Goal: Information Seeking & Learning: Learn about a topic

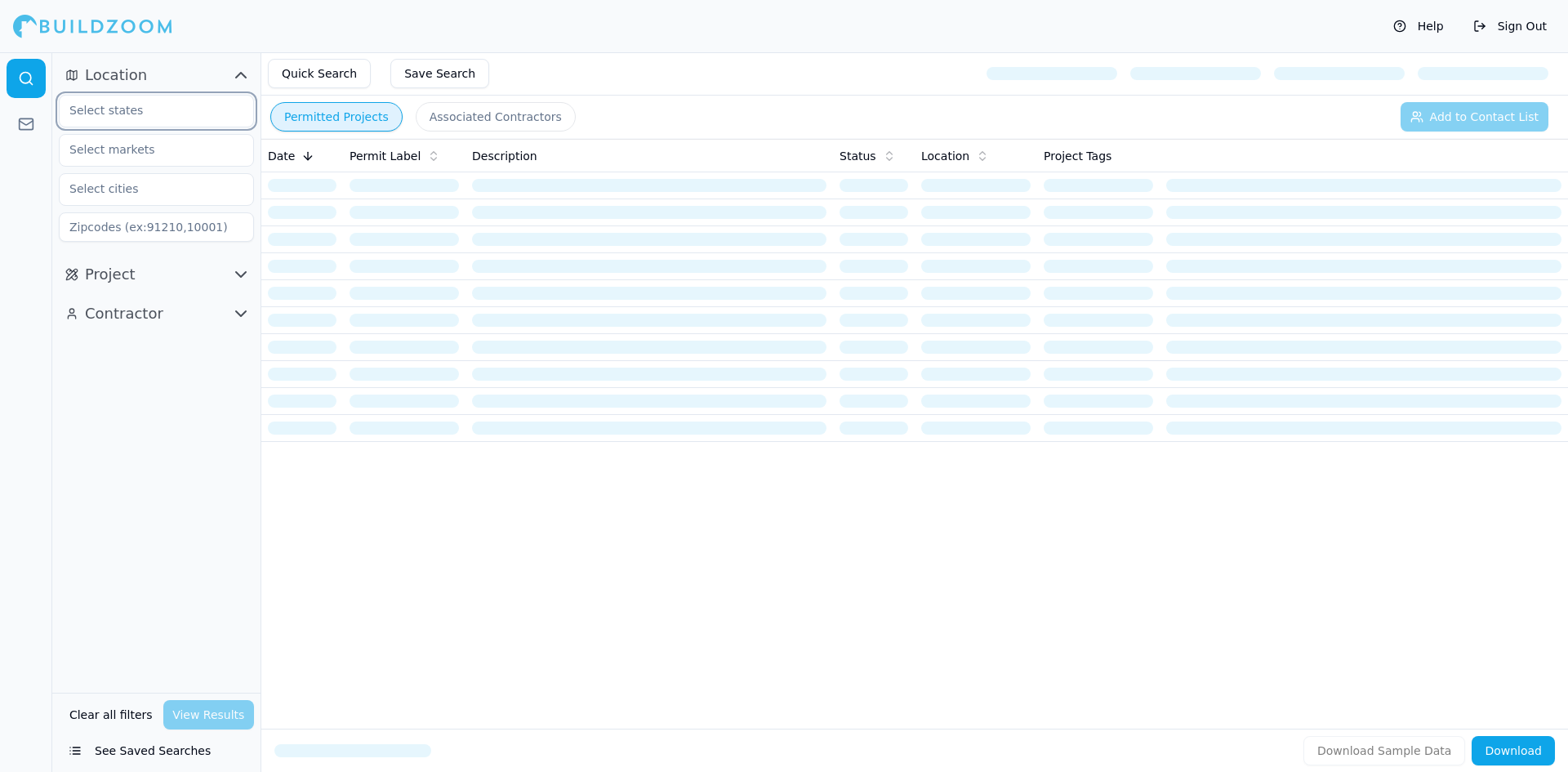
click at [138, 116] on input "text" at bounding box center [145, 111] width 170 height 29
click at [232, 96] on div at bounding box center [232, 96] width 0 height 0
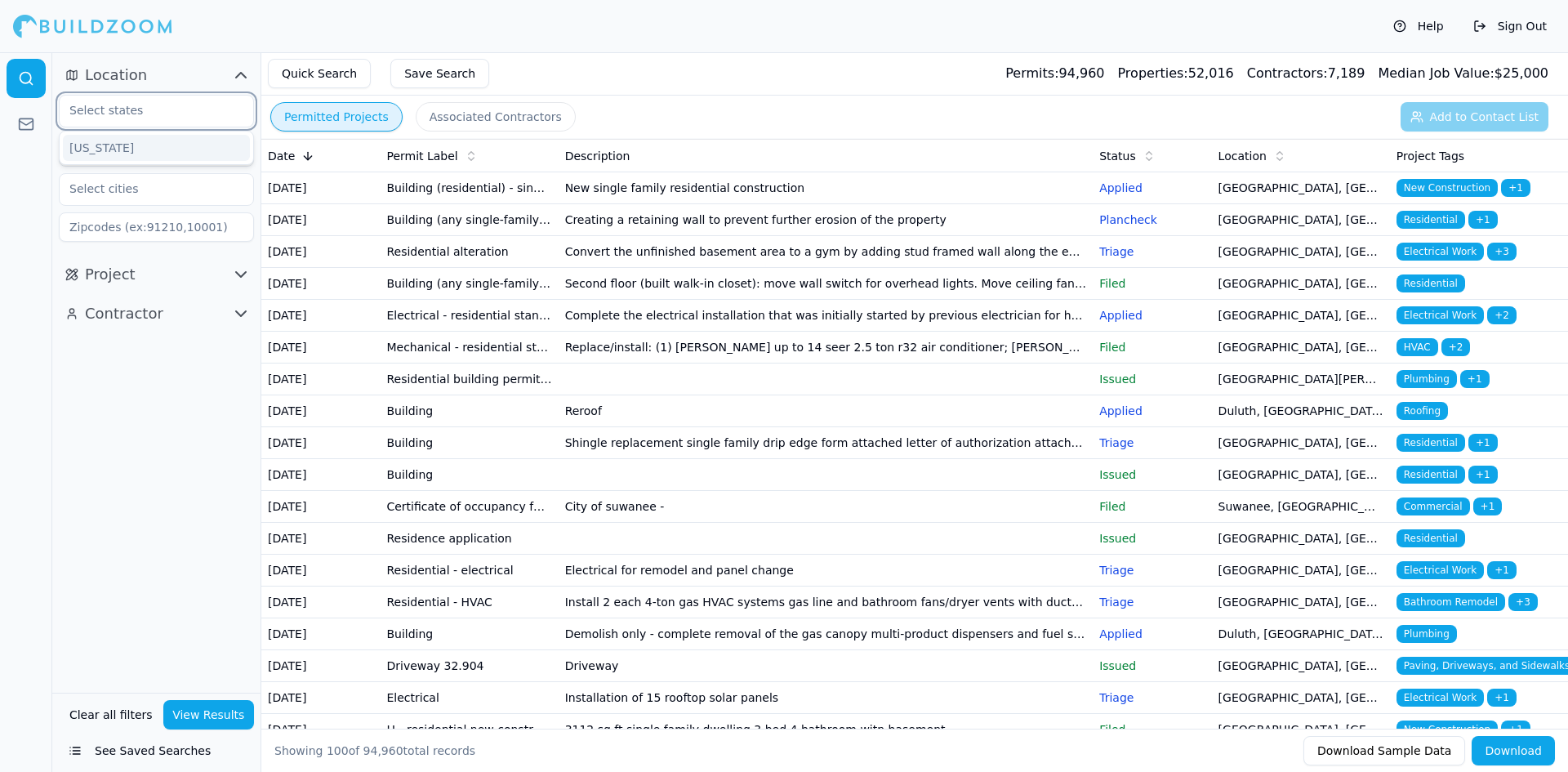
click at [118, 158] on div "[US_STATE]" at bounding box center [156, 148] width 187 height 26
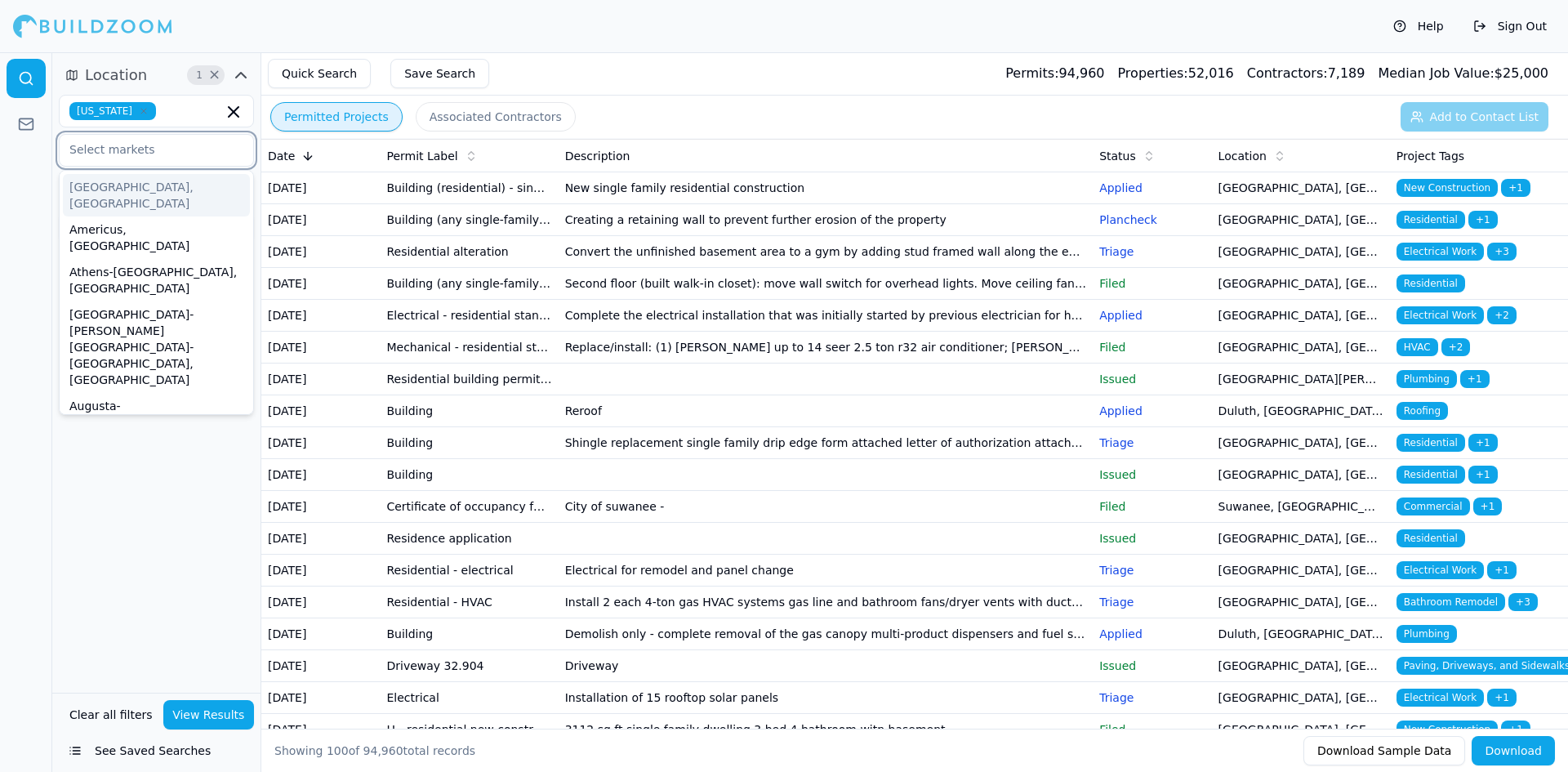
click at [140, 152] on input "text" at bounding box center [146, 150] width 173 height 29
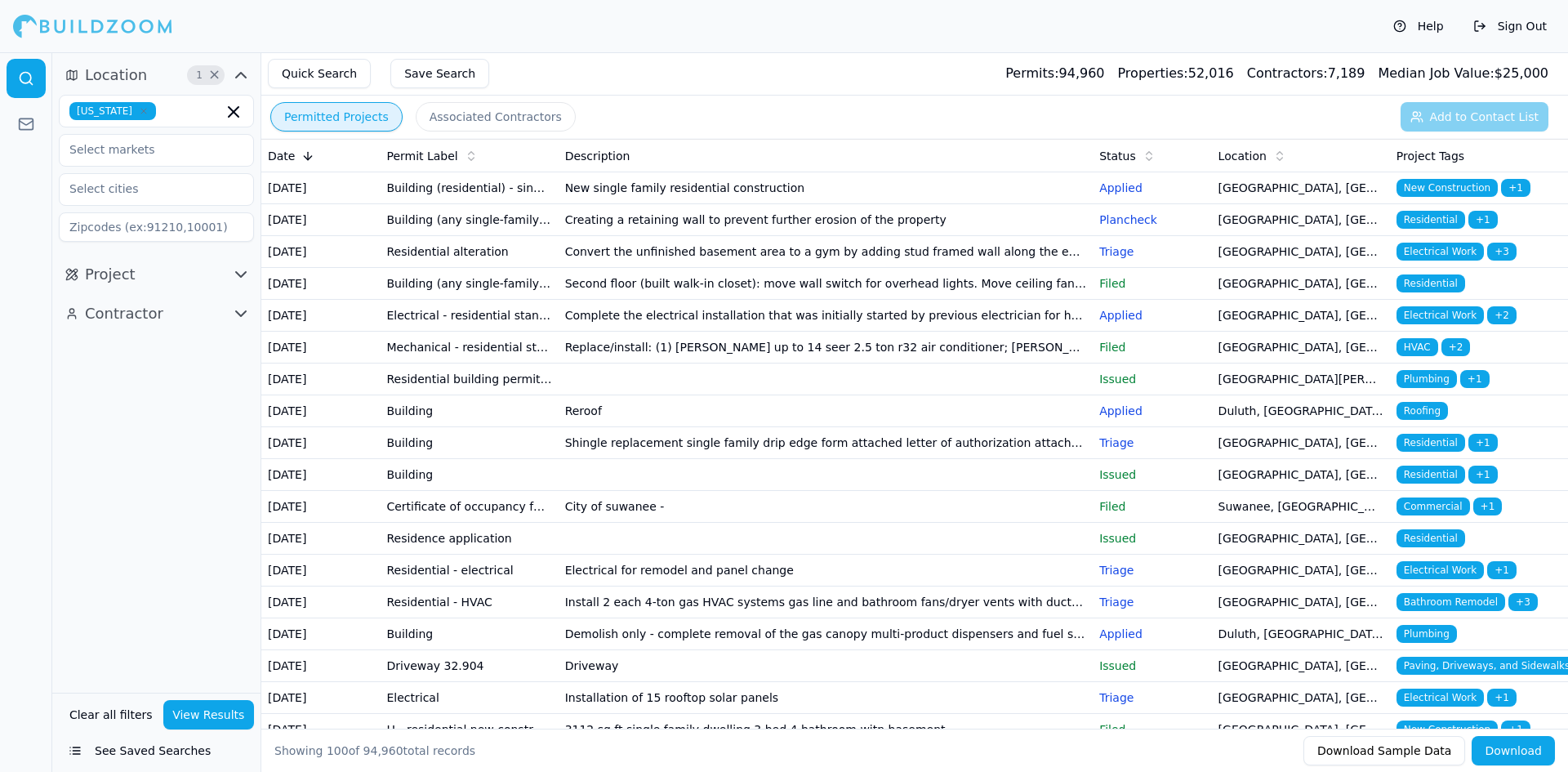
click at [34, 221] on div at bounding box center [26, 412] width 52 height 720
click at [140, 192] on input "text" at bounding box center [146, 189] width 173 height 29
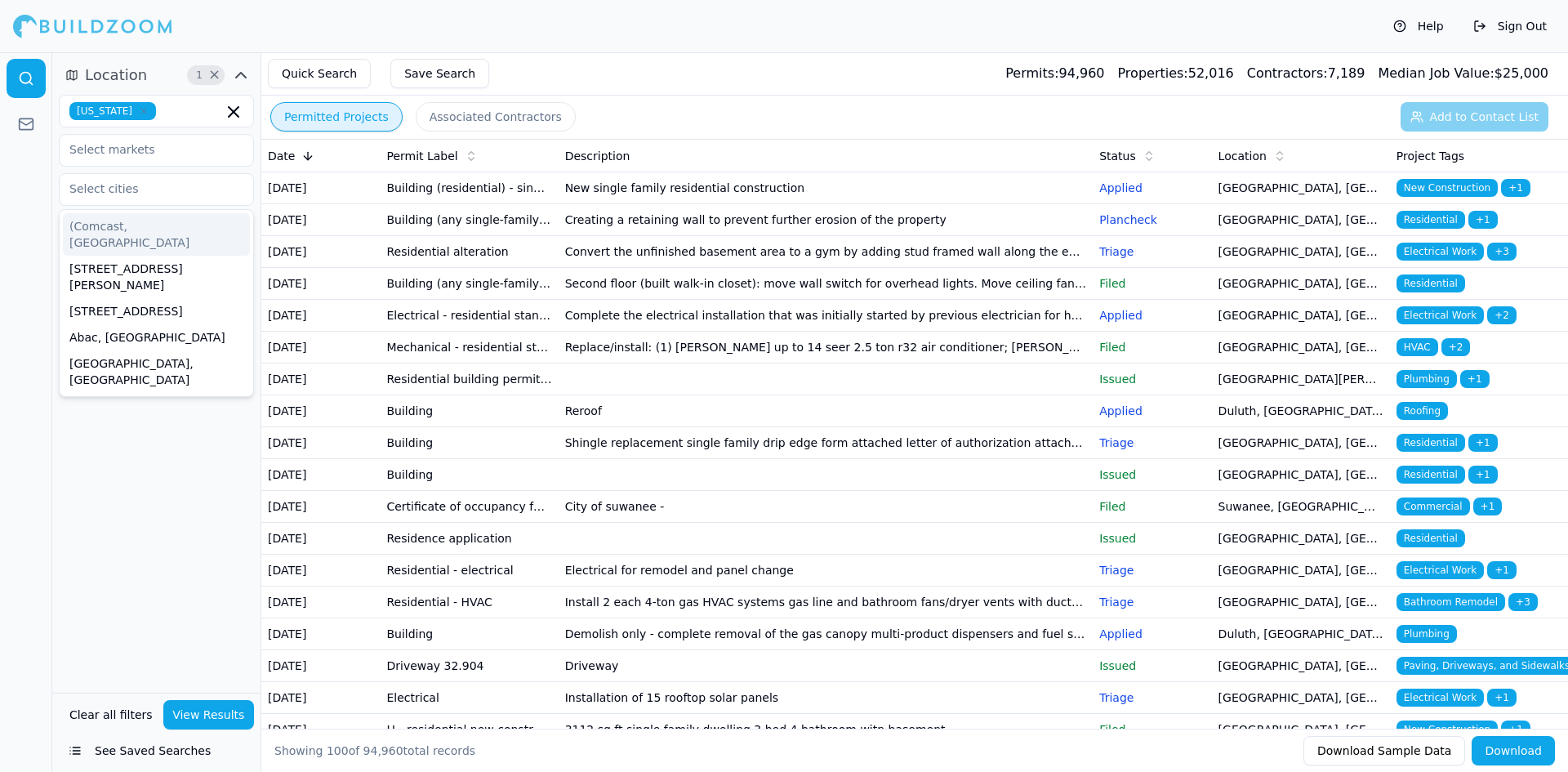
click at [1, 241] on div at bounding box center [26, 412] width 52 height 720
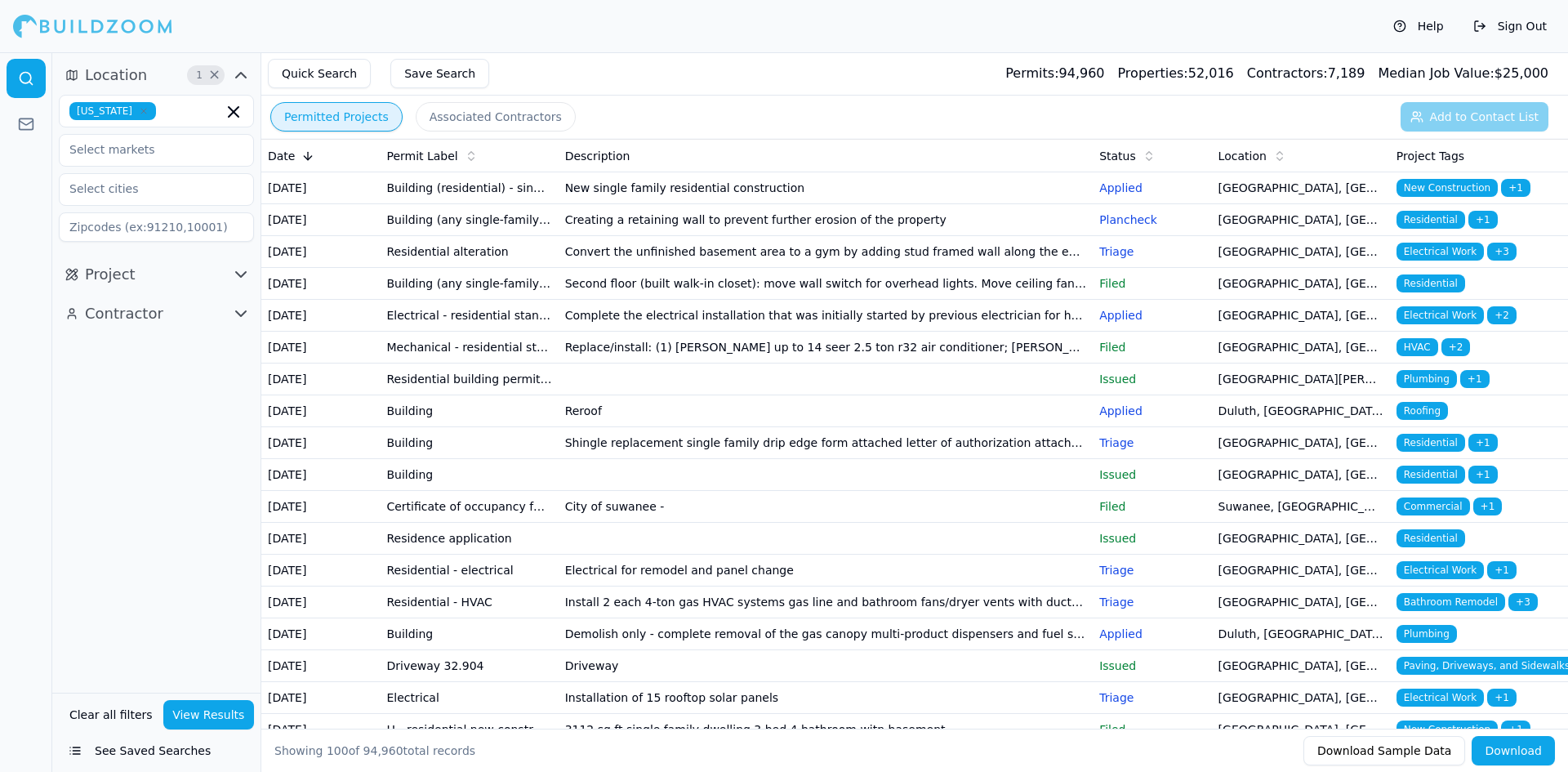
click at [128, 136] on div "[US_STATE]" at bounding box center [156, 169] width 195 height 147
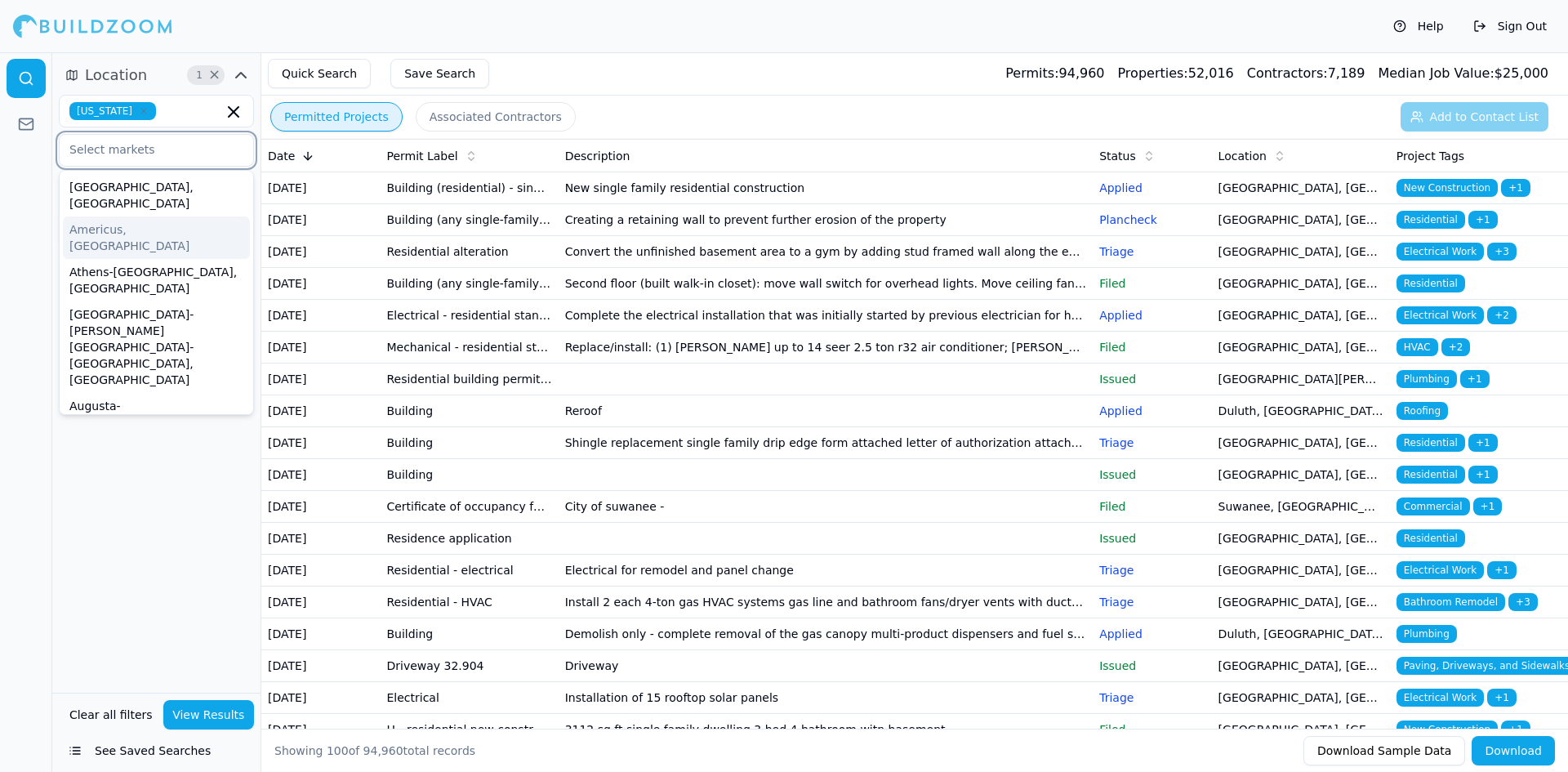
click at [128, 144] on input "text" at bounding box center [146, 150] width 173 height 29
type input "alp"
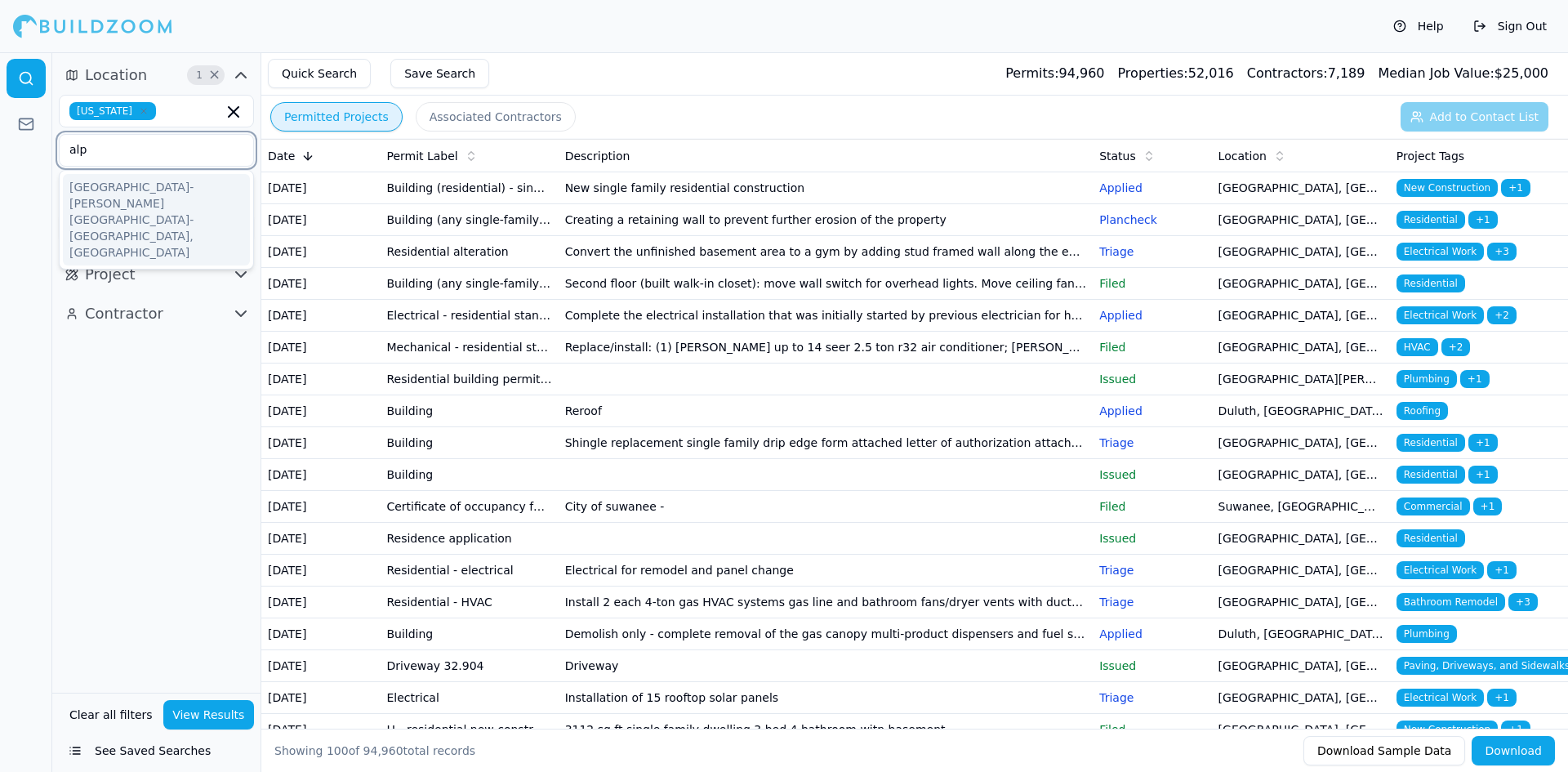
click at [173, 212] on div "[GEOGRAPHIC_DATA]-[PERSON_NAME][GEOGRAPHIC_DATA]-[GEOGRAPHIC_DATA], [GEOGRAPHIC…" at bounding box center [156, 220] width 187 height 92
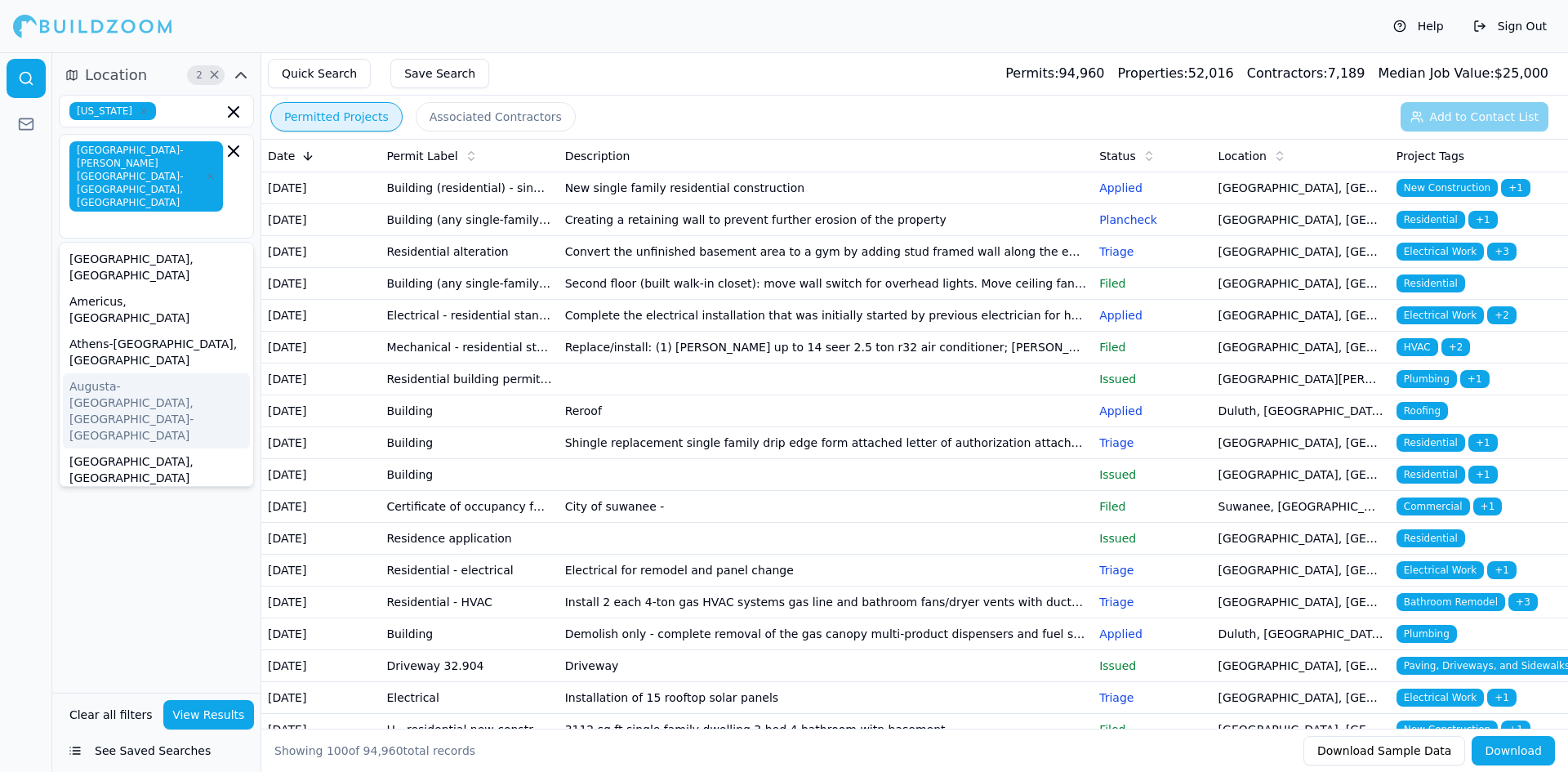
click at [2, 398] on div at bounding box center [26, 412] width 52 height 720
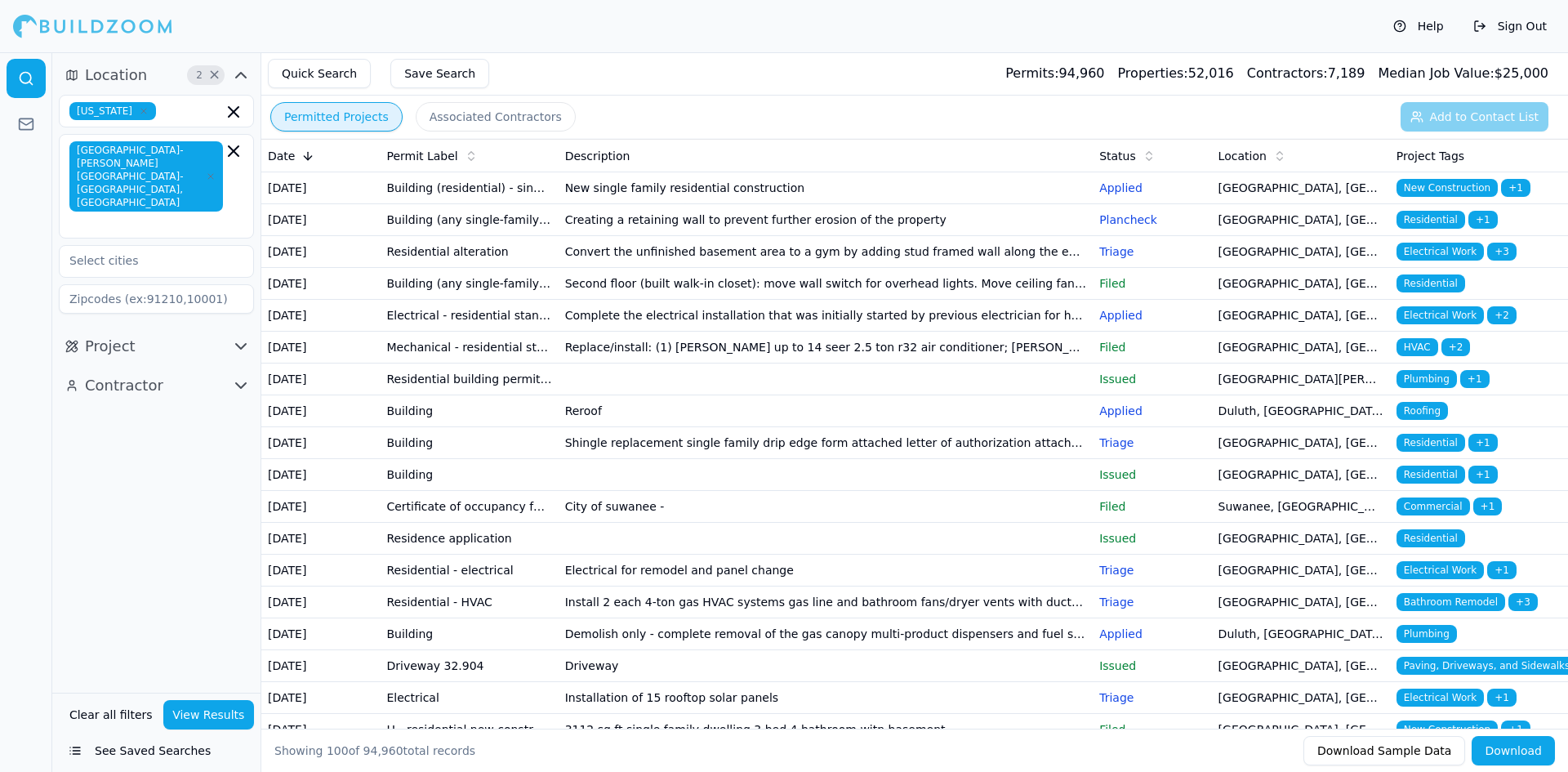
click at [173, 333] on button "Project" at bounding box center [156, 346] width 195 height 26
click at [173, 333] on button "Project" at bounding box center [156, 346] width 195 height 26
click at [223, 702] on button "View Results" at bounding box center [210, 715] width 92 height 29
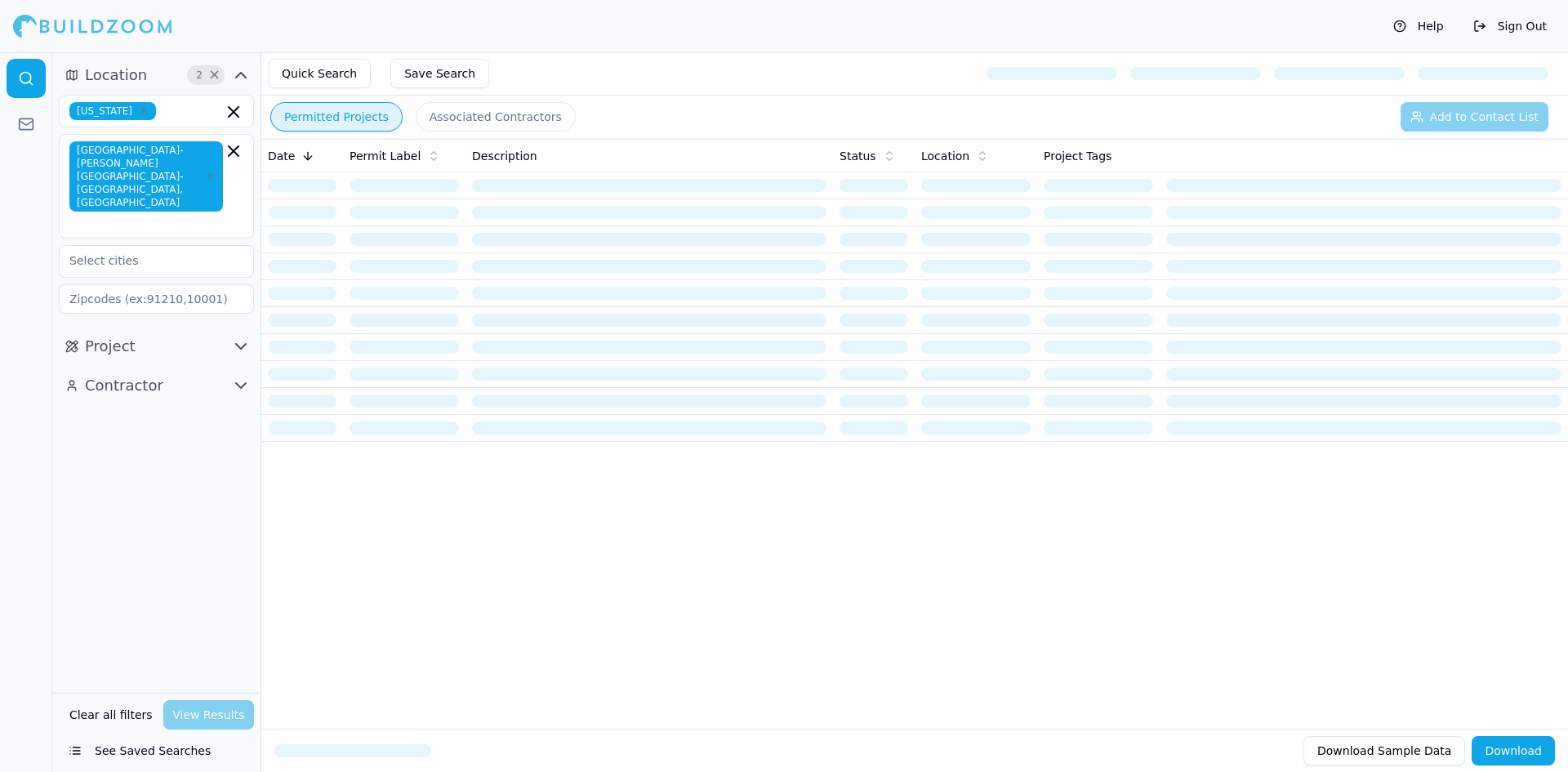
click at [170, 333] on button "Project" at bounding box center [156, 346] width 195 height 26
click at [188, 445] on input "text" at bounding box center [146, 460] width 173 height 29
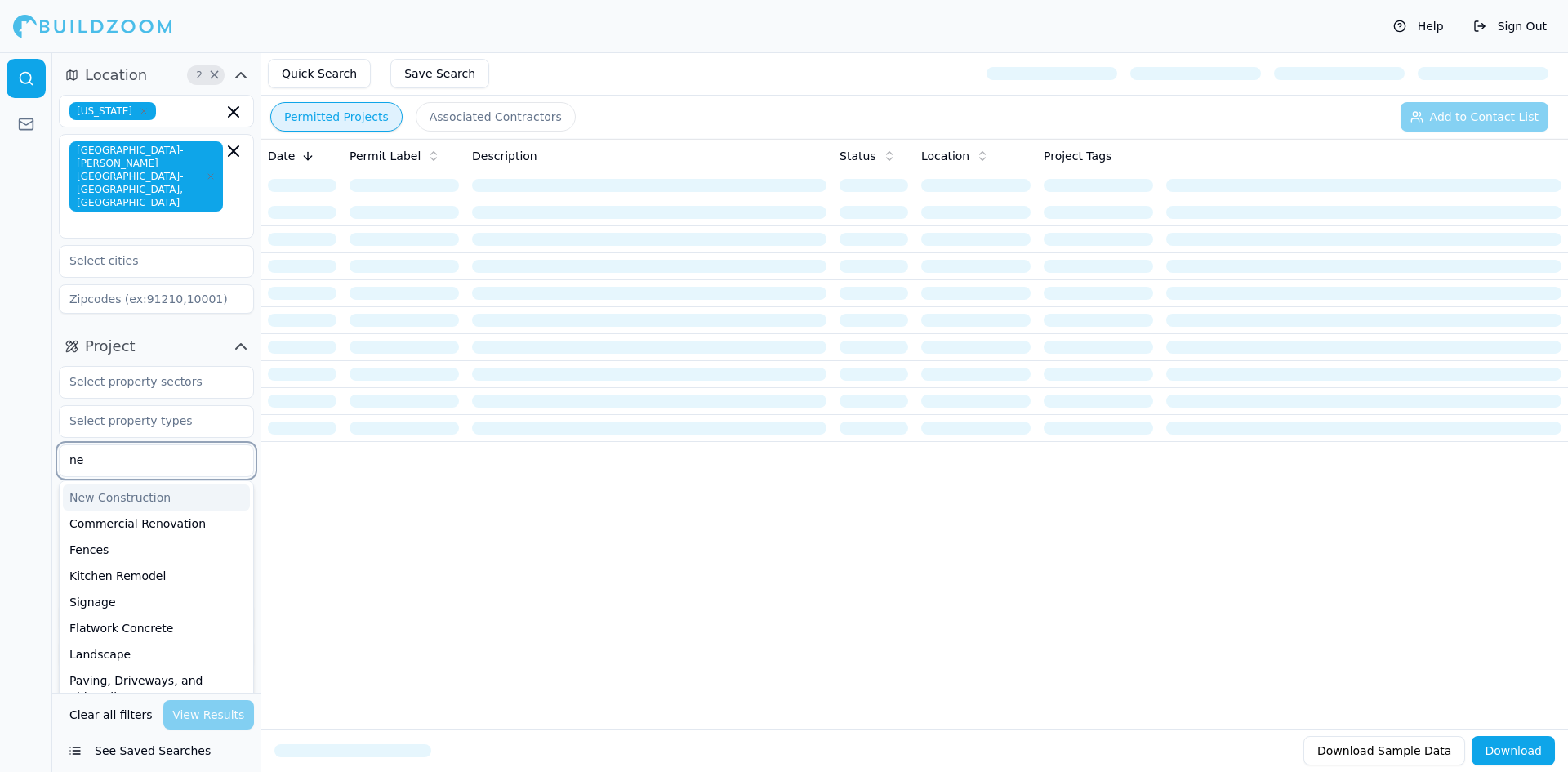
type input "new"
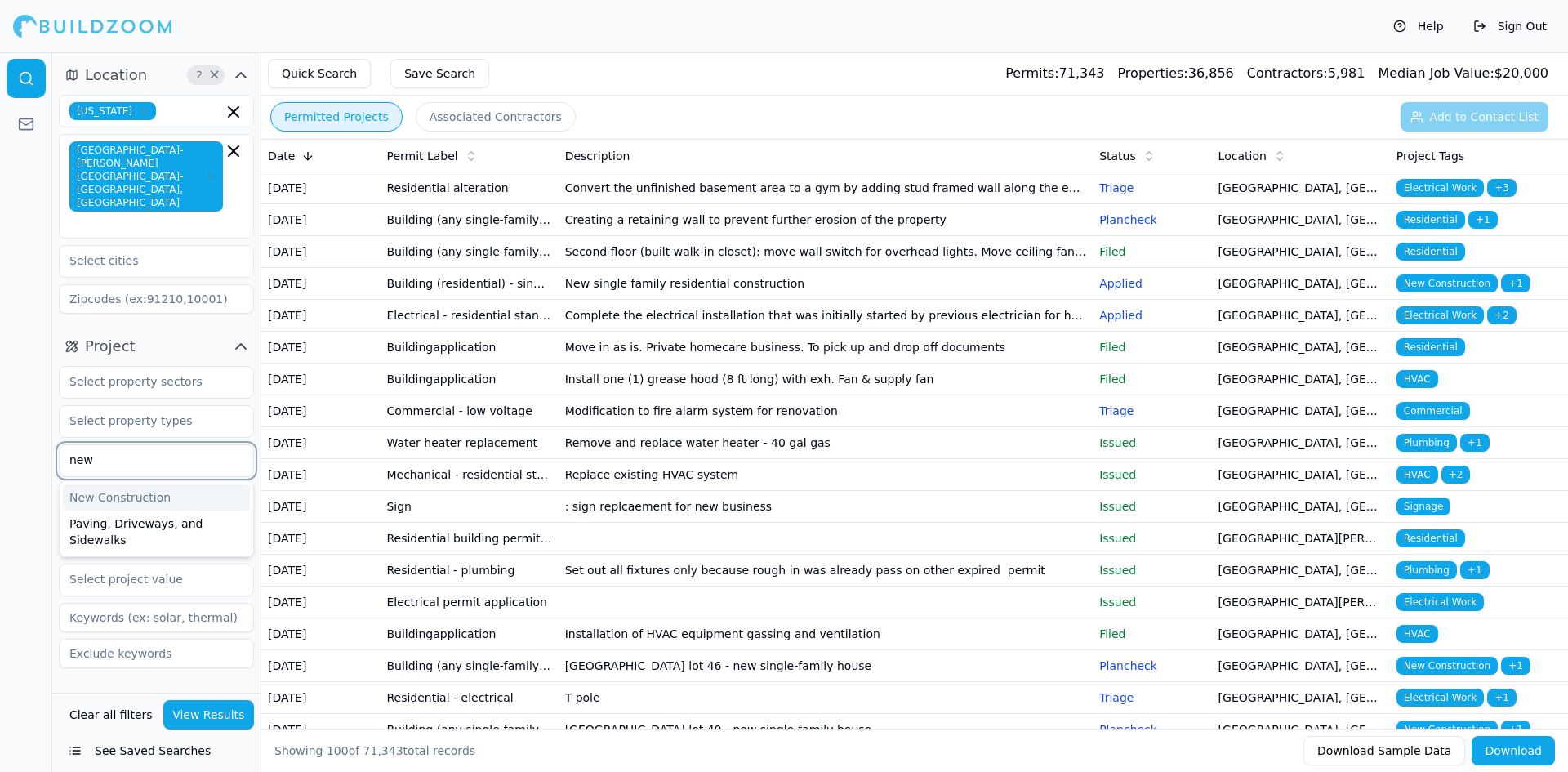
click at [126, 485] on div "New Construction" at bounding box center [156, 498] width 187 height 26
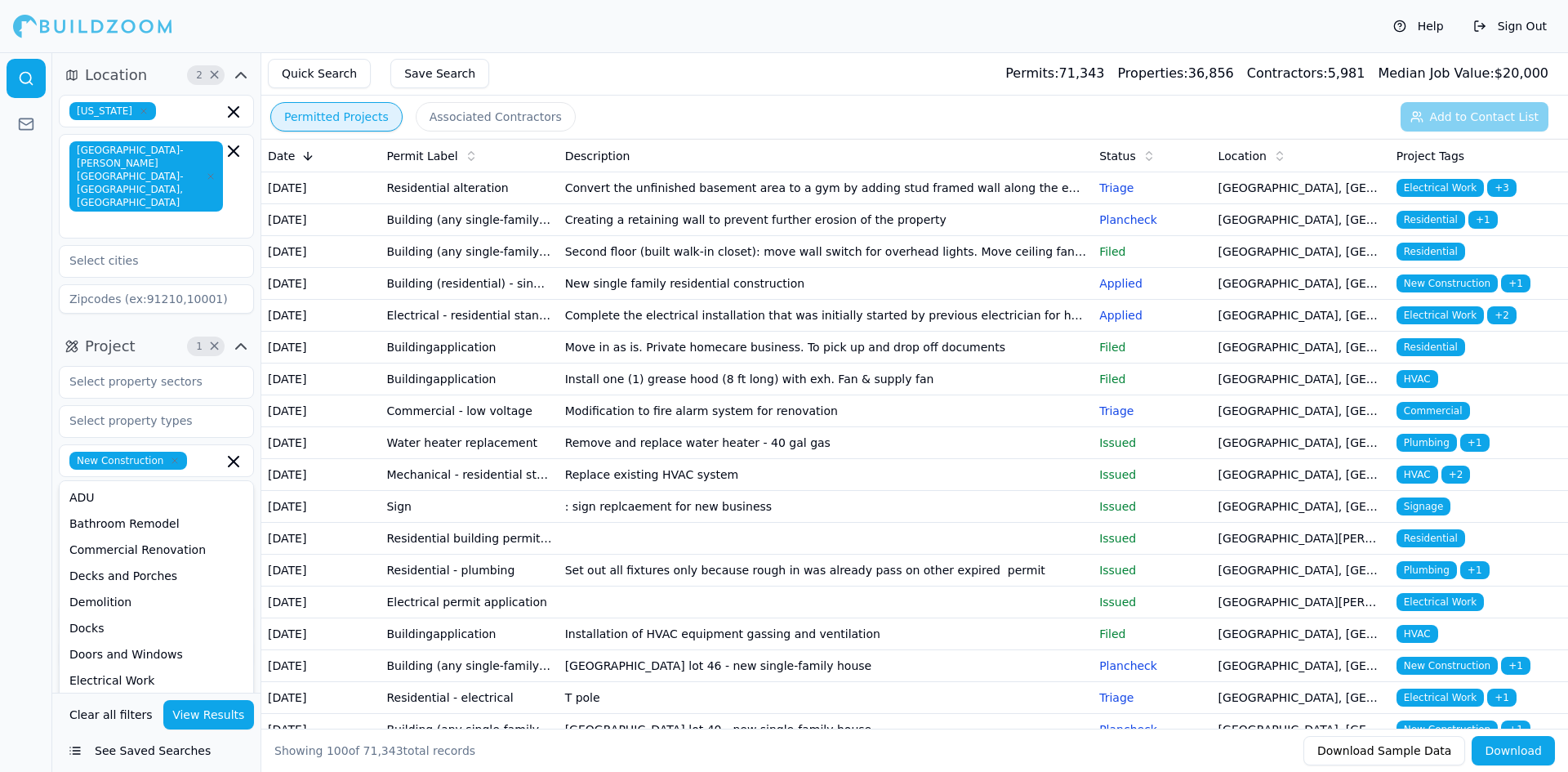
click at [220, 715] on button "View Results" at bounding box center [210, 715] width 92 height 29
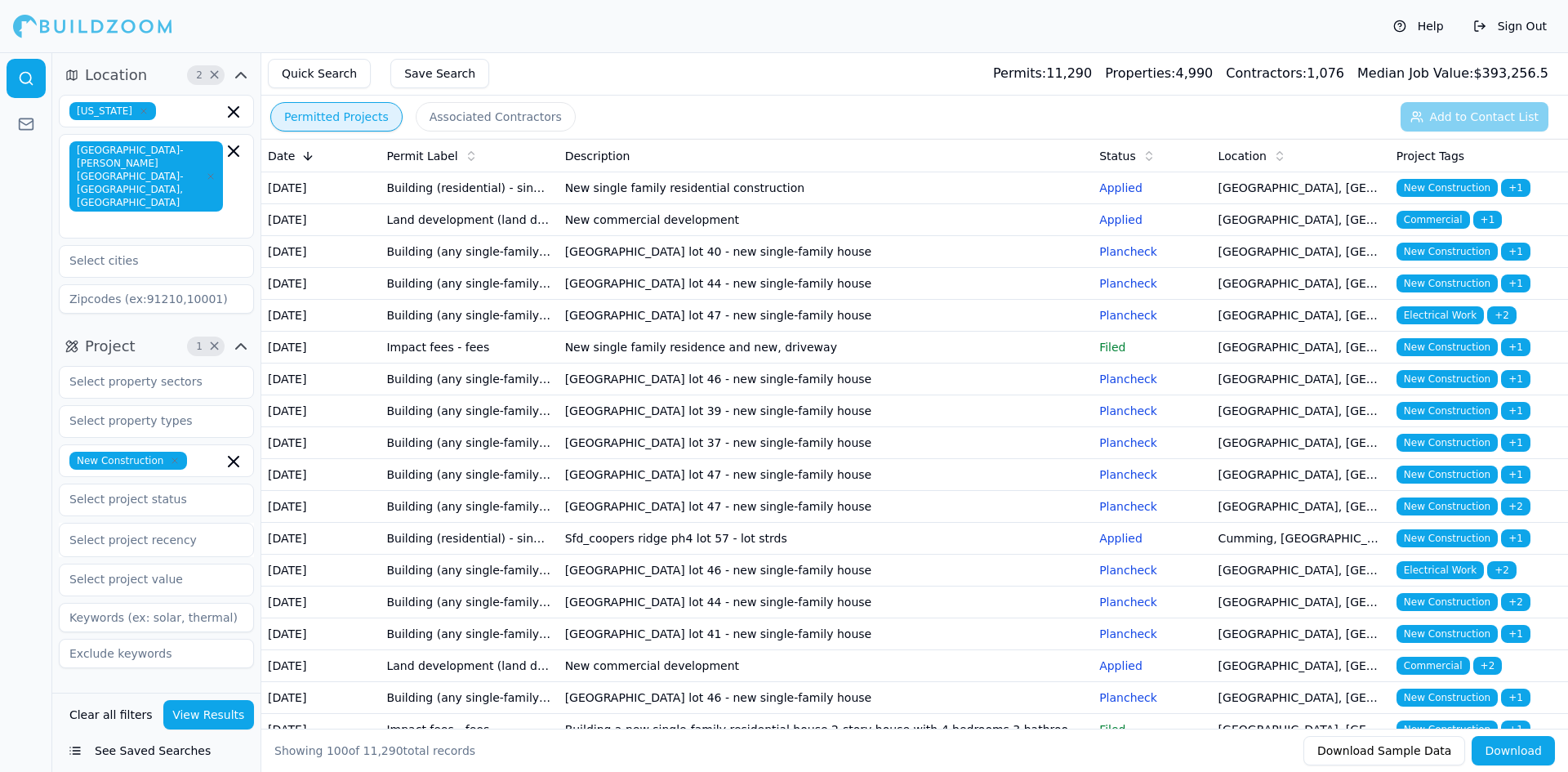
click at [241, 336] on icon "button" at bounding box center [241, 346] width 20 height 20
click at [224, 366] on div "Contractor" at bounding box center [156, 386] width 208 height 39
click at [232, 376] on icon "button" at bounding box center [241, 386] width 20 height 20
click at [243, 376] on icon "button" at bounding box center [241, 386] width 20 height 20
click at [520, 124] on button "Associated Contractors" at bounding box center [496, 117] width 160 height 29
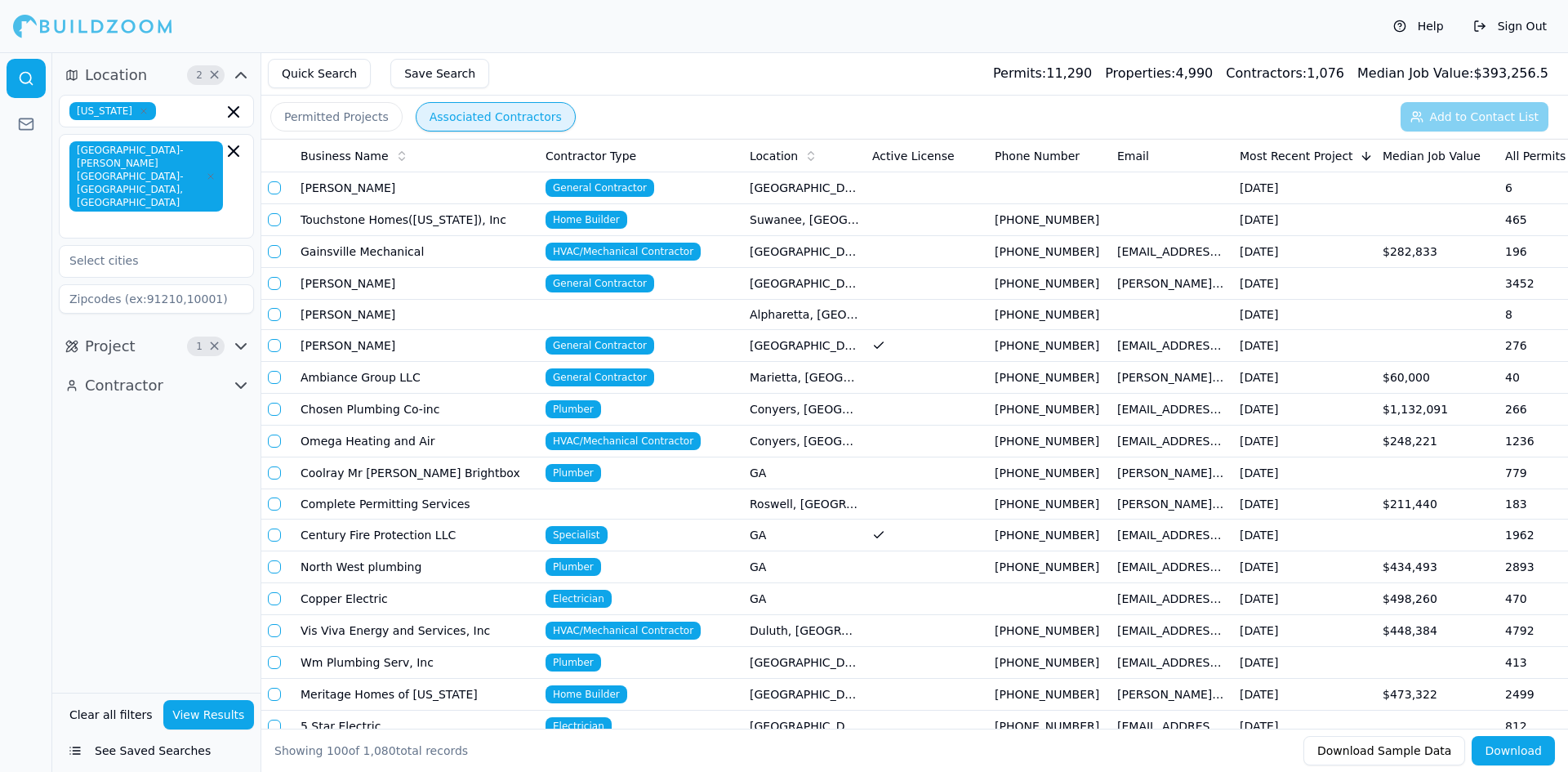
click at [238, 366] on div "Contractor" at bounding box center [156, 386] width 208 height 39
click at [245, 344] on icon "button" at bounding box center [241, 346] width 10 height 5
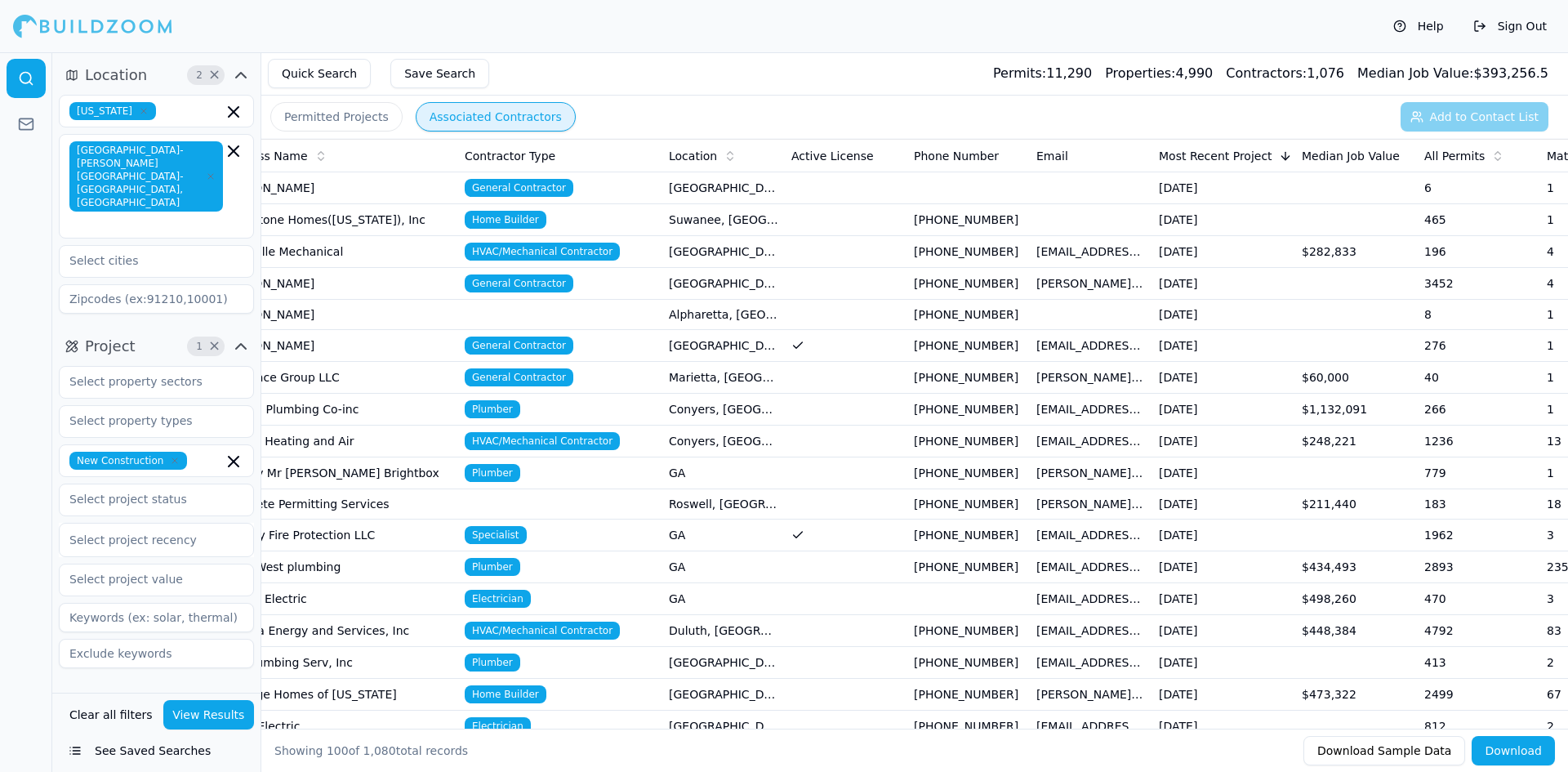
scroll to position [0, 82]
click at [351, 120] on button "Permitted Projects" at bounding box center [336, 117] width 133 height 29
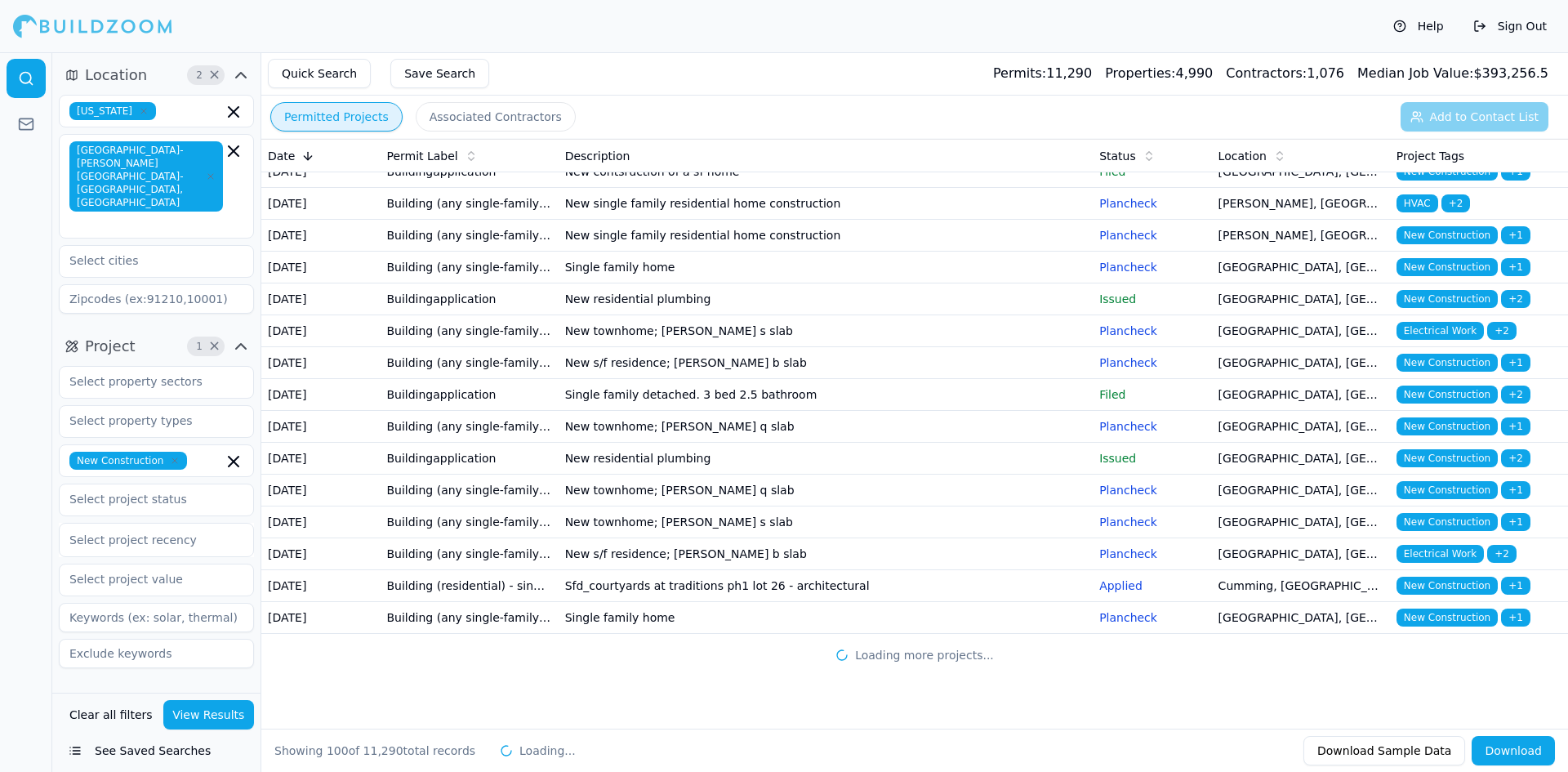
scroll to position [3950, 0]
click at [517, 110] on button "Associated Contractors" at bounding box center [496, 117] width 160 height 29
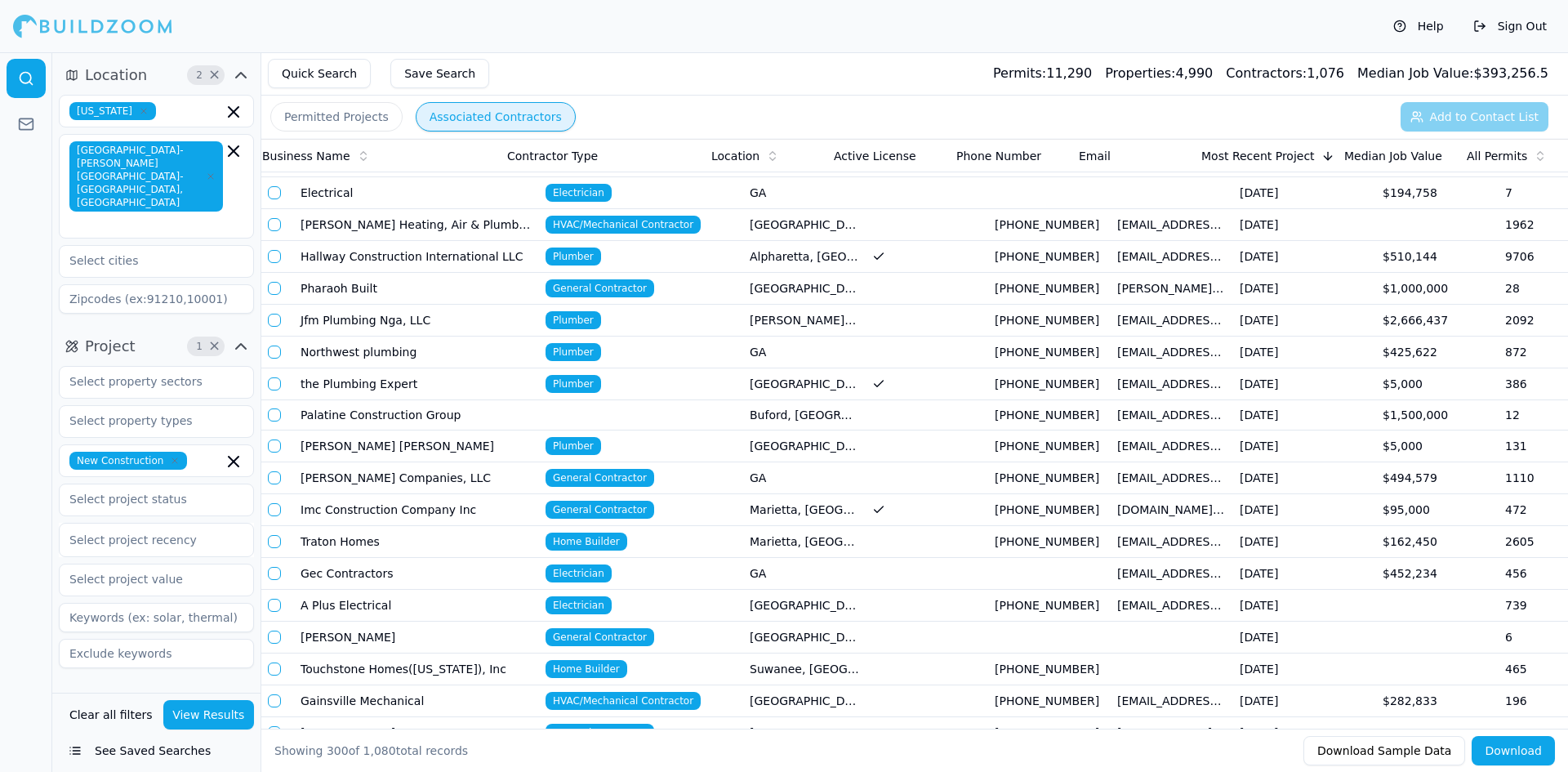
scroll to position [0, 176]
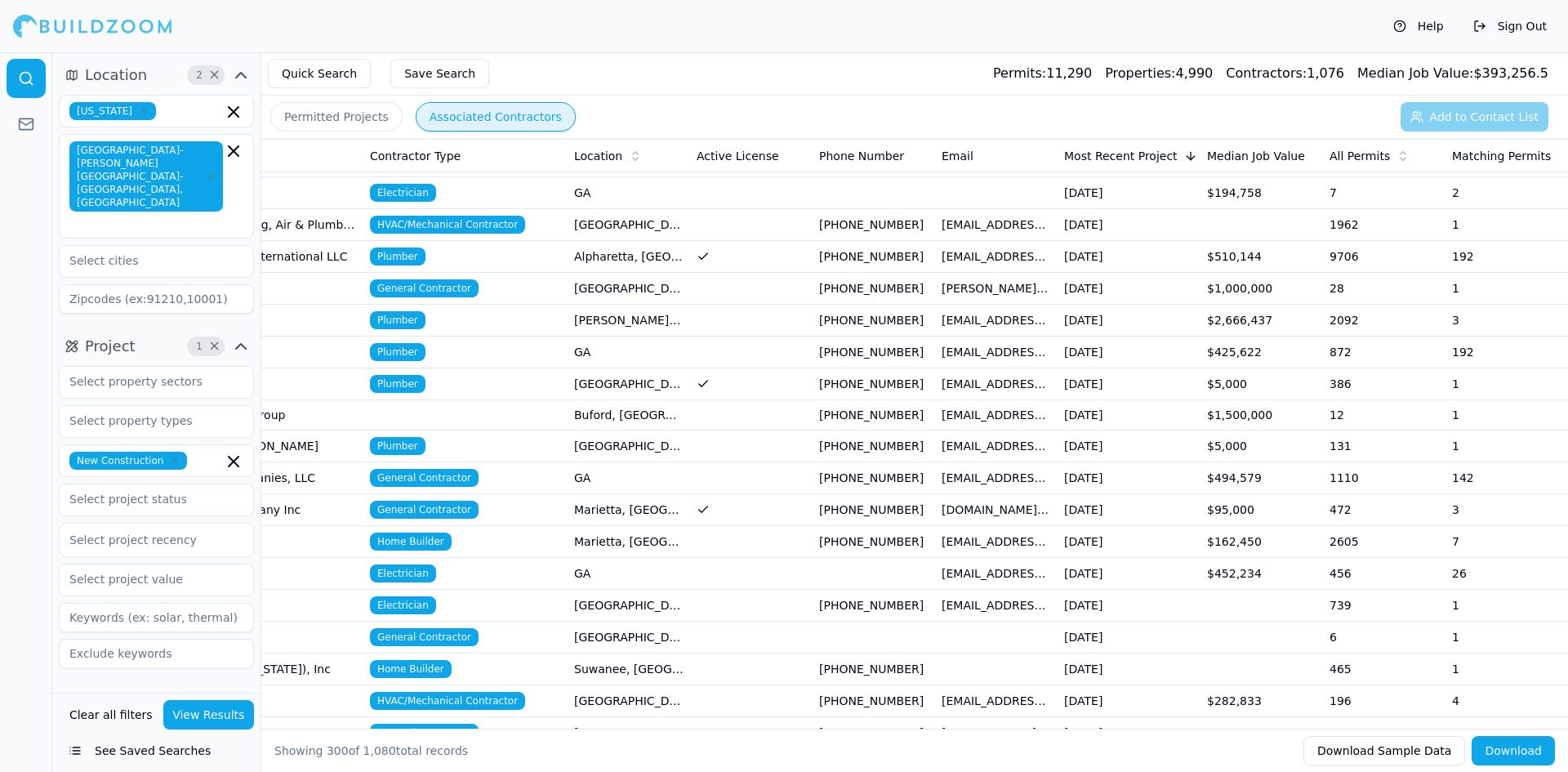
click at [167, 532] on div at bounding box center [156, 540] width 174 height 16
click at [164, 646] on div "Last 6 Months" at bounding box center [156, 659] width 194 height 26
click at [194, 713] on button "View Results" at bounding box center [210, 715] width 92 height 29
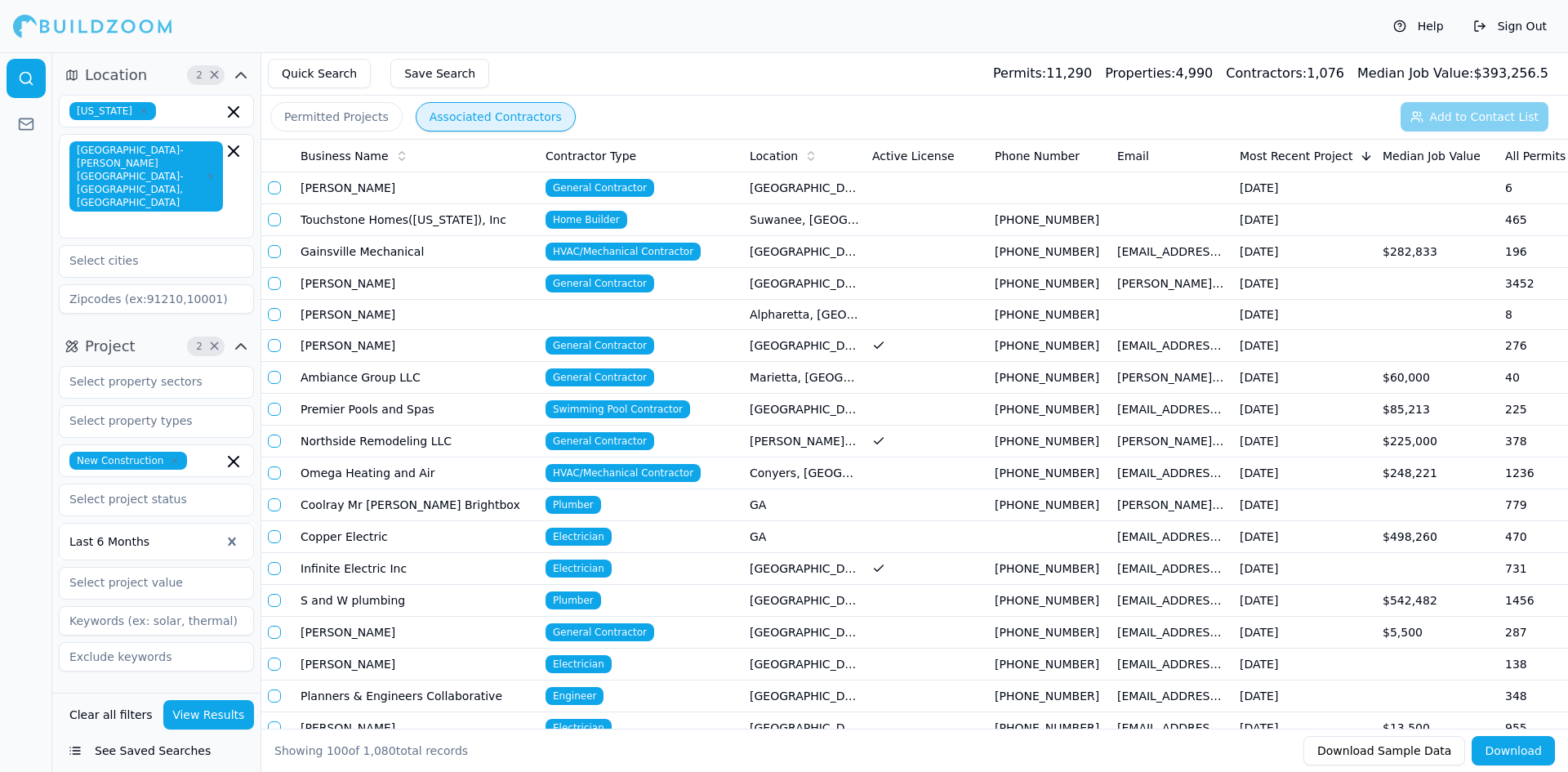
click at [119, 335] on span "Project" at bounding box center [110, 346] width 51 height 23
click at [128, 374] on span "Contractor" at bounding box center [124, 386] width 79 height 23
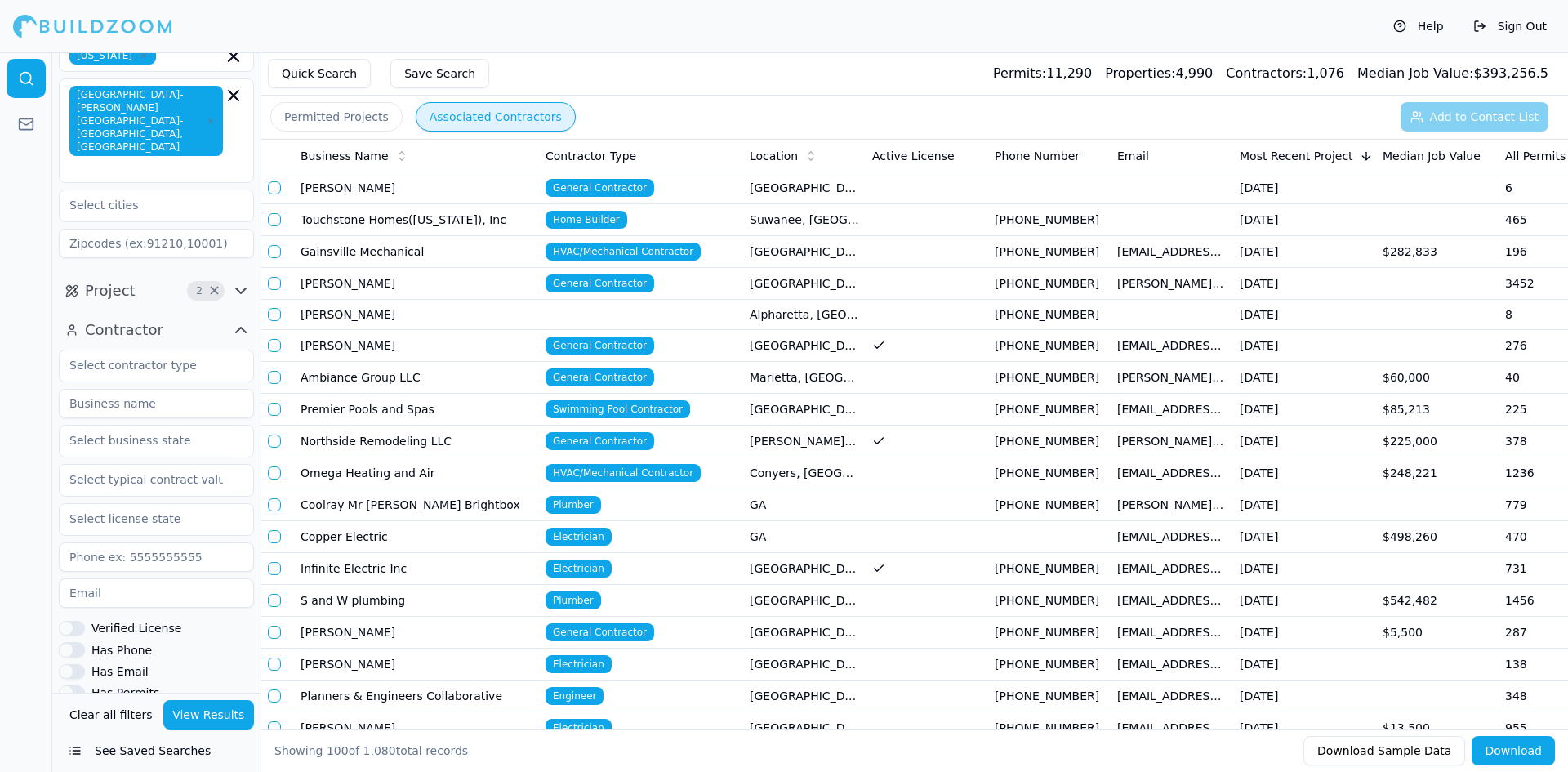
scroll to position [82, 0]
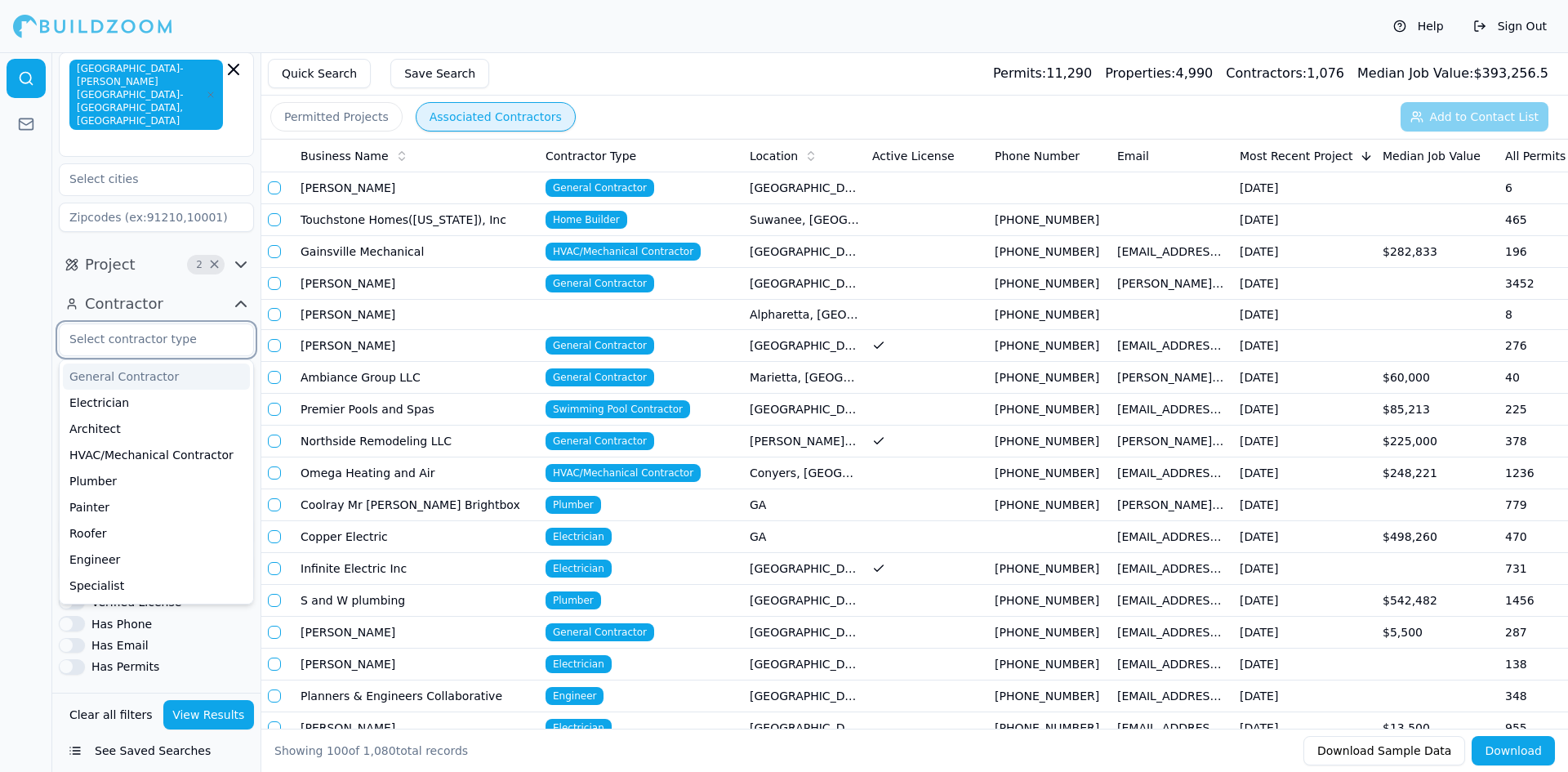
click at [183, 324] on input "text" at bounding box center [146, 339] width 173 height 29
click at [178, 363] on div "General Contractor" at bounding box center [156, 377] width 187 height 26
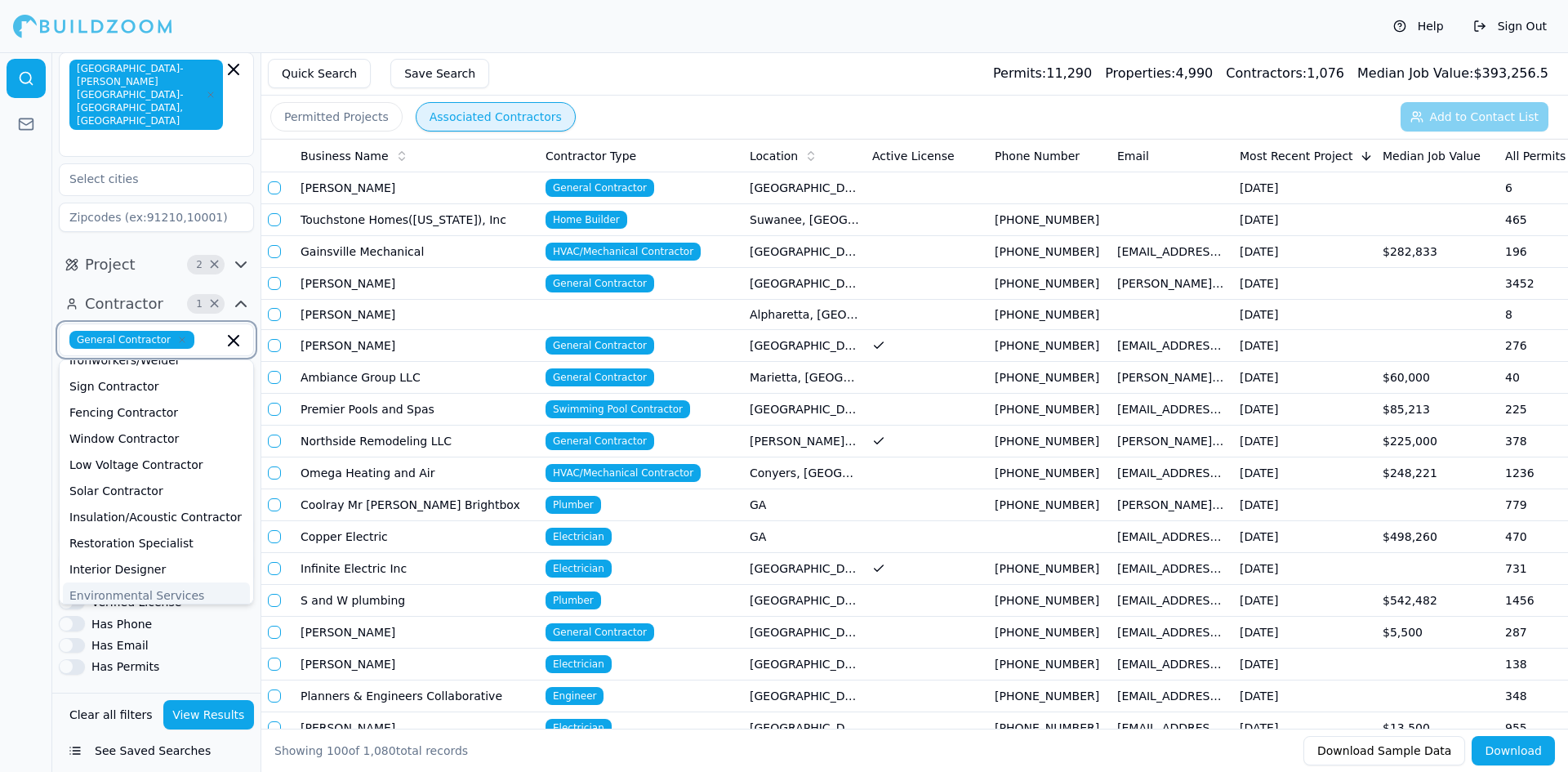
scroll to position [652, 0]
click at [232, 712] on button "View Results" at bounding box center [210, 715] width 92 height 29
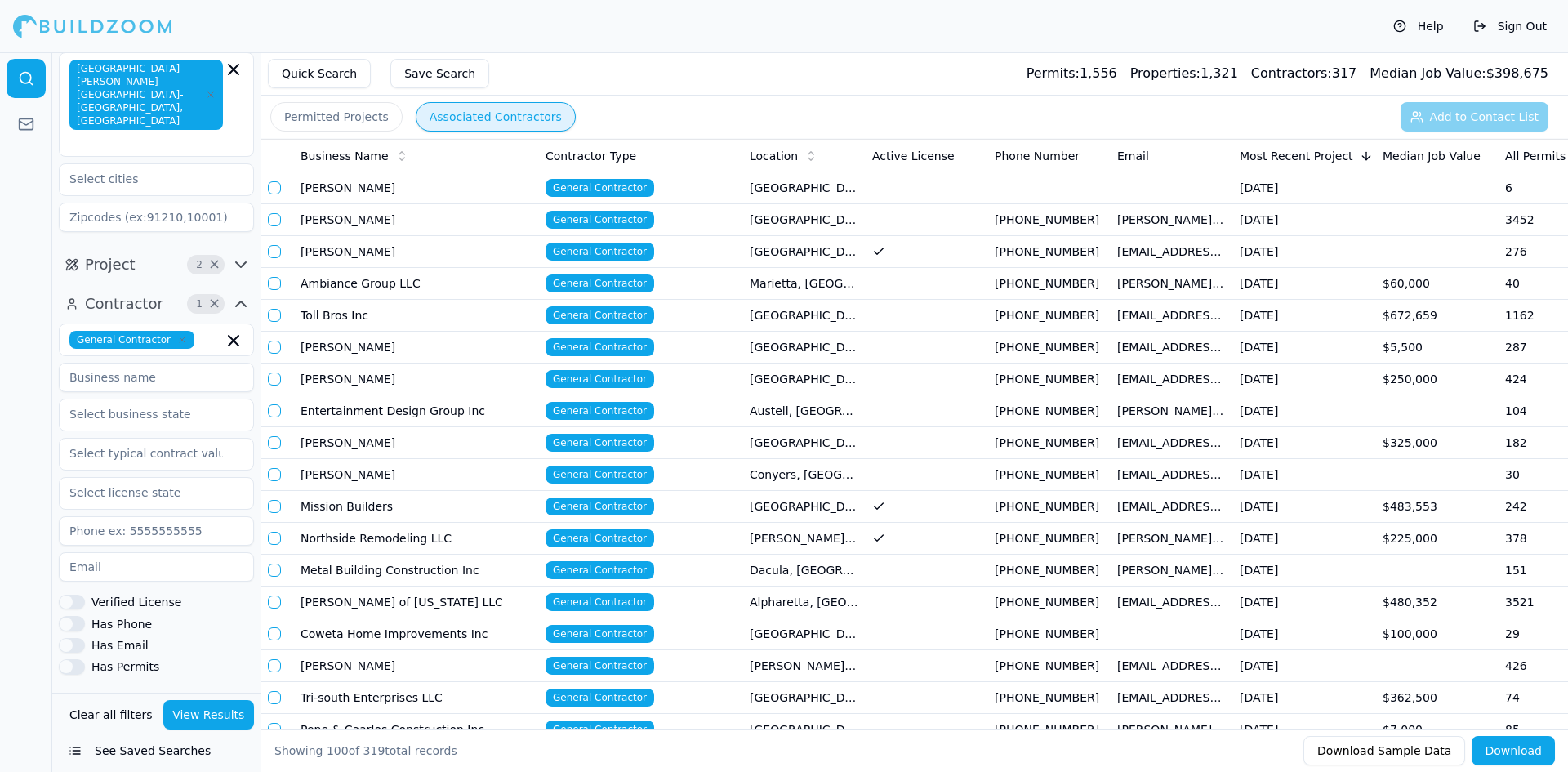
click at [320, 115] on button "Permitted Projects" at bounding box center [336, 117] width 133 height 29
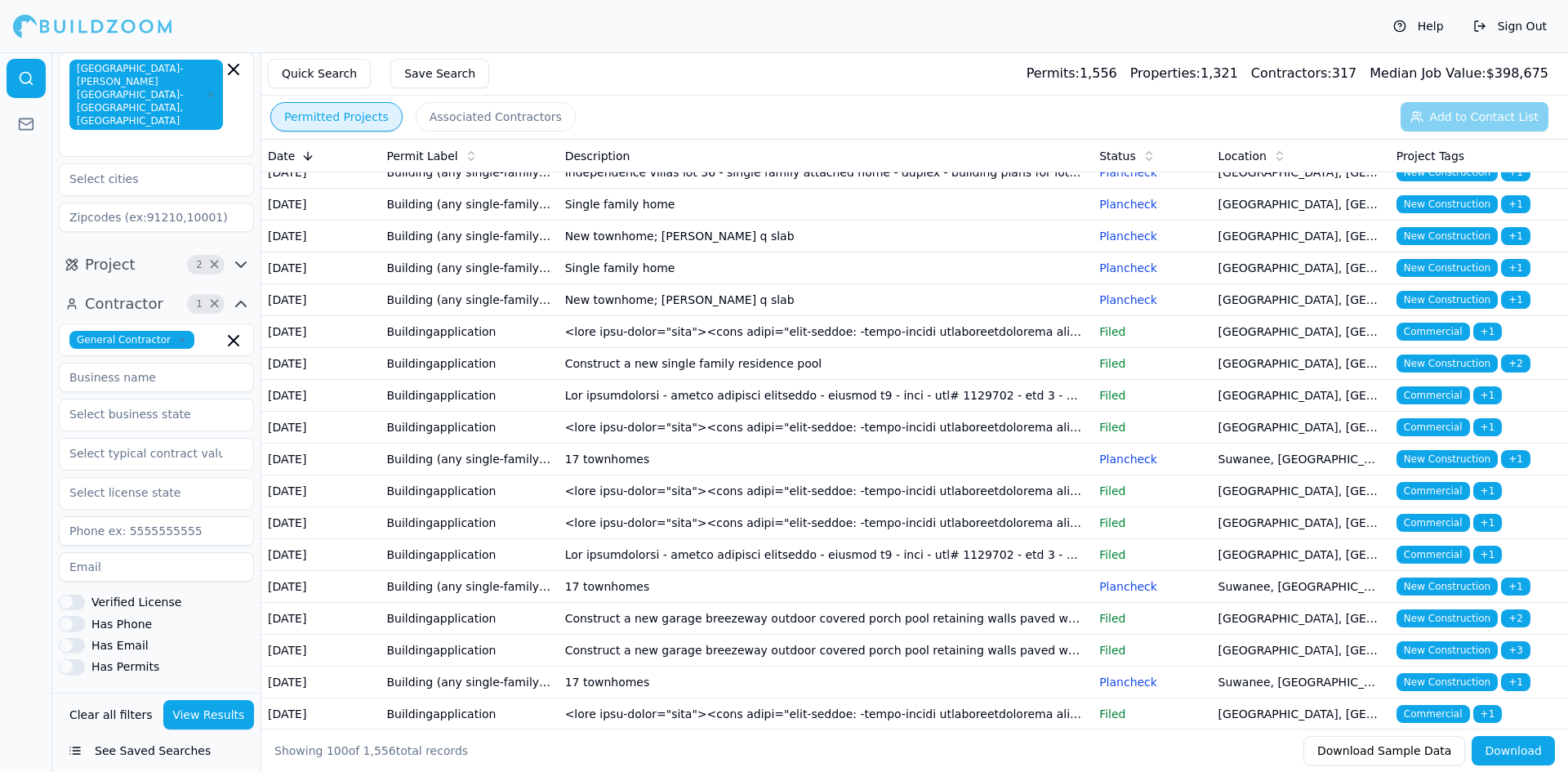
scroll to position [490, 0]
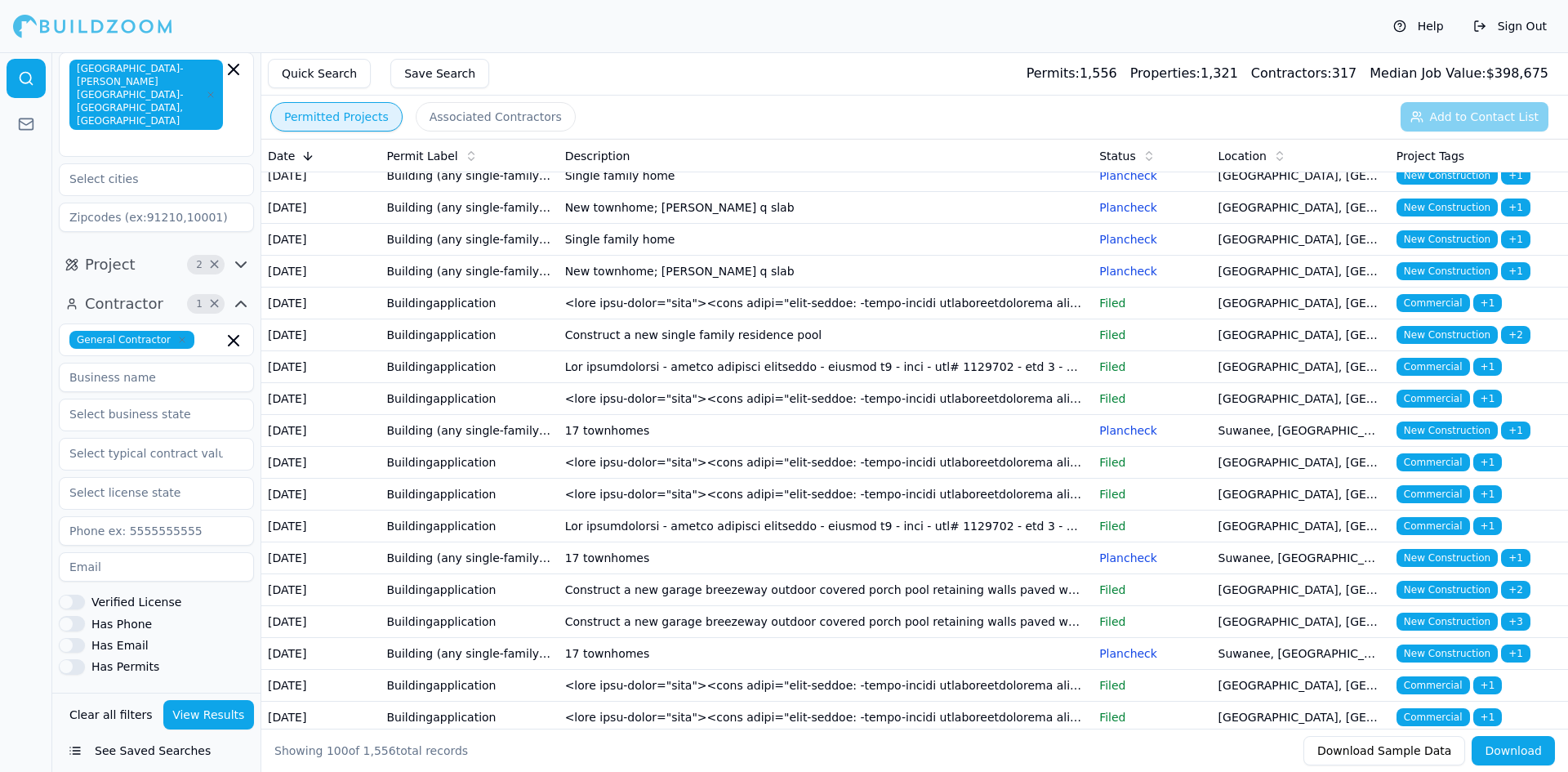
click at [491, 117] on button "Associated Contractors" at bounding box center [496, 117] width 160 height 29
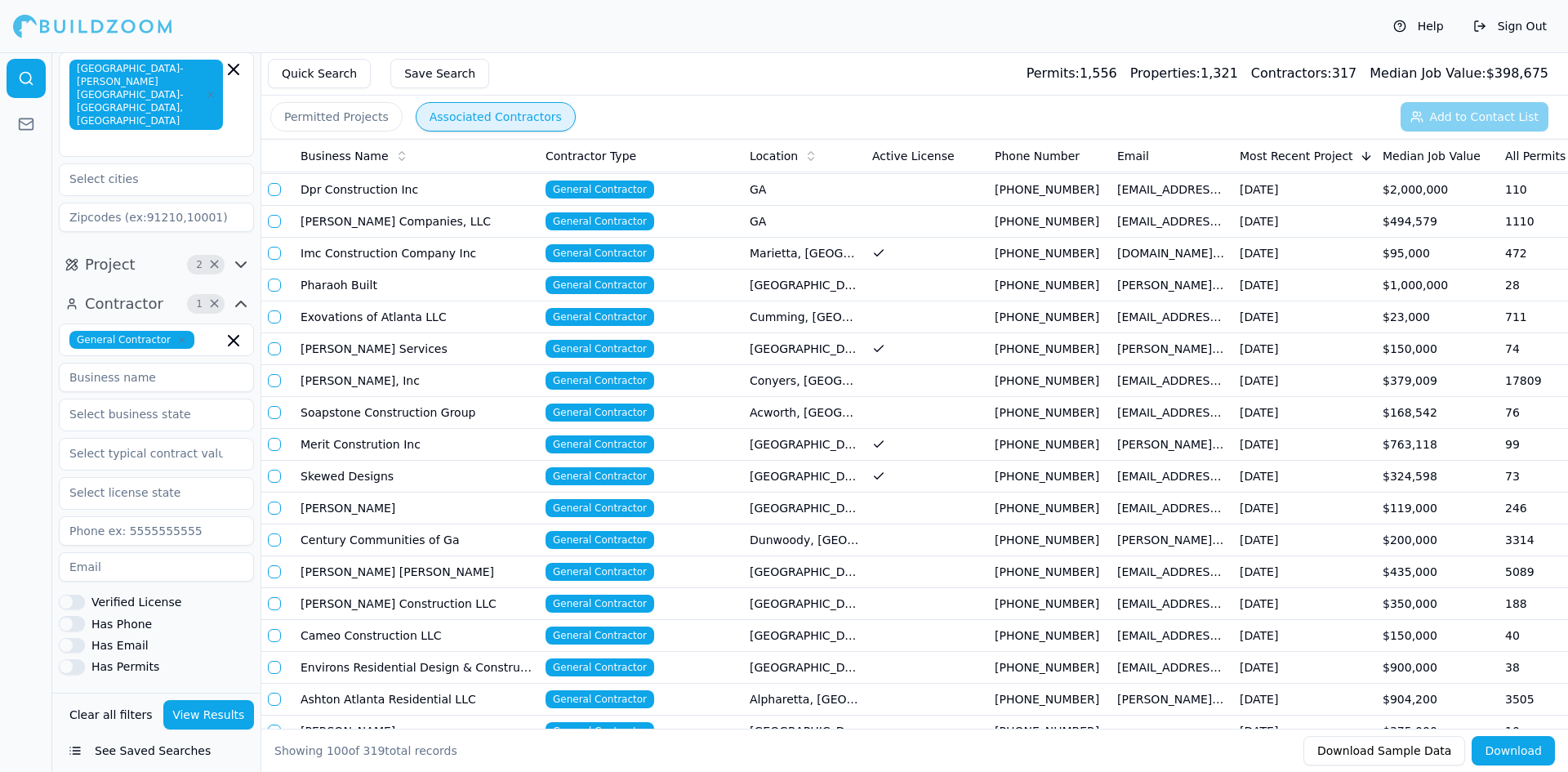
scroll to position [653, 0]
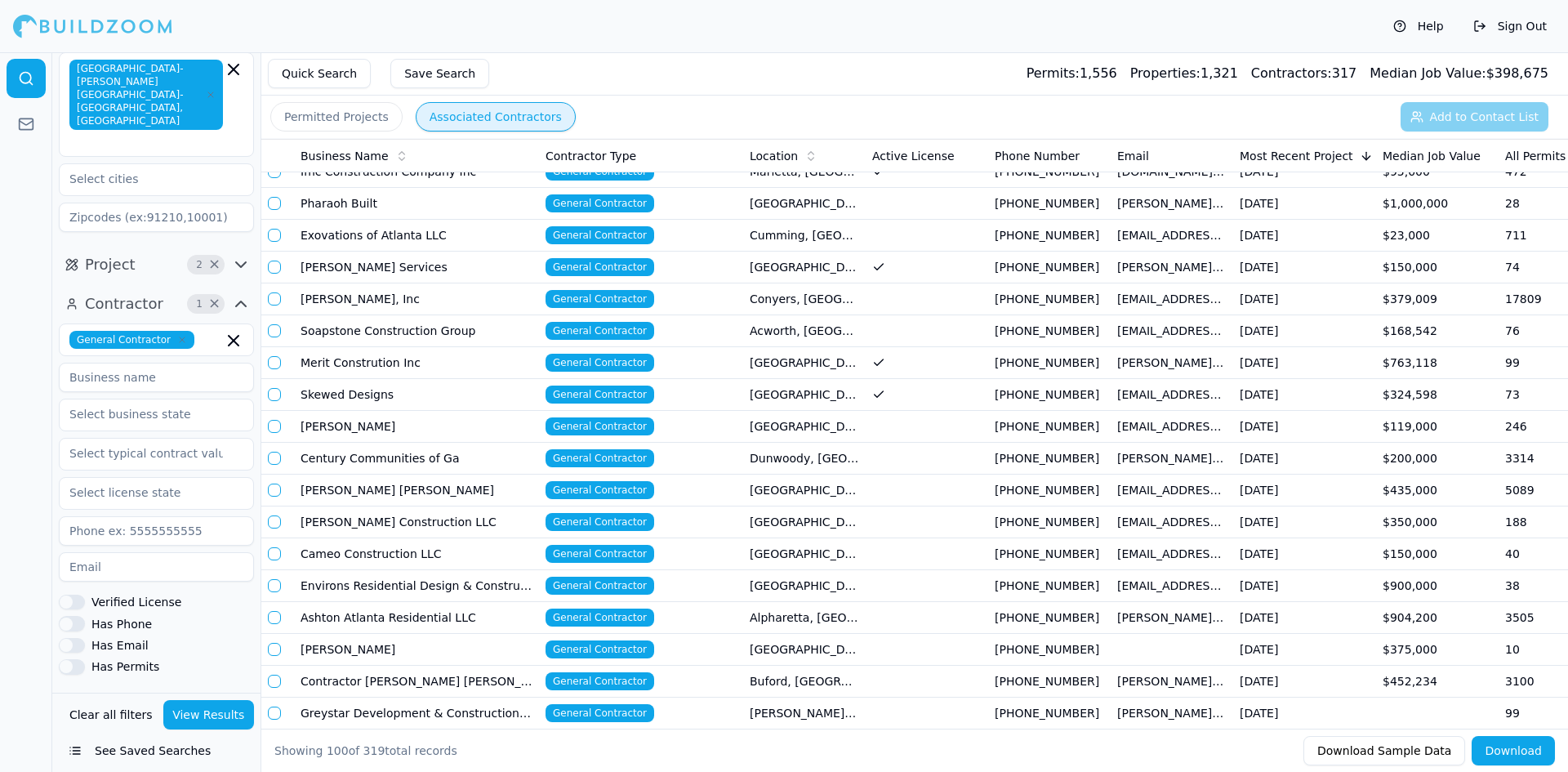
click at [468, 516] on td "[PERSON_NAME] Construction LLC" at bounding box center [416, 522] width 245 height 32
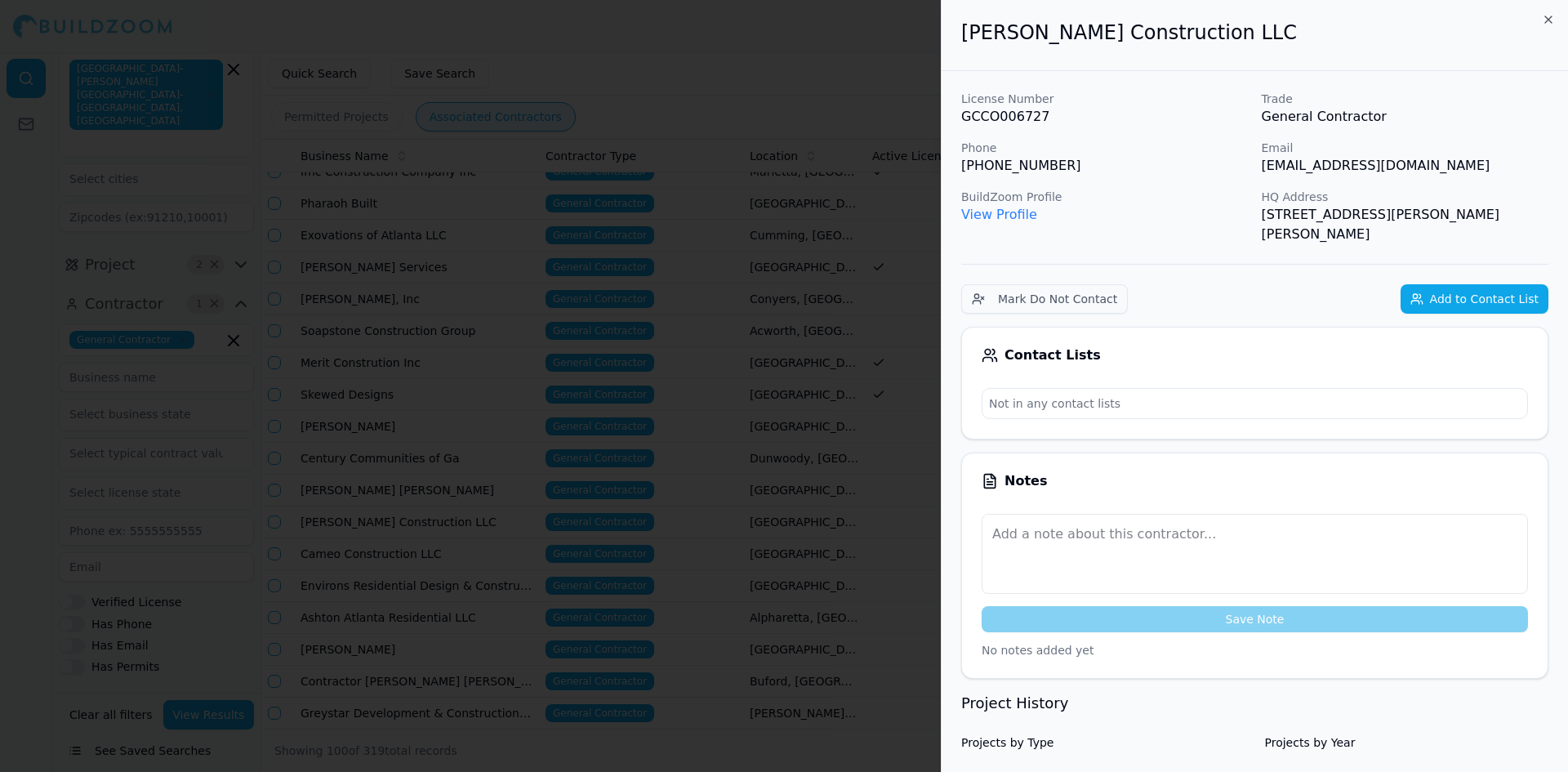
click at [1324, 167] on p "[EMAIL_ADDRESS][DOMAIN_NAME]" at bounding box center [1405, 166] width 287 height 20
click at [1385, 168] on p "[EMAIL_ADDRESS][DOMAIN_NAME]" at bounding box center [1405, 166] width 287 height 20
drag, startPoint x: 1385, startPoint y: 168, endPoint x: 1328, endPoint y: 167, distance: 57.0
click at [1328, 167] on p "[EMAIL_ADDRESS][DOMAIN_NAME]" at bounding box center [1405, 166] width 287 height 20
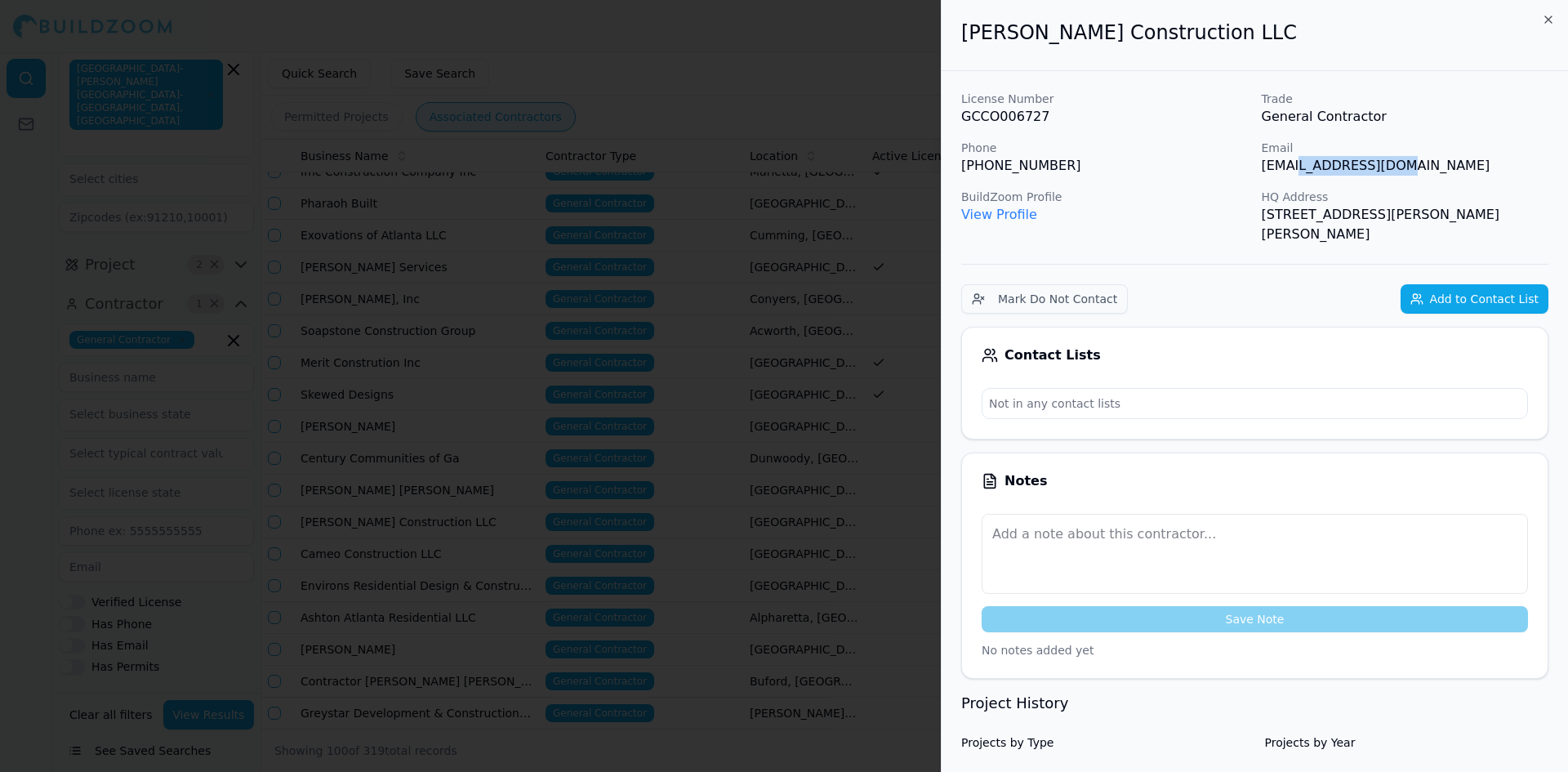
click at [695, 84] on div at bounding box center [784, 386] width 1568 height 772
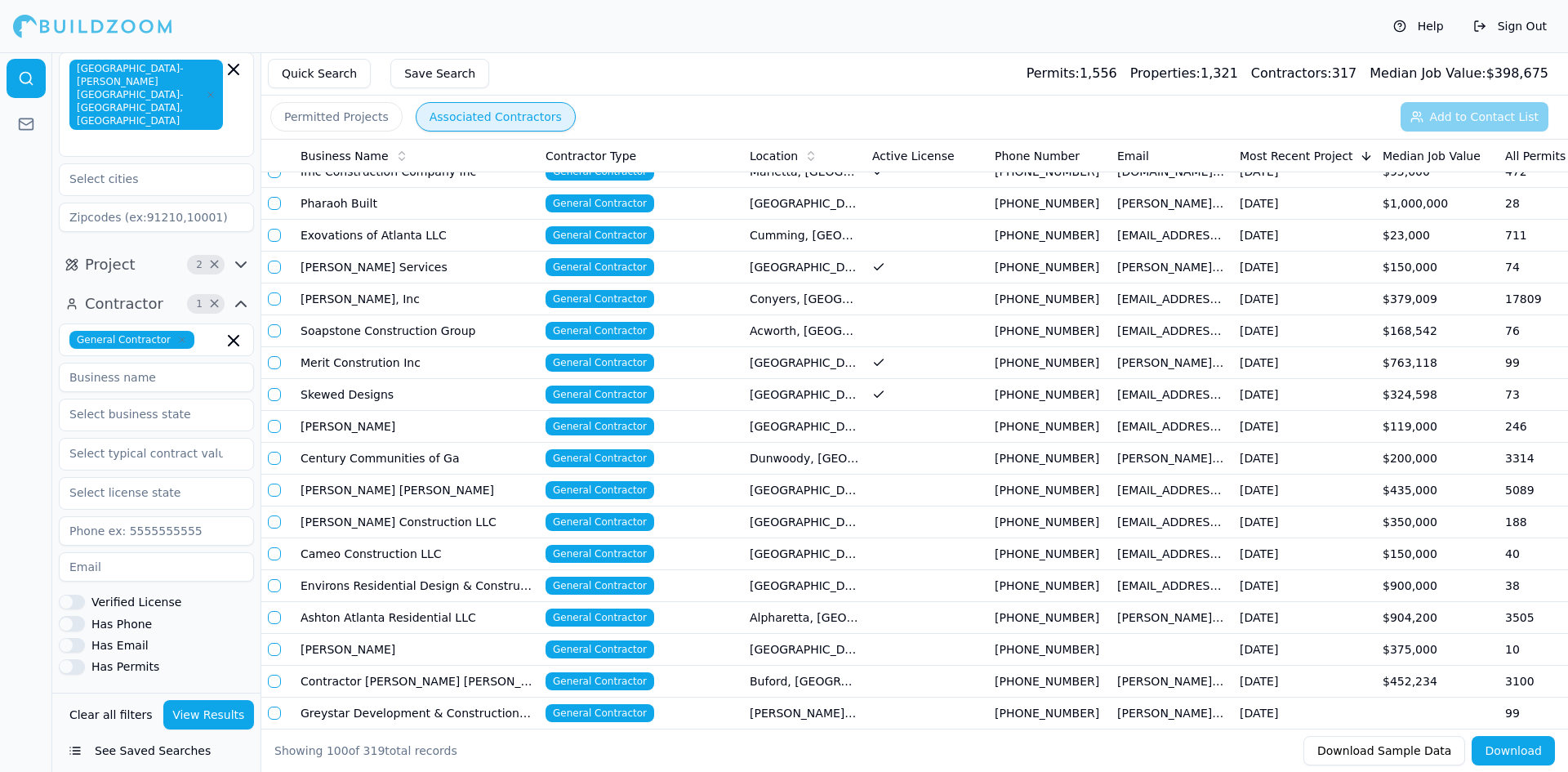
click at [520, 198] on td "Pharaoh Built" at bounding box center [416, 204] width 245 height 32
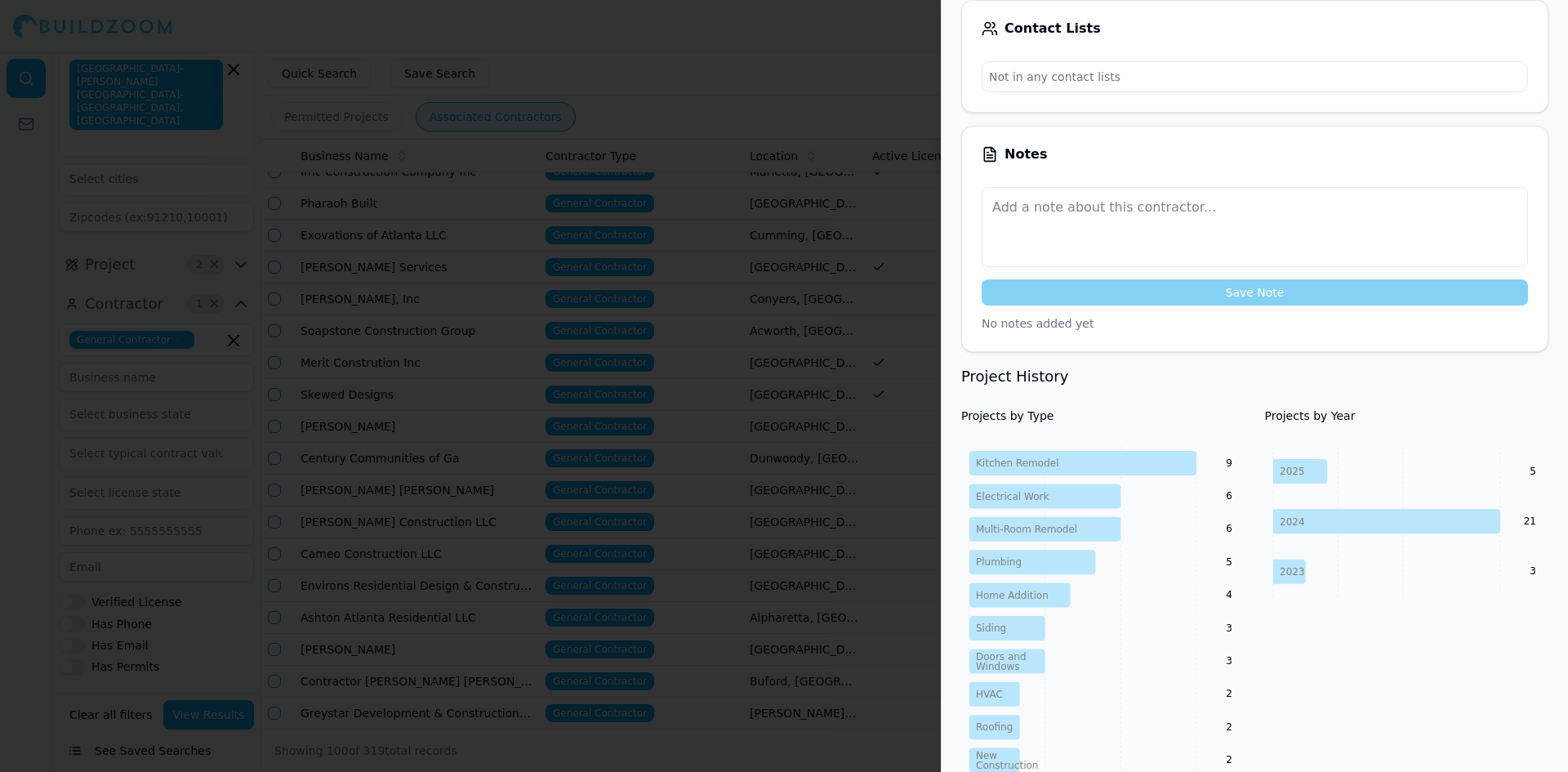
scroll to position [409, 0]
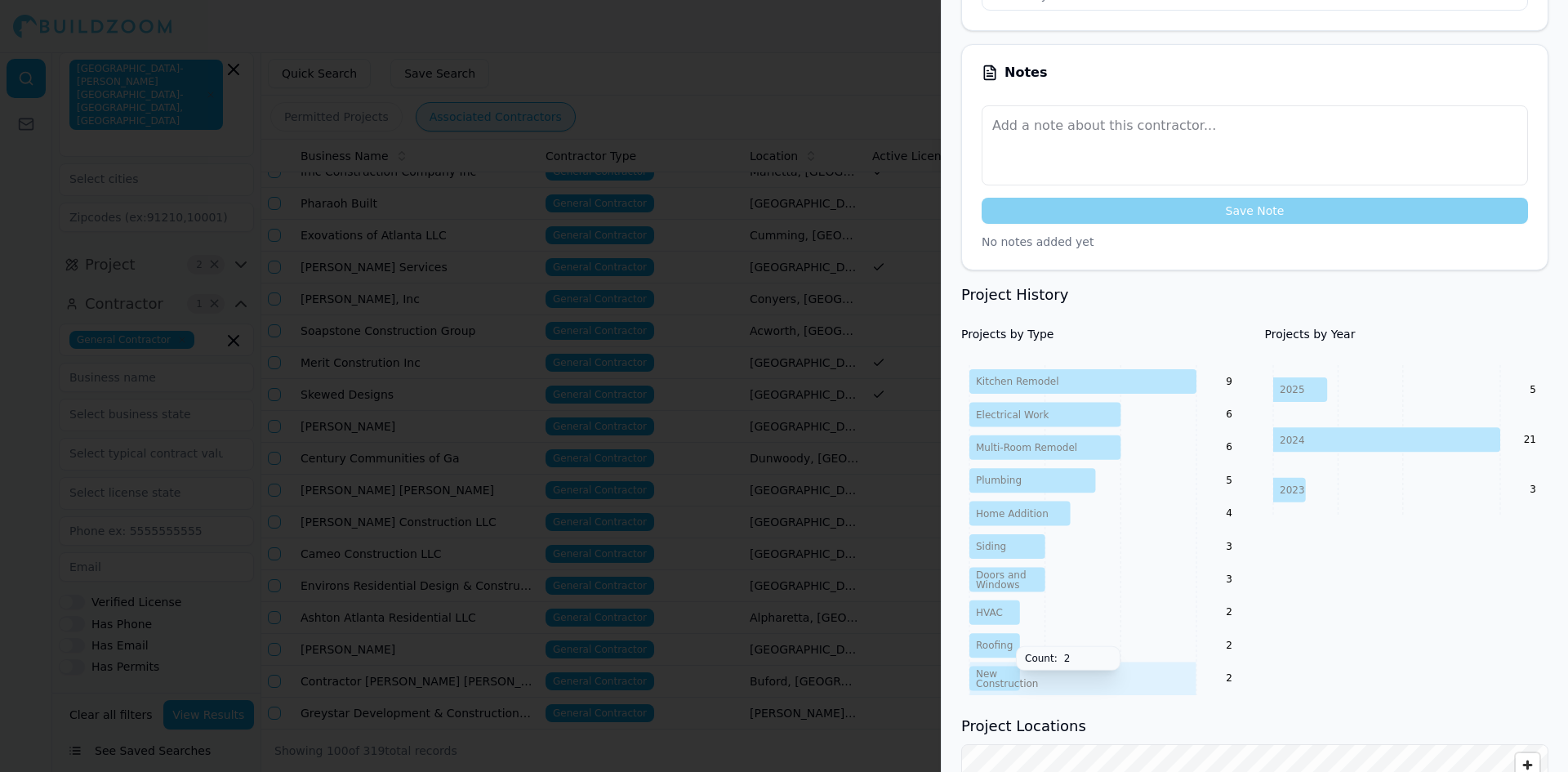
click at [1007, 678] on tspan "Construction" at bounding box center [1007, 684] width 62 height 11
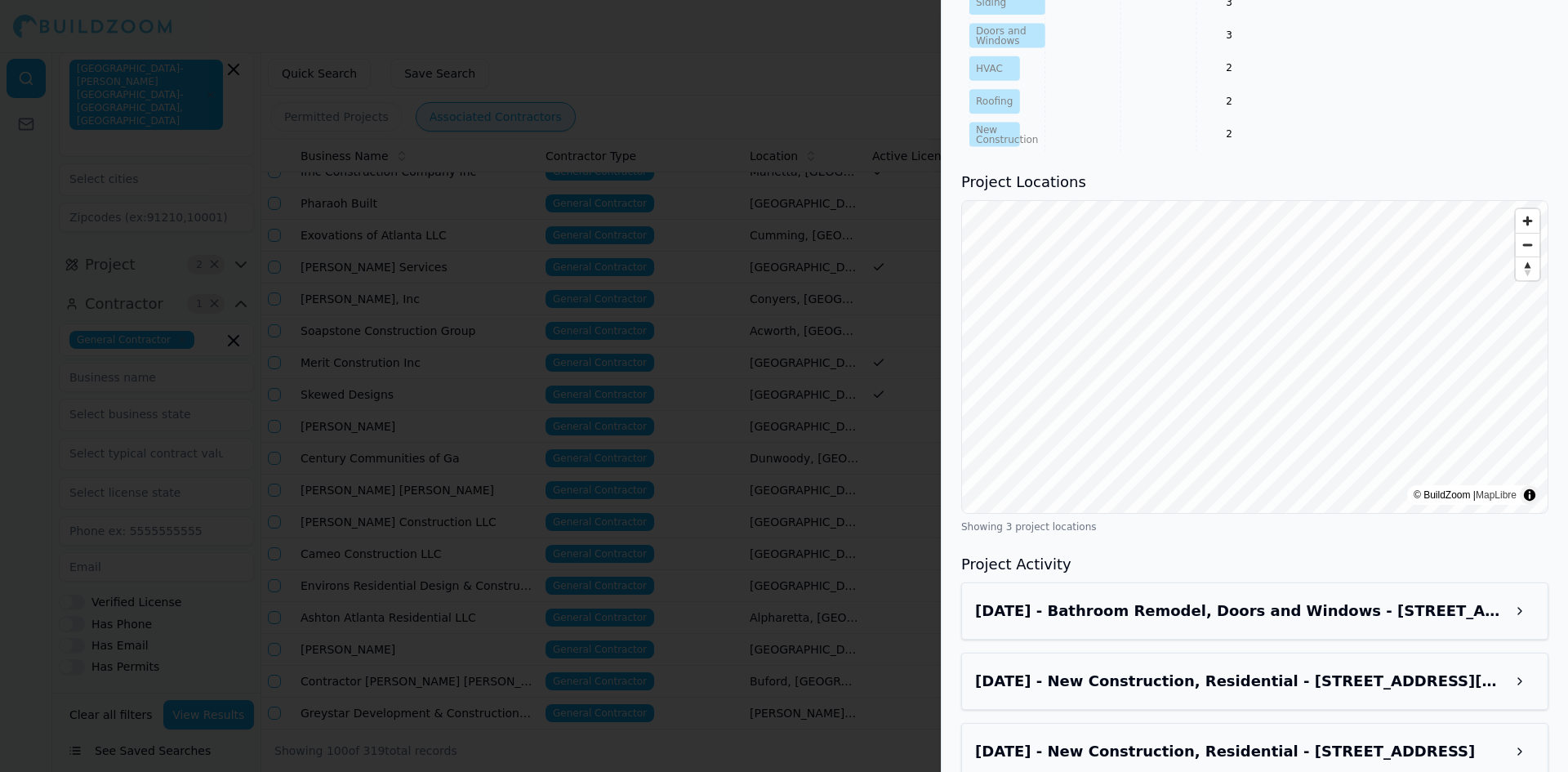
scroll to position [960, 0]
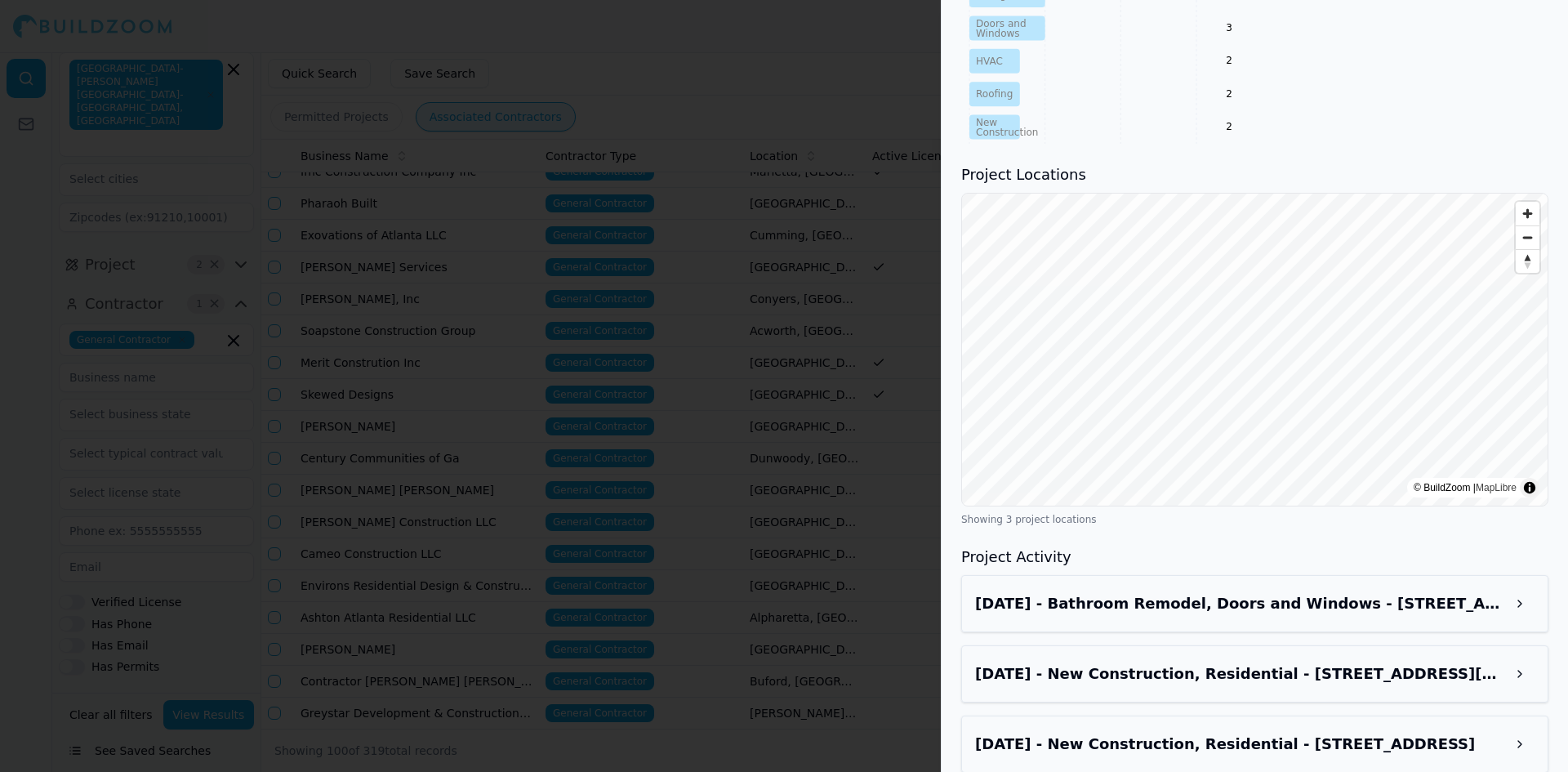
click at [1281, 662] on h3 "[DATE] - New Construction, Residential - [STREET_ADDRESS][PERSON_NAME]" at bounding box center [1240, 674] width 530 height 23
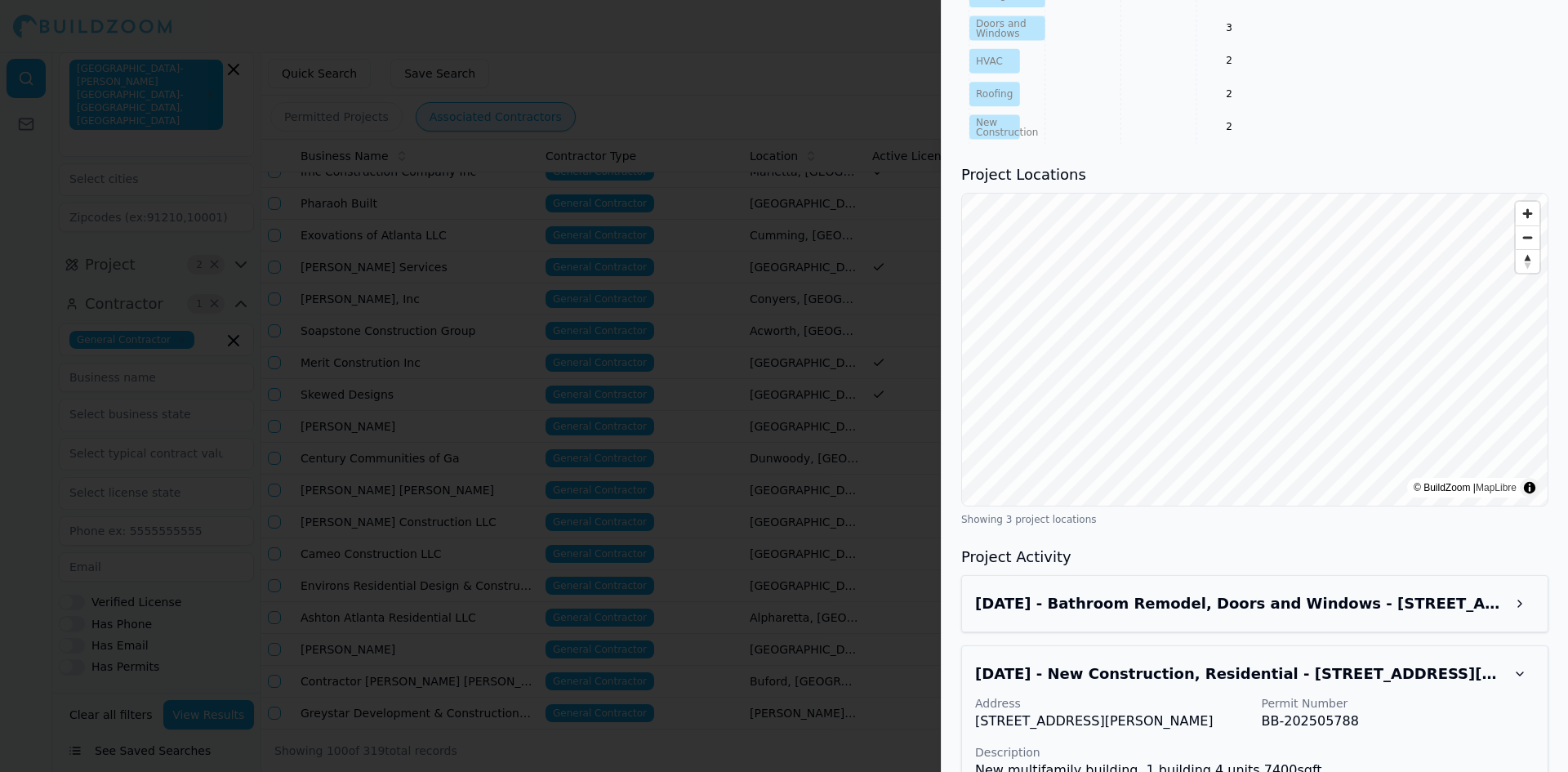
scroll to position [1197, 0]
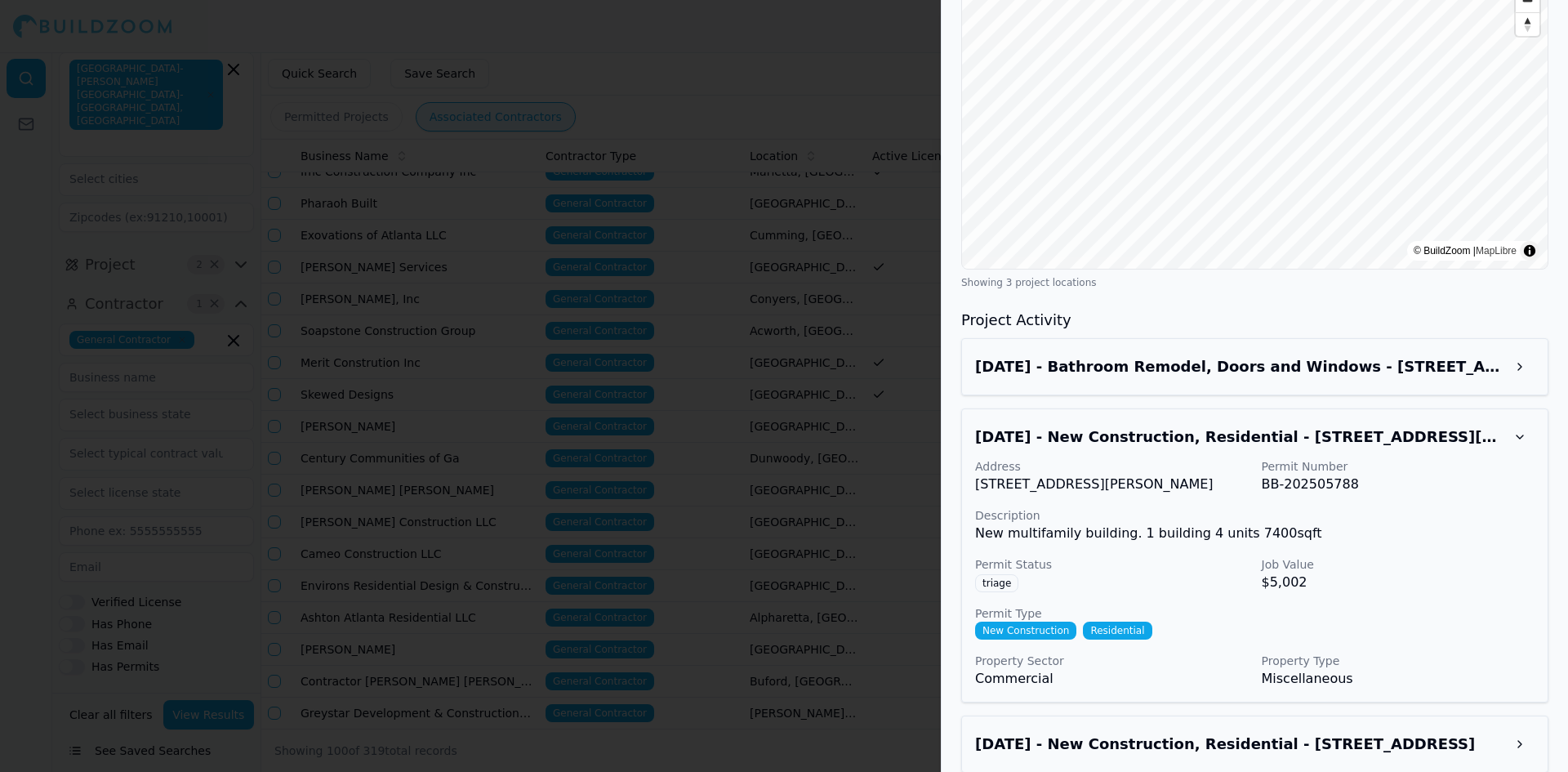
click at [989, 475] on p "[STREET_ADDRESS][PERSON_NAME]" at bounding box center [1111, 485] width 273 height 20
drag, startPoint x: 989, startPoint y: 462, endPoint x: 1194, endPoint y: 467, distance: 205.1
click at [1194, 475] on p "[STREET_ADDRESS][PERSON_NAME]" at bounding box center [1111, 485] width 273 height 20
click at [1145, 386] on div "[DATE] - Bathroom Remodel, Doors and Windows - [STREET_ADDRESS] [DATE] - New Co…" at bounding box center [1255, 555] width 587 height 435
click at [1166, 409] on div "[DATE] - New Construction, Residential - [STREET_ADDRESS][PERSON_NAME] Address …" at bounding box center [1255, 555] width 587 height 294
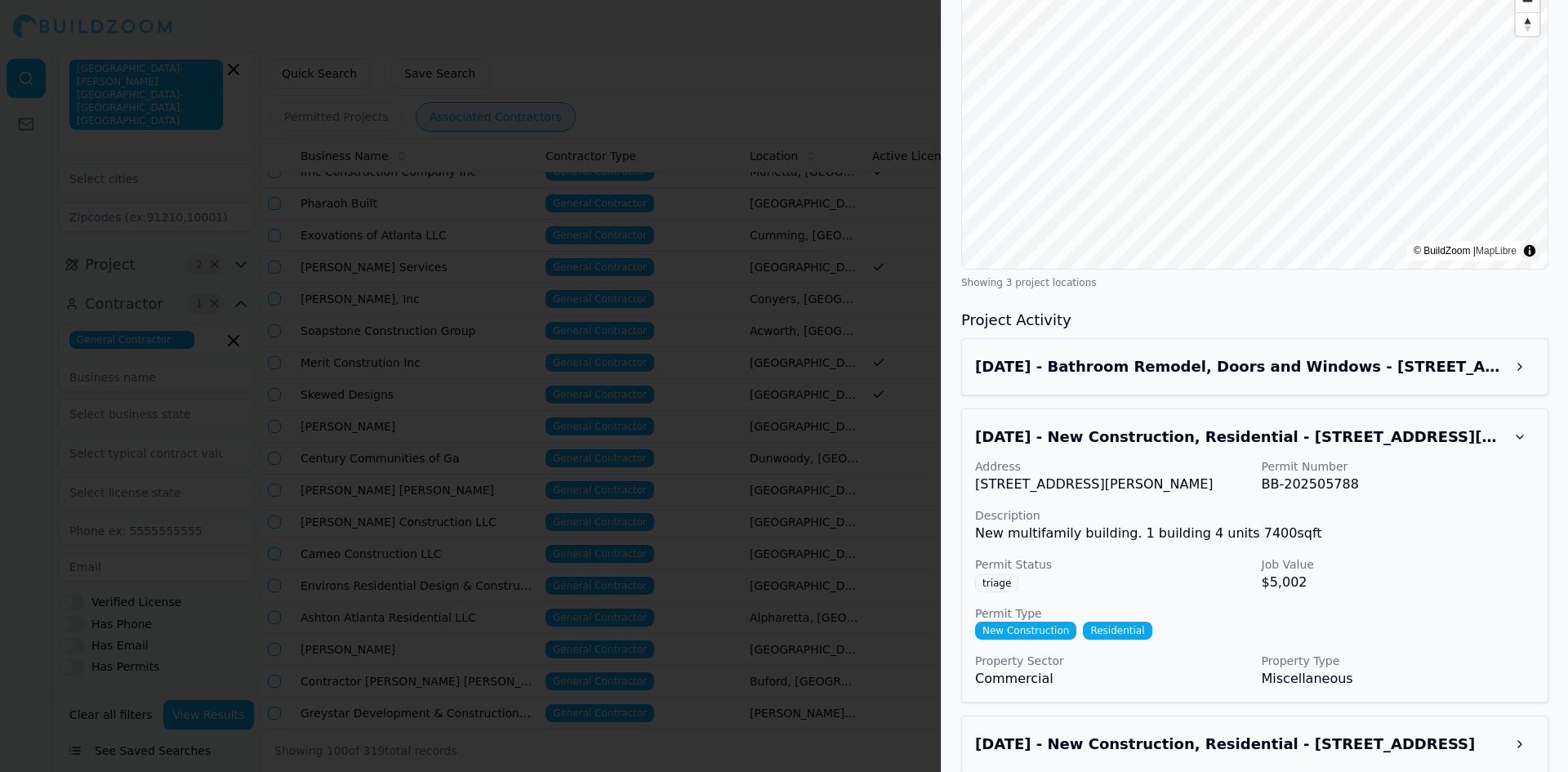
click at [1516, 423] on button at bounding box center [1520, 437] width 29 height 29
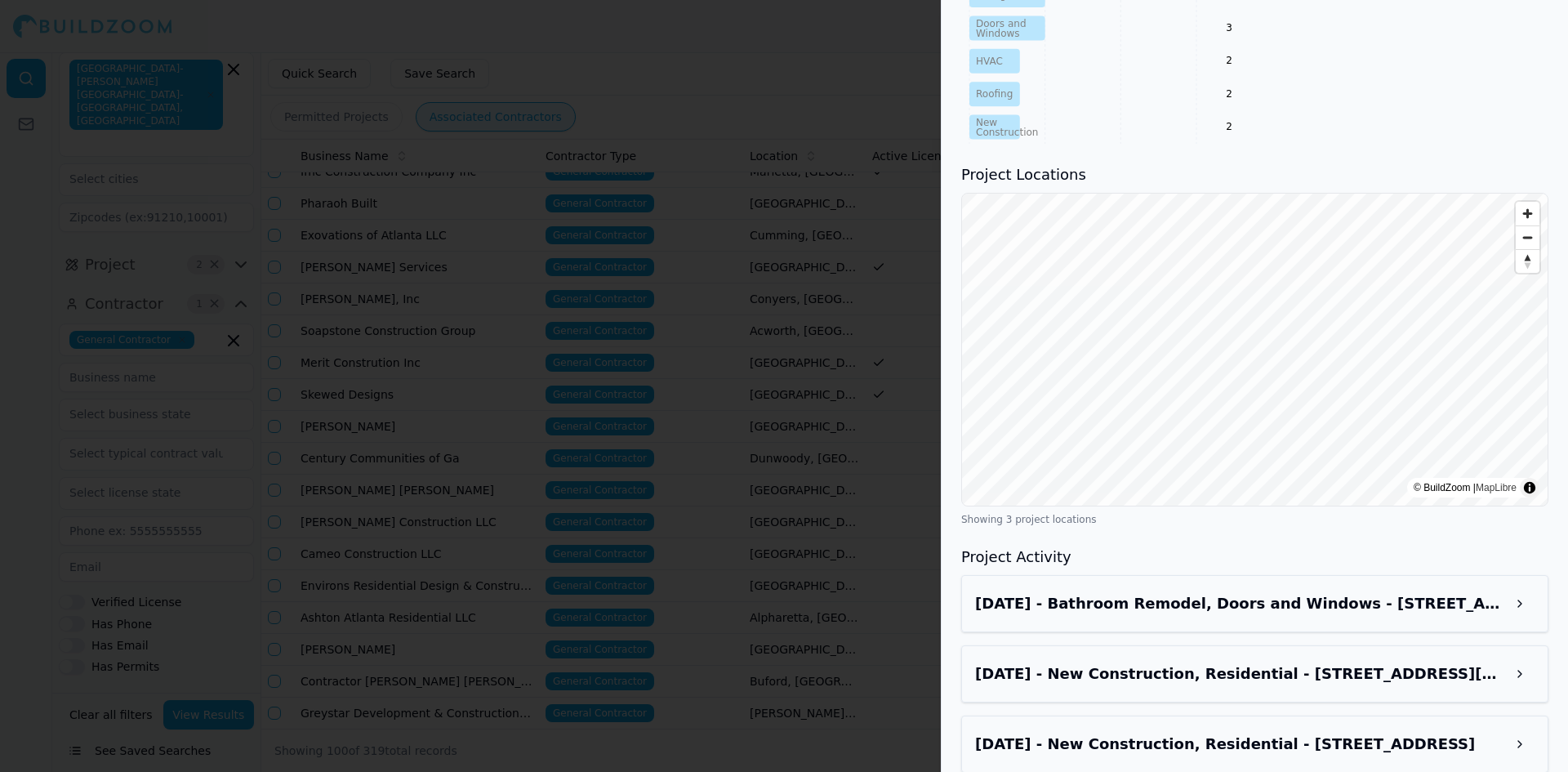
click at [1126, 733] on h3 "[DATE] - New Construction, Residential - [STREET_ADDRESS]" at bounding box center [1240, 744] width 530 height 23
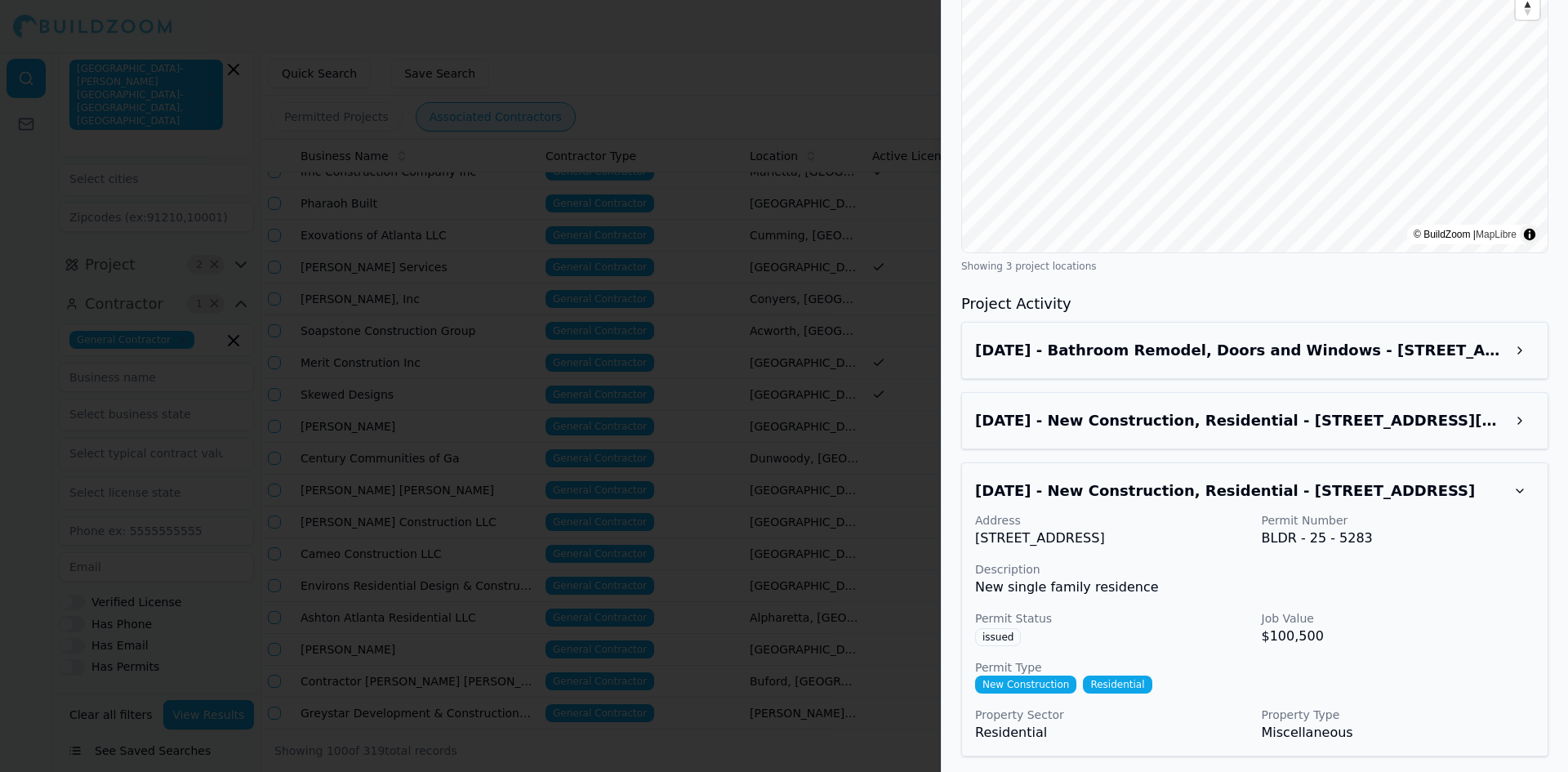
scroll to position [1217, 0]
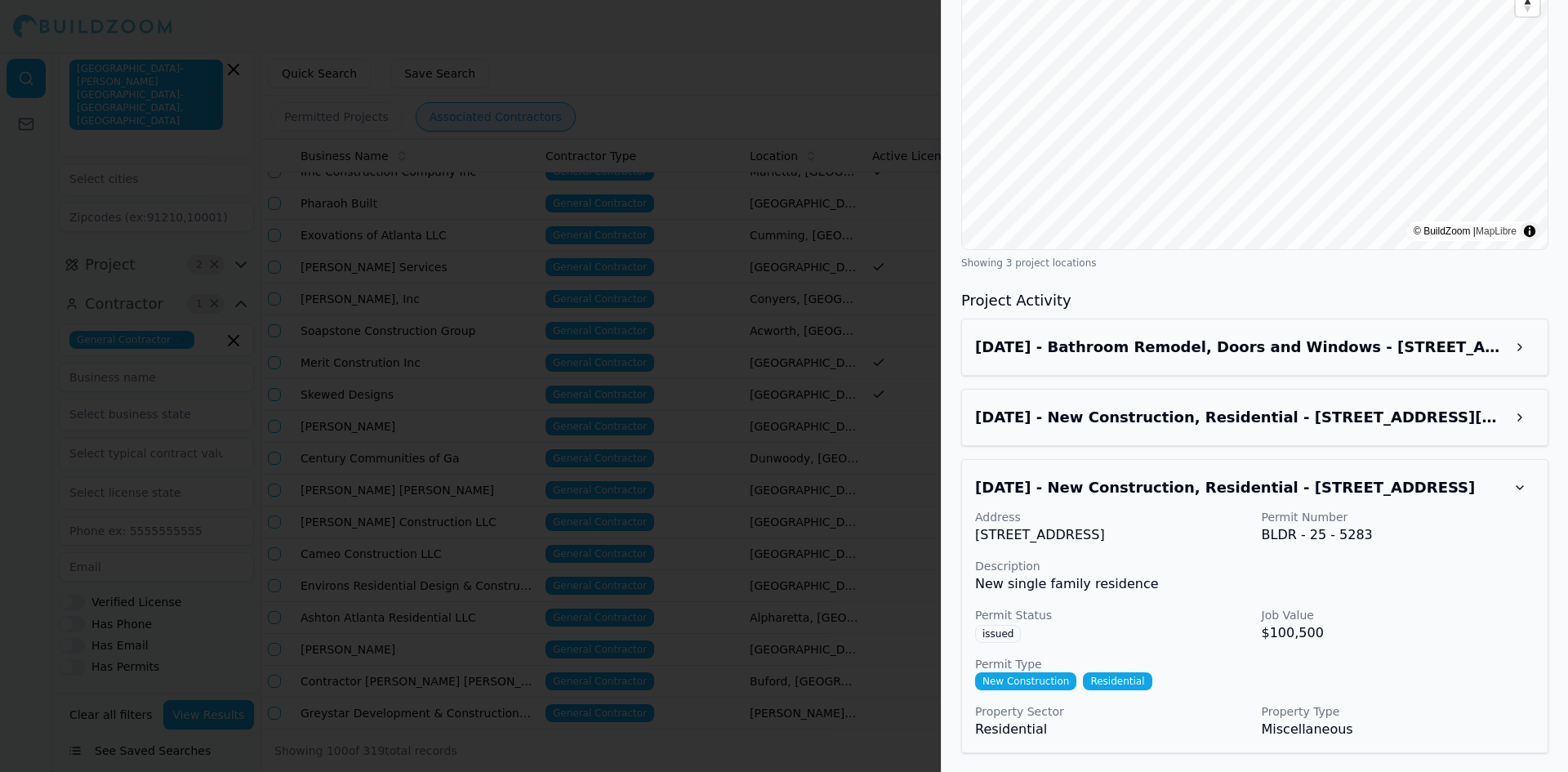
click at [985, 526] on p "[STREET_ADDRESS]" at bounding box center [1111, 535] width 273 height 20
drag, startPoint x: 985, startPoint y: 514, endPoint x: 1030, endPoint y: 538, distance: 51.0
click at [1030, 538] on p "[STREET_ADDRESS]" at bounding box center [1111, 535] width 273 height 20
click at [742, 64] on div at bounding box center [784, 386] width 1568 height 772
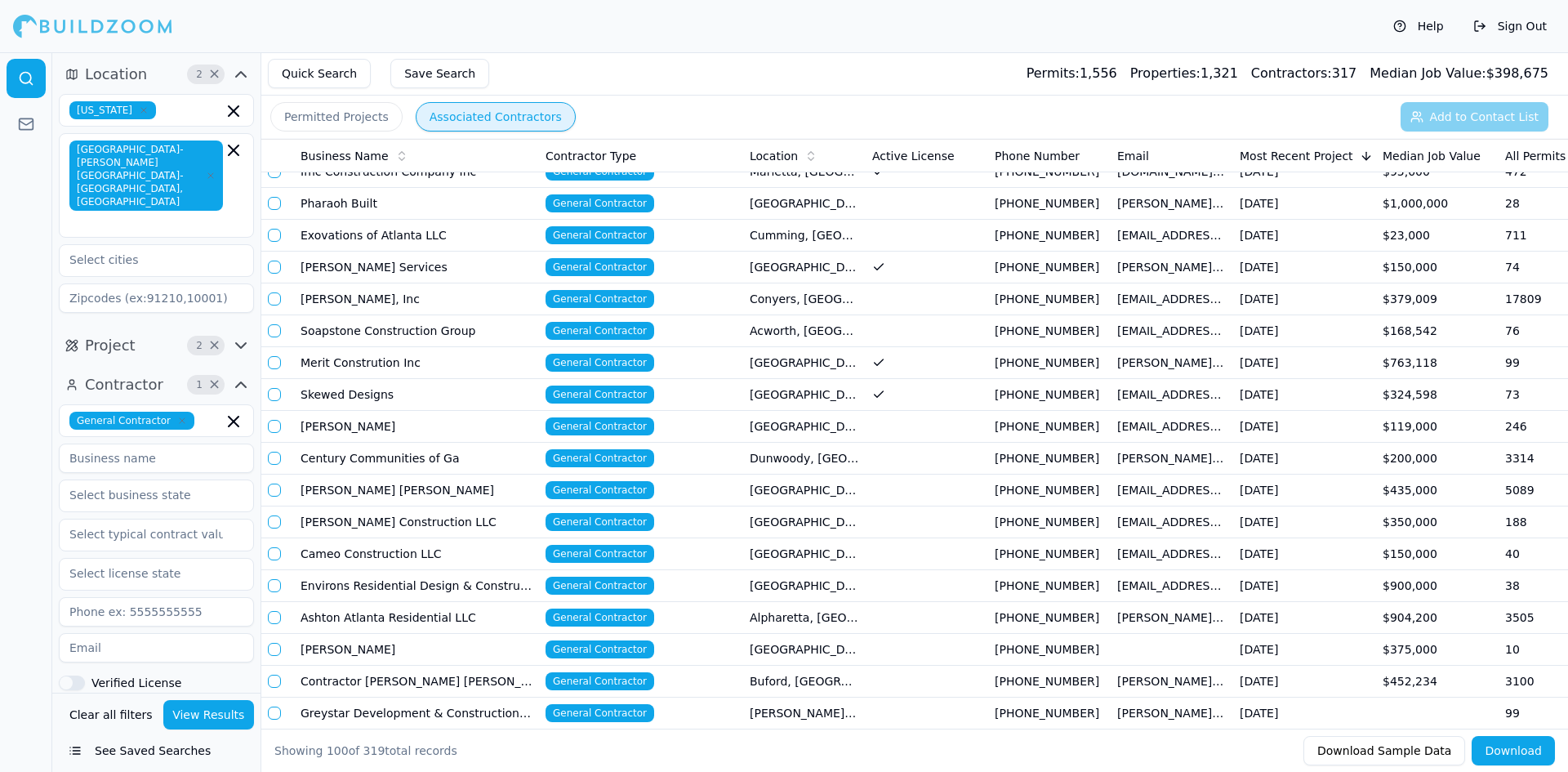
scroll to position [0, 0]
click at [145, 374] on span "Contractor" at bounding box center [124, 386] width 79 height 23
click at [145, 333] on button "Project 2 ×" at bounding box center [156, 346] width 195 height 26
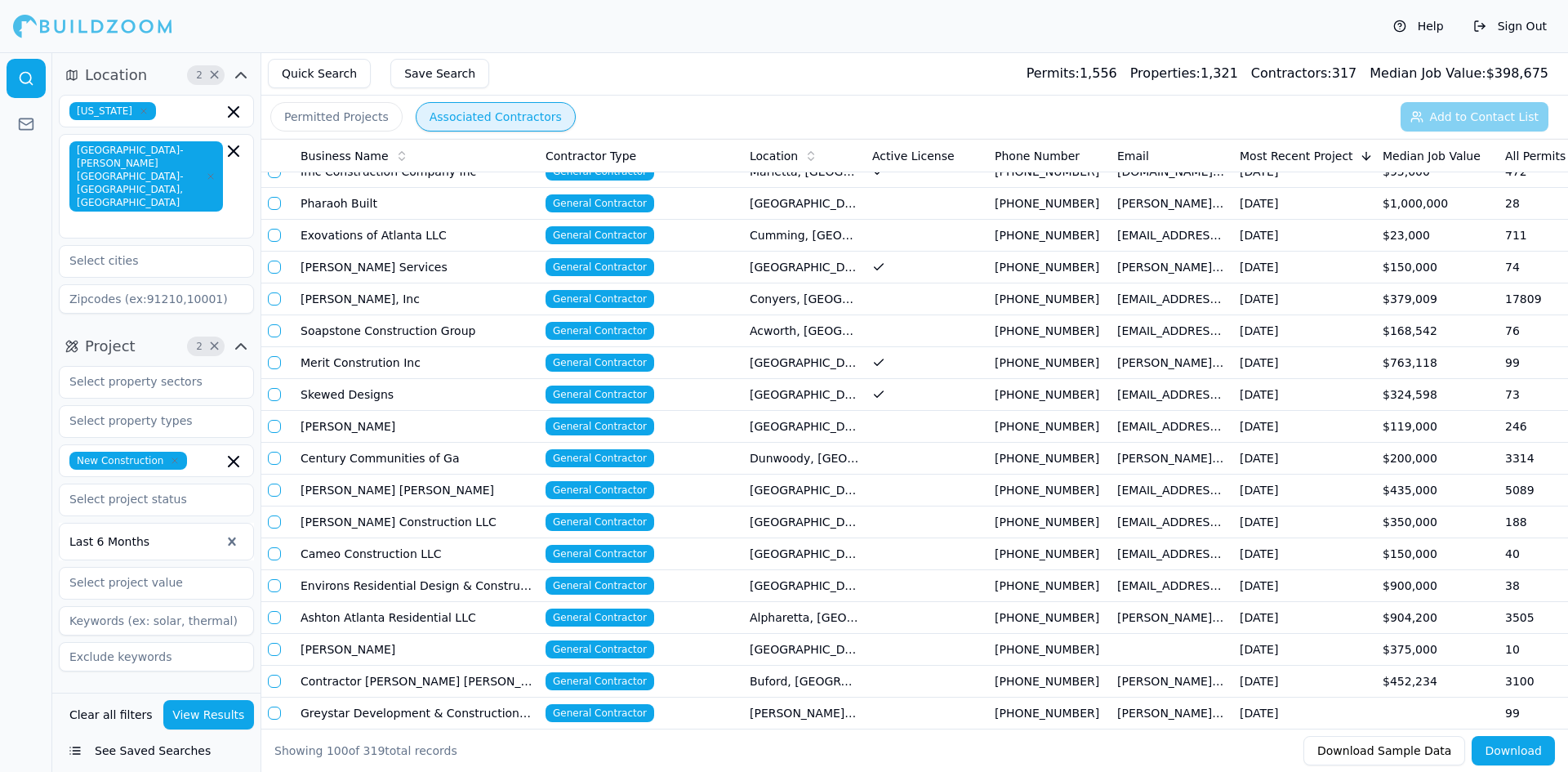
click at [180, 534] on div at bounding box center [145, 542] width 151 height 16
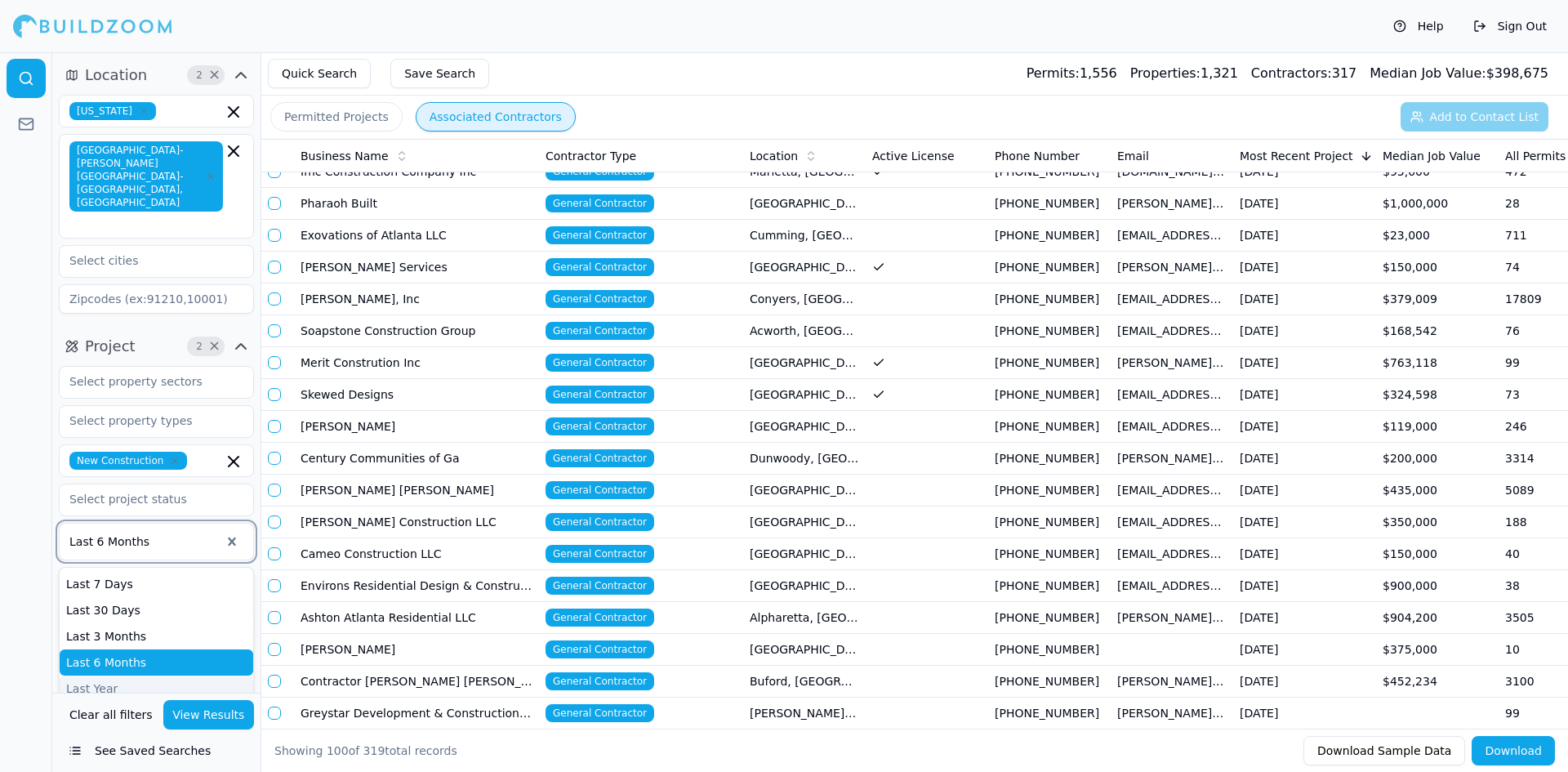
click at [153, 675] on div "Last Year" at bounding box center [156, 688] width 194 height 26
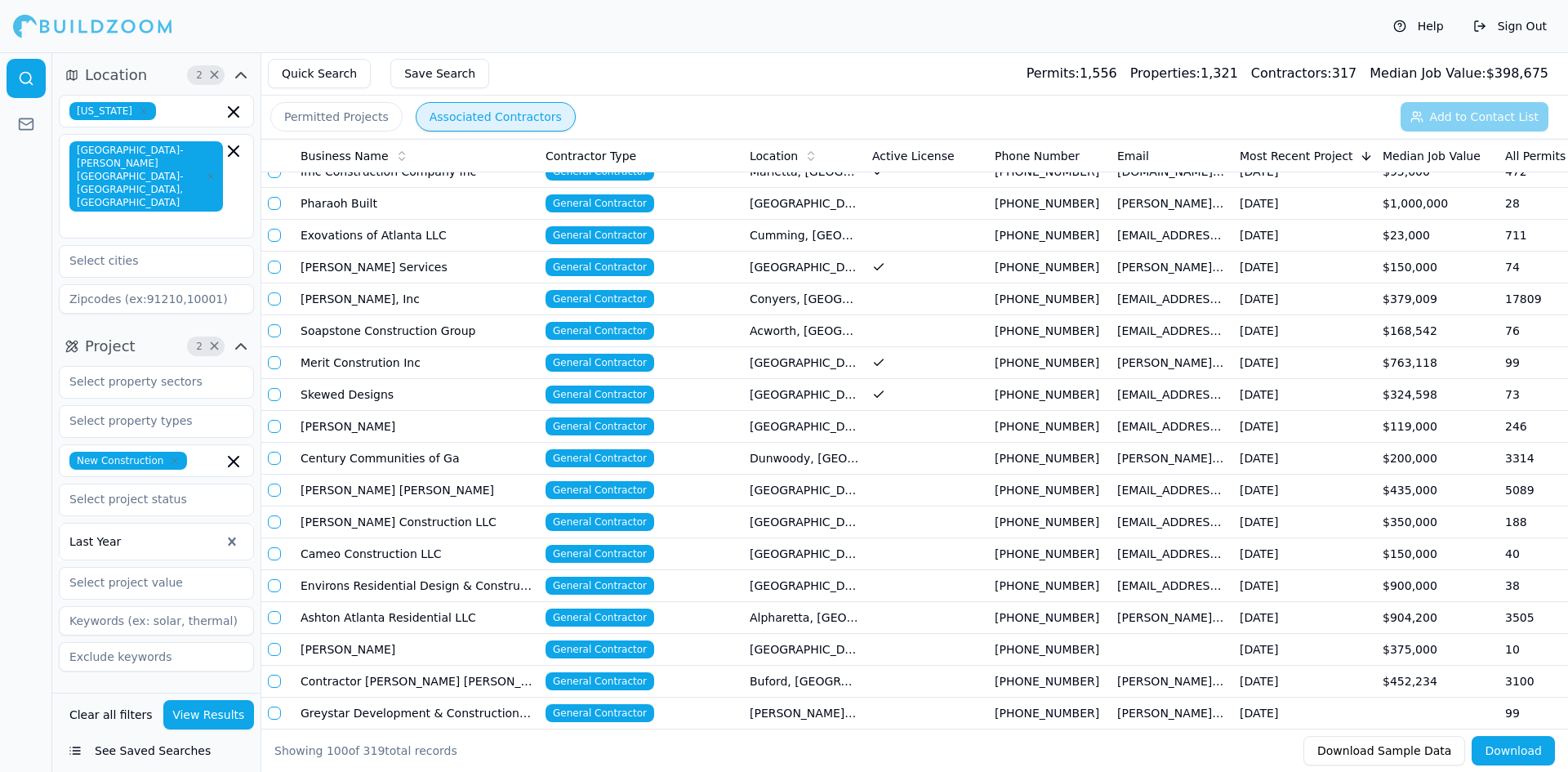
click at [189, 705] on button "View Results" at bounding box center [210, 715] width 92 height 29
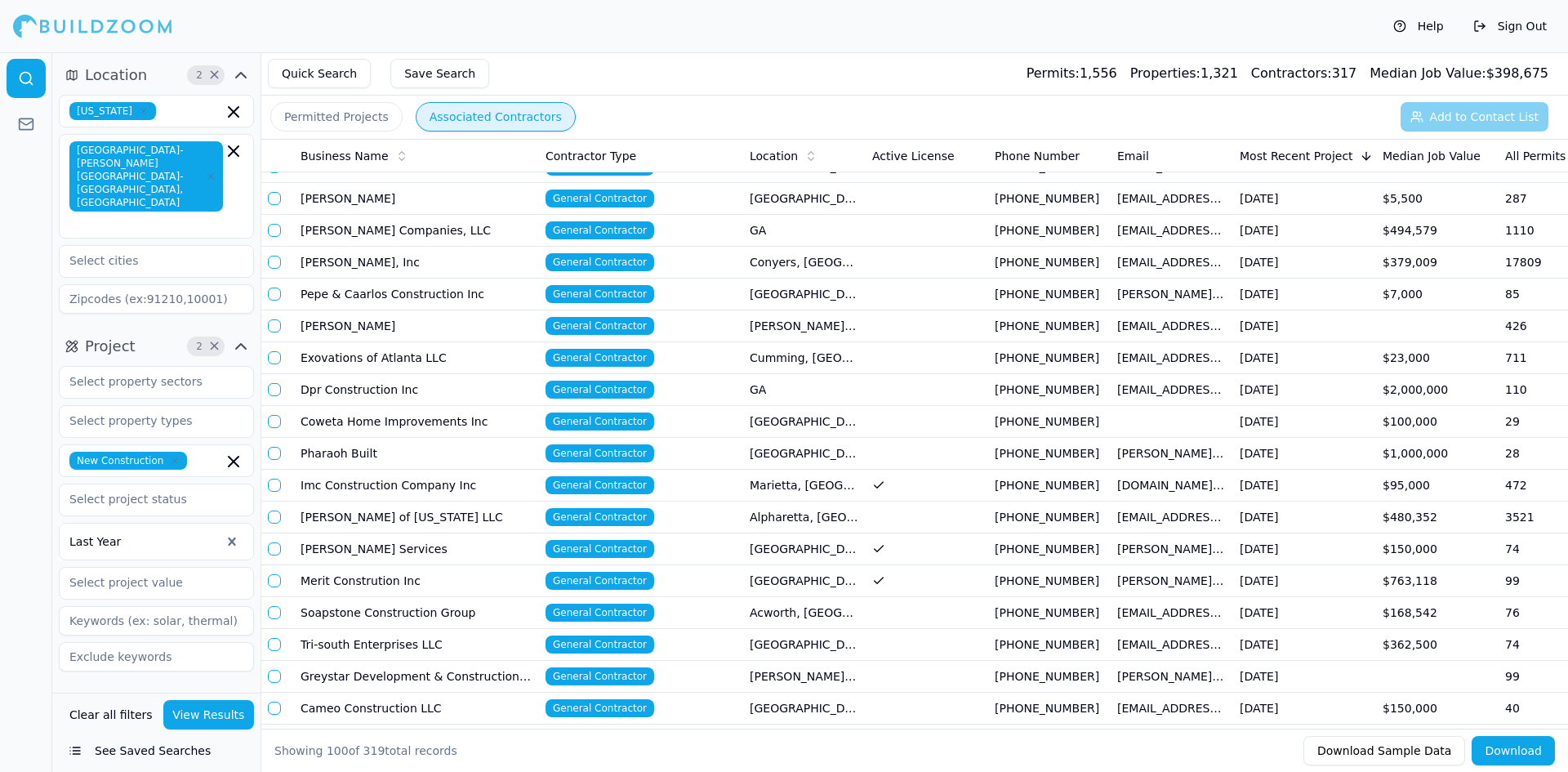
scroll to position [409, 0]
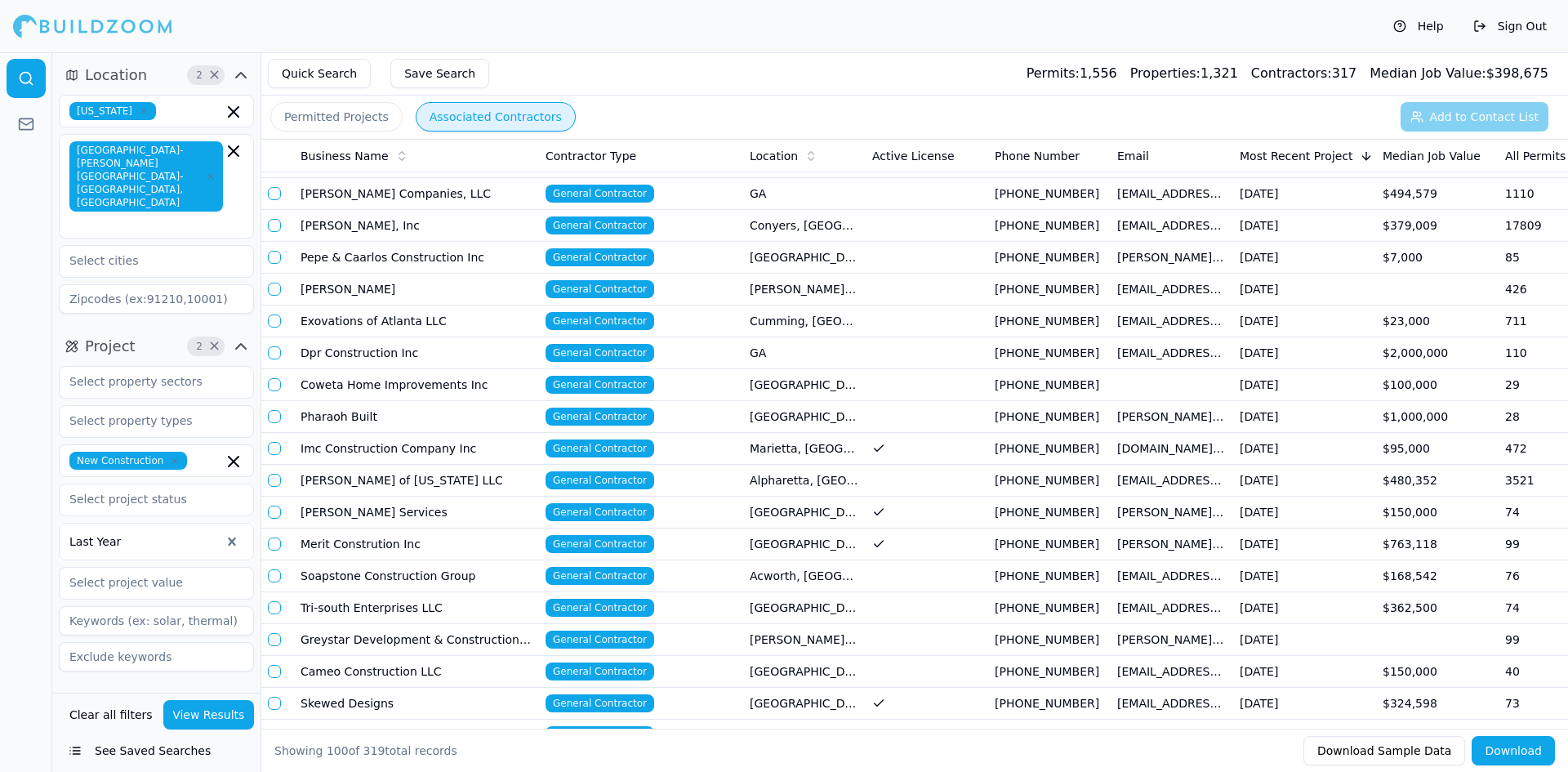
click at [454, 423] on td "Pharaoh Built" at bounding box center [416, 417] width 245 height 32
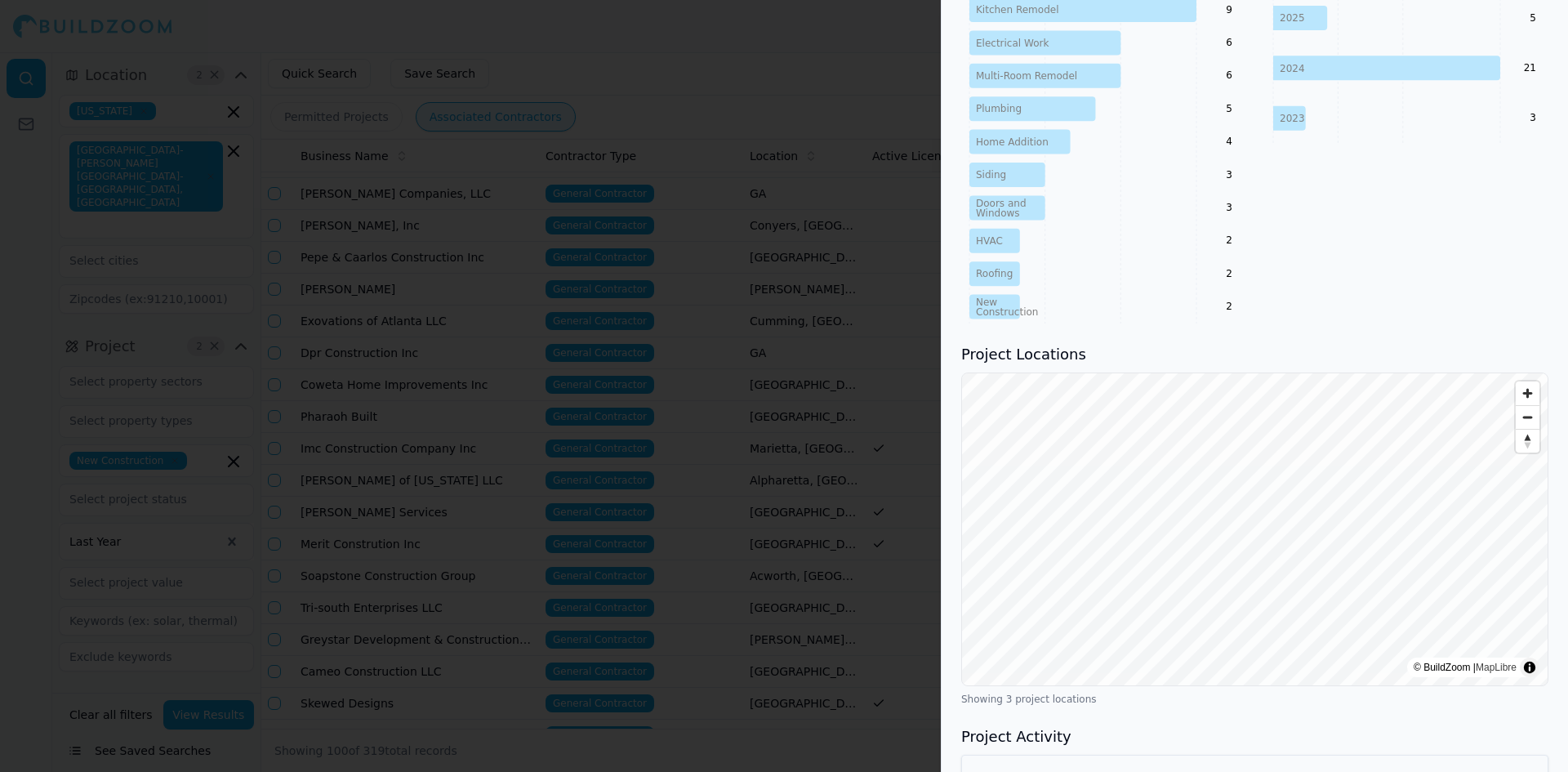
scroll to position [960, 0]
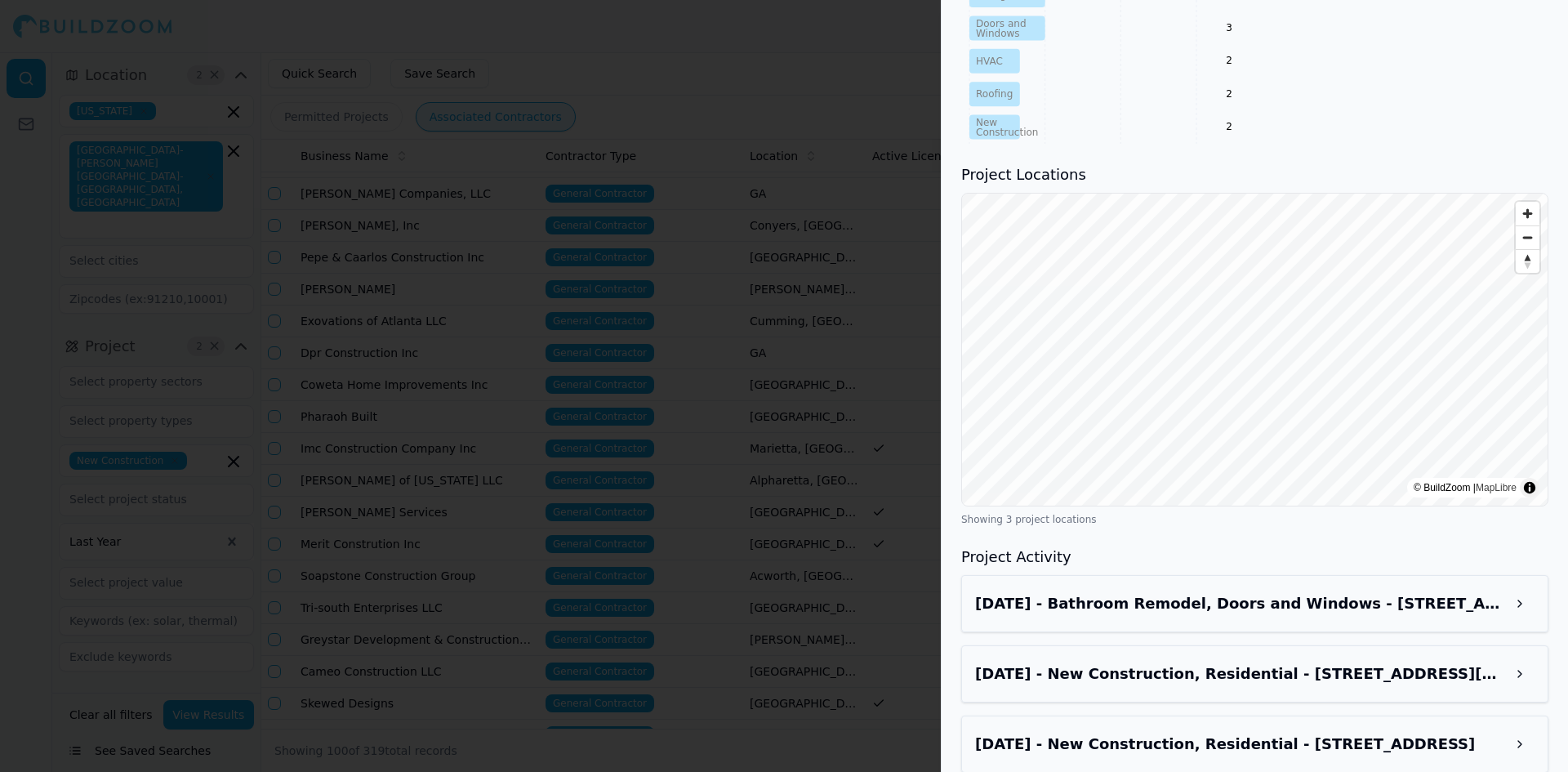
click at [415, 213] on div at bounding box center [784, 386] width 1568 height 772
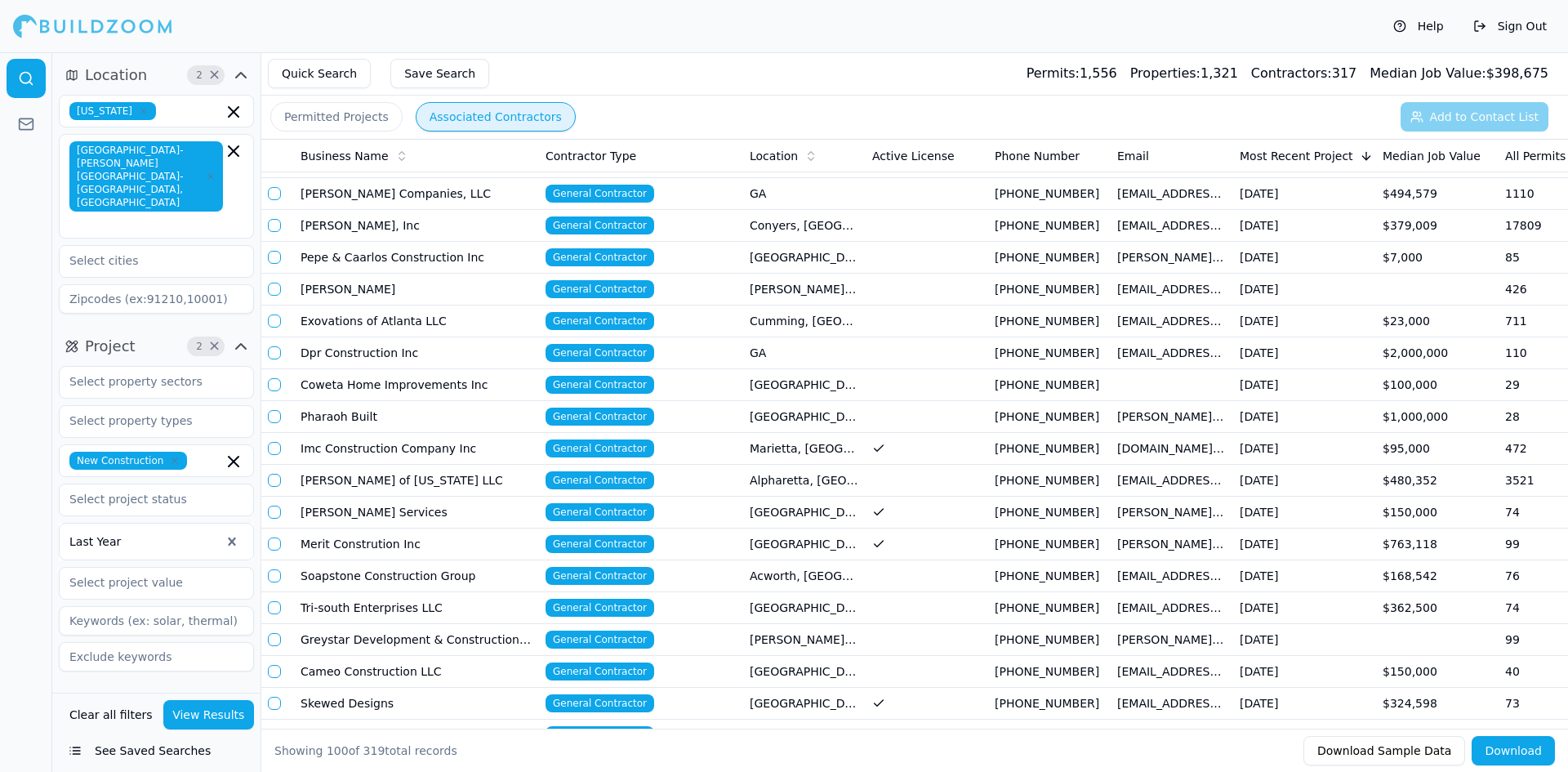
click at [368, 419] on td "Pharaoh Built" at bounding box center [416, 417] width 245 height 32
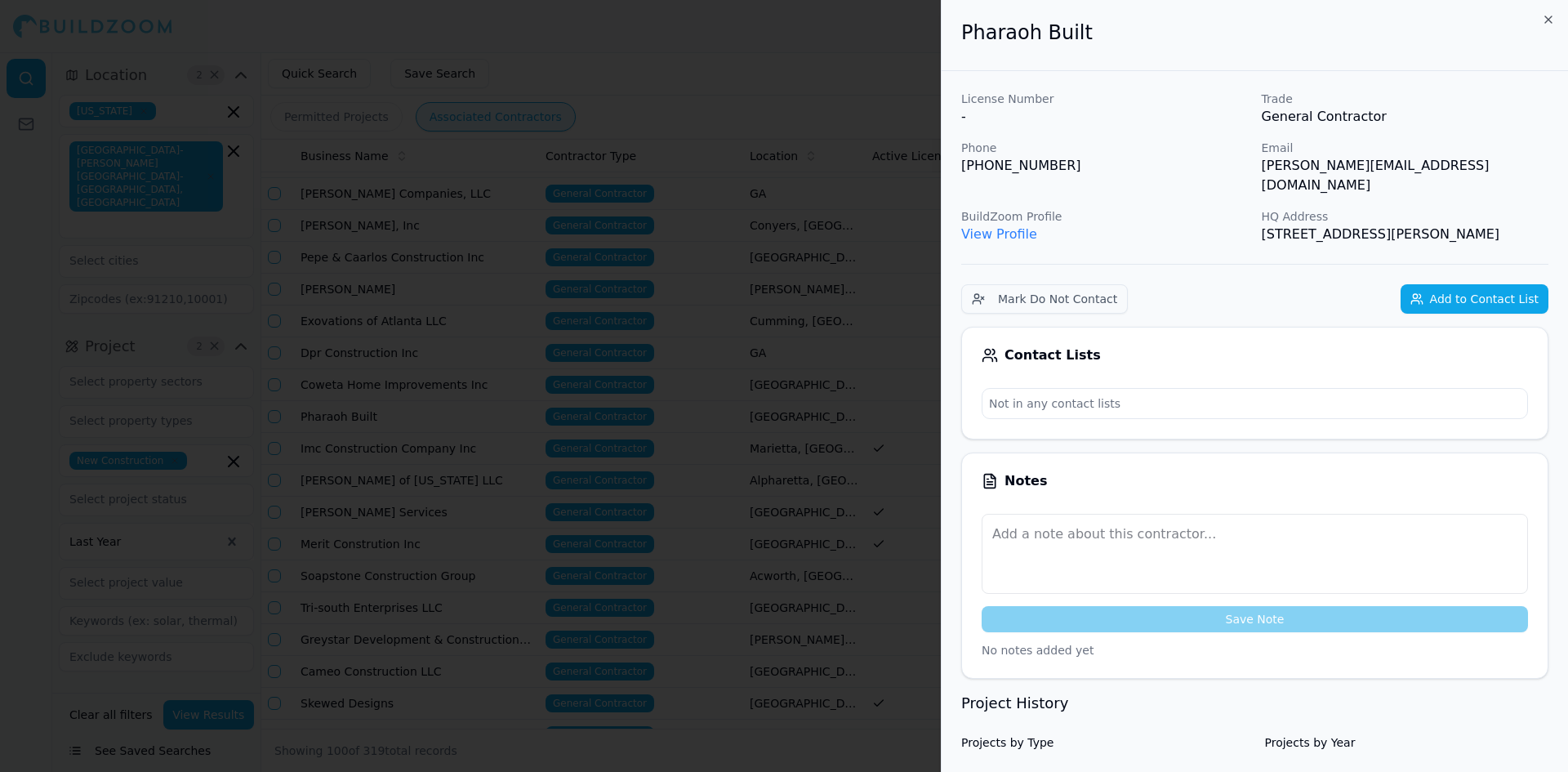
click at [932, 303] on div at bounding box center [784, 386] width 1568 height 772
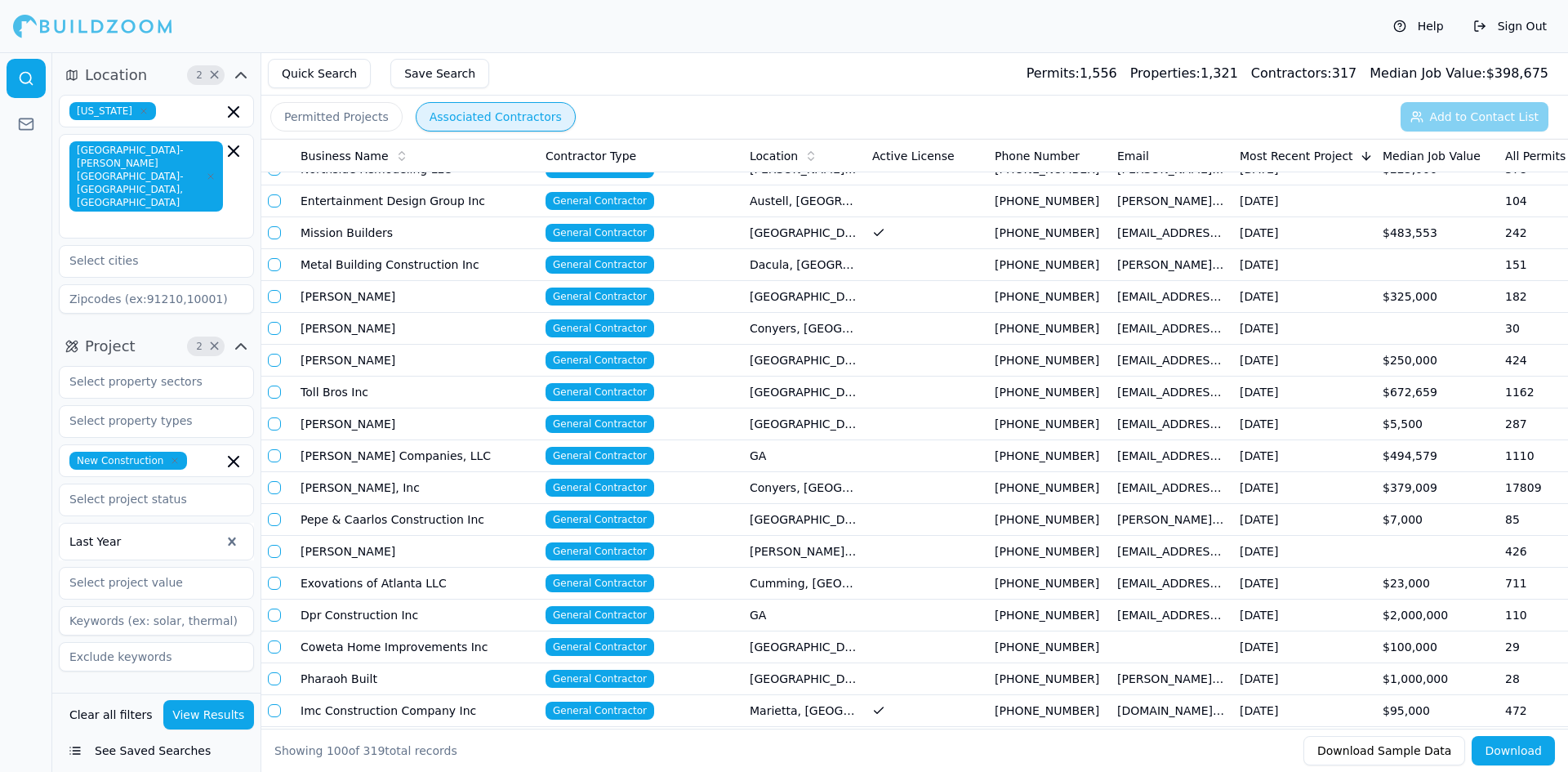
scroll to position [245, 0]
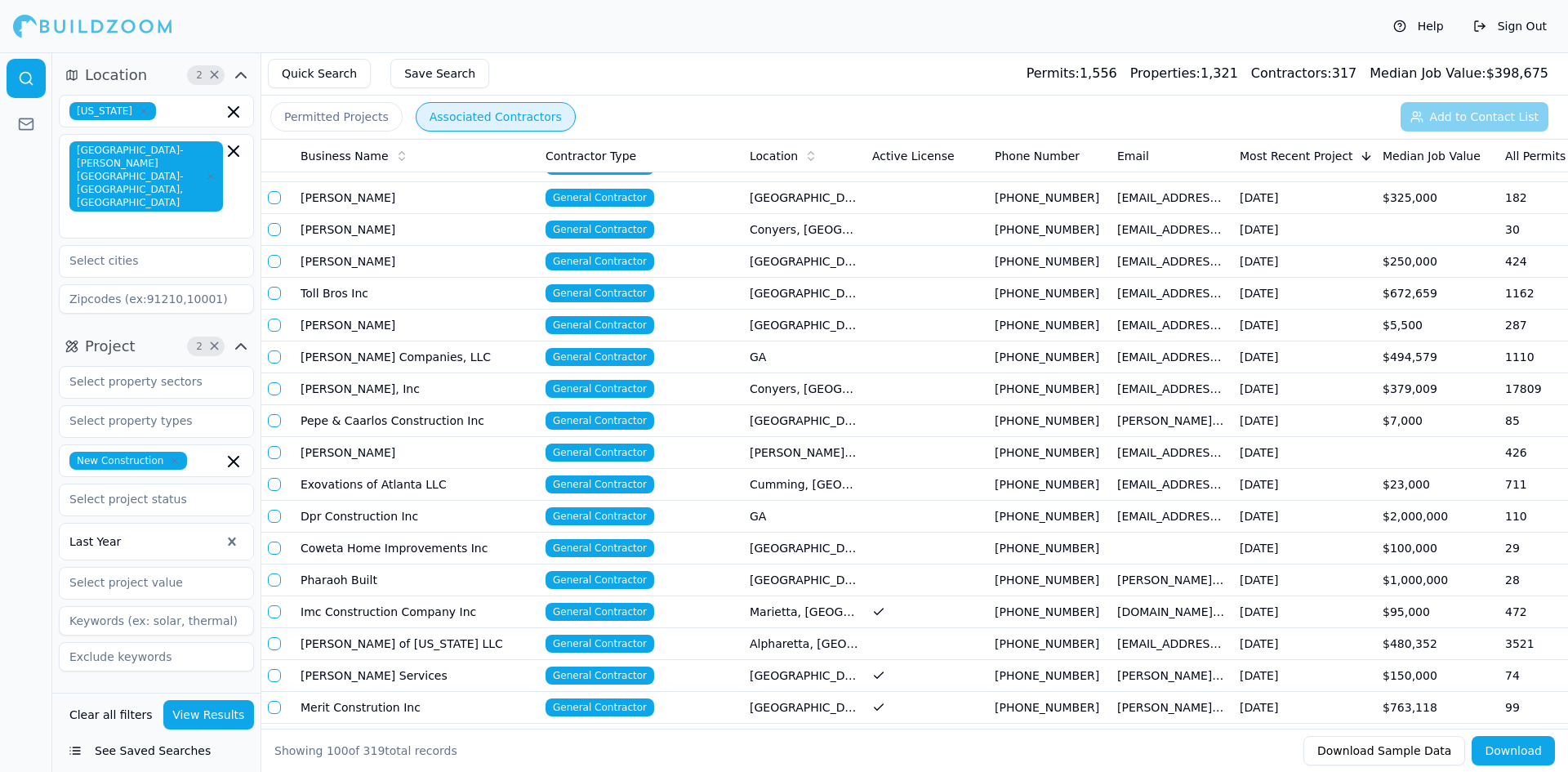
click at [241, 344] on icon "button" at bounding box center [241, 346] width 10 height 5
click at [154, 374] on span "Contractor" at bounding box center [124, 386] width 79 height 23
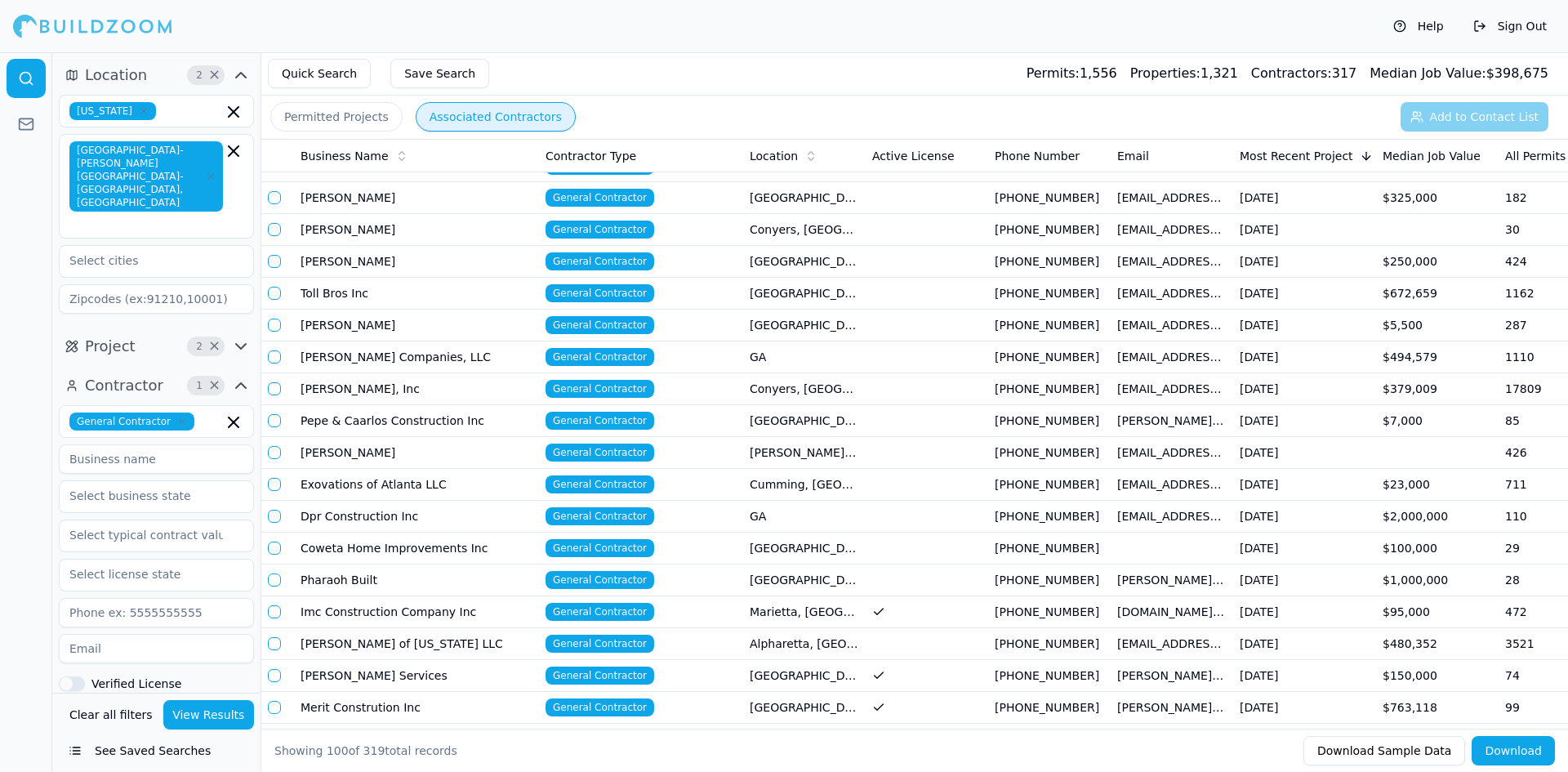
scroll to position [82, 0]
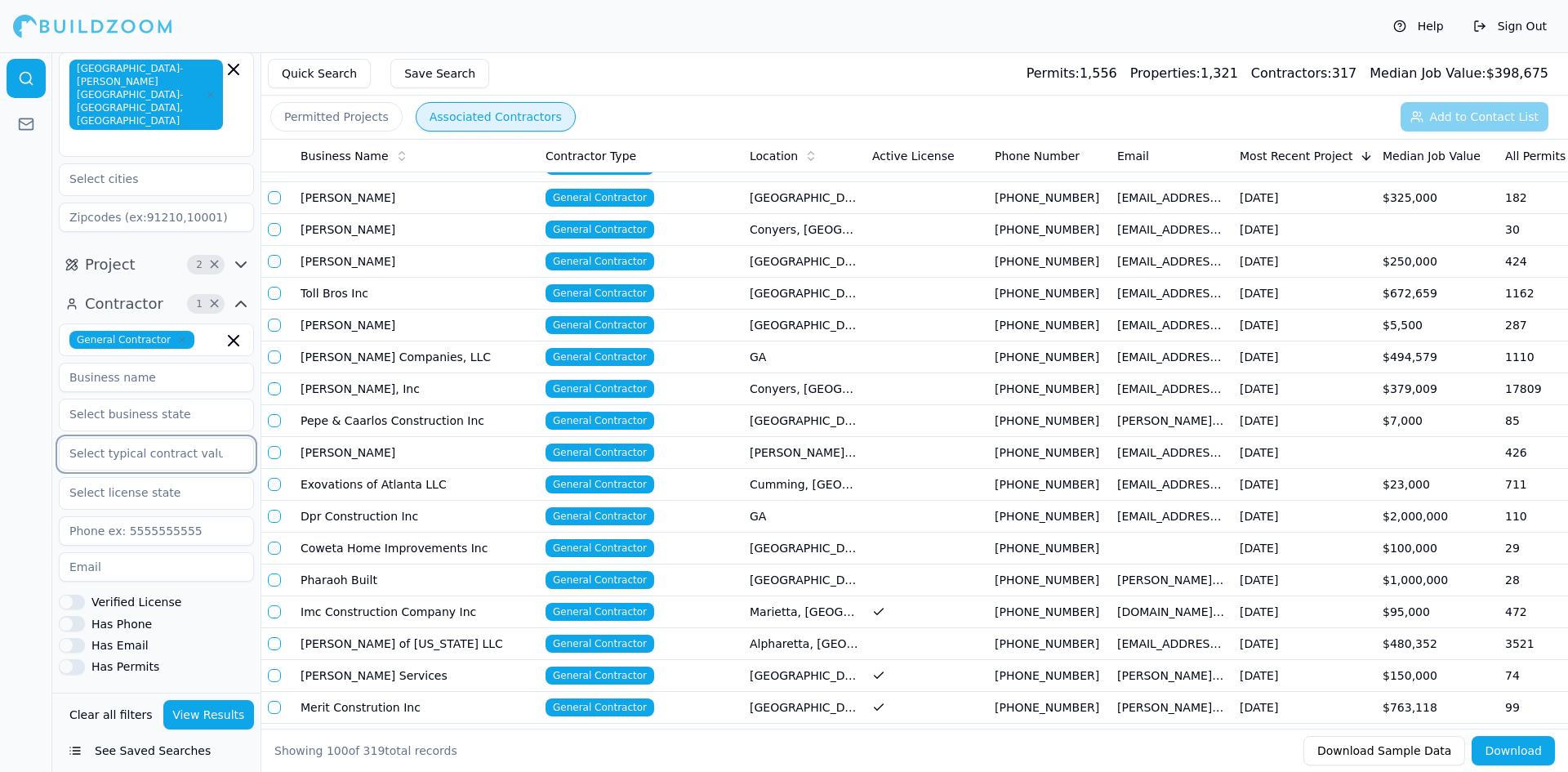
click at [162, 439] on input "text" at bounding box center [146, 454] width 173 height 29
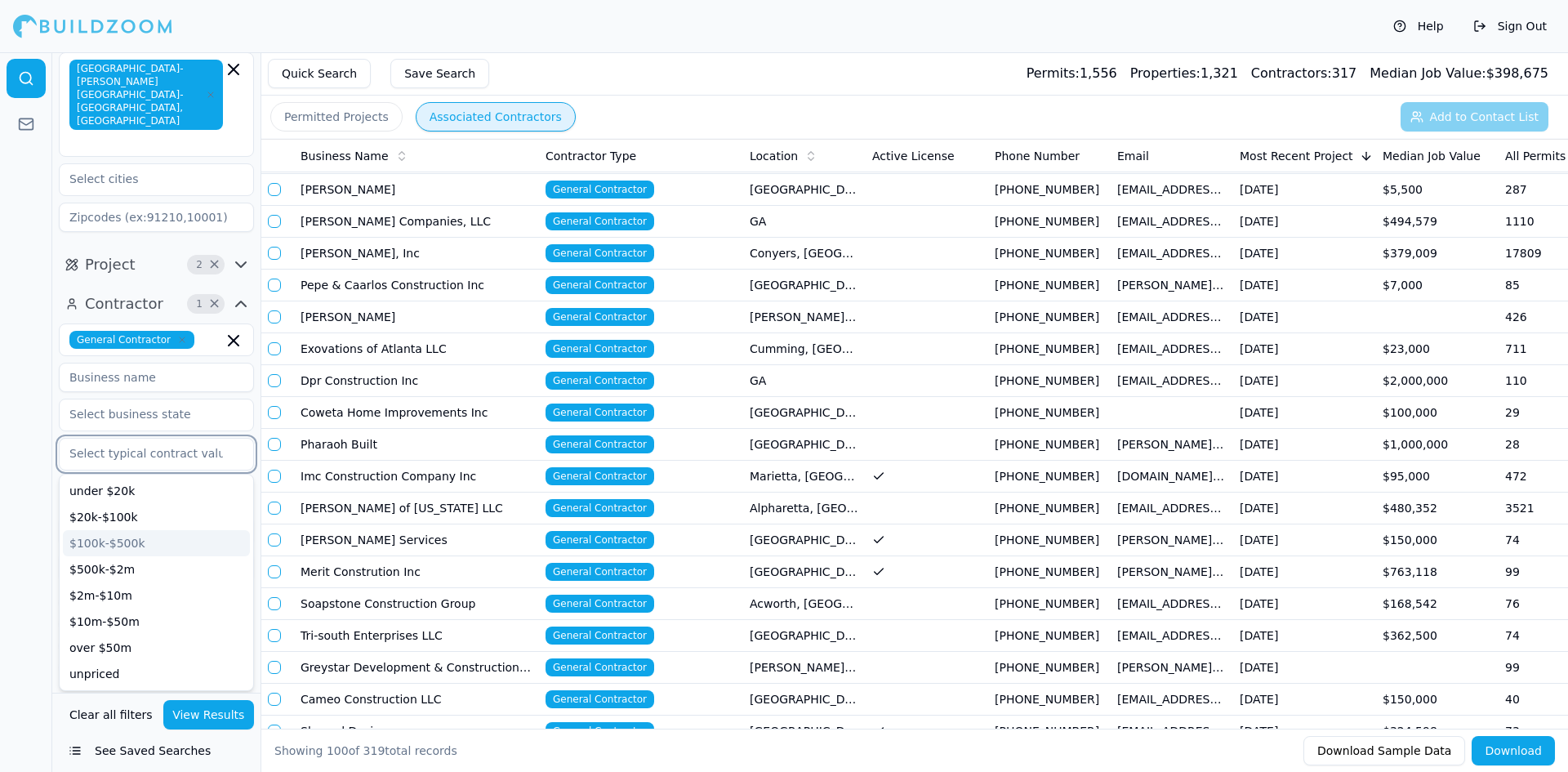
scroll to position [409, 0]
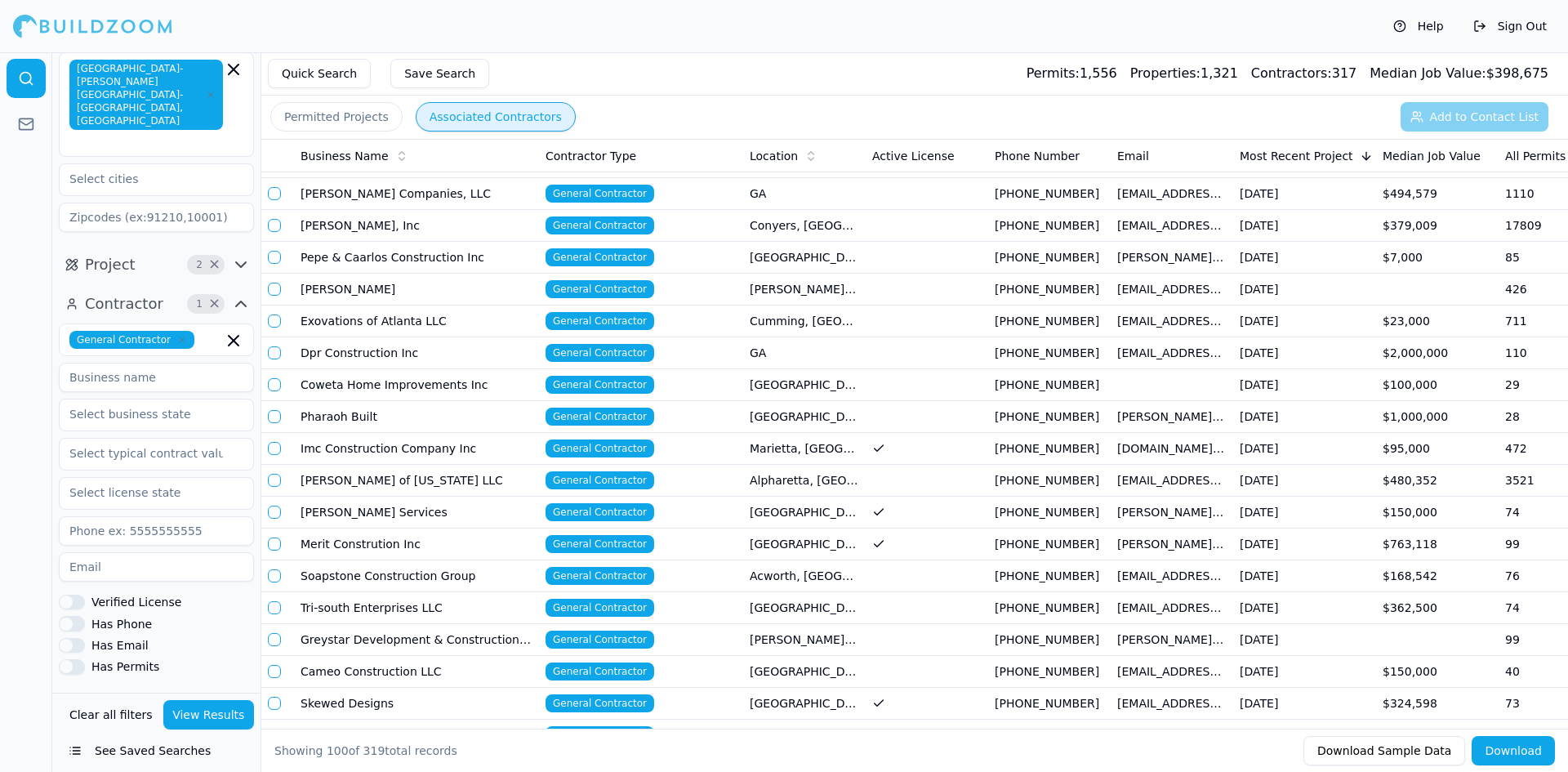
click at [1426, 156] on div "Median Job Value" at bounding box center [1437, 156] width 110 height 16
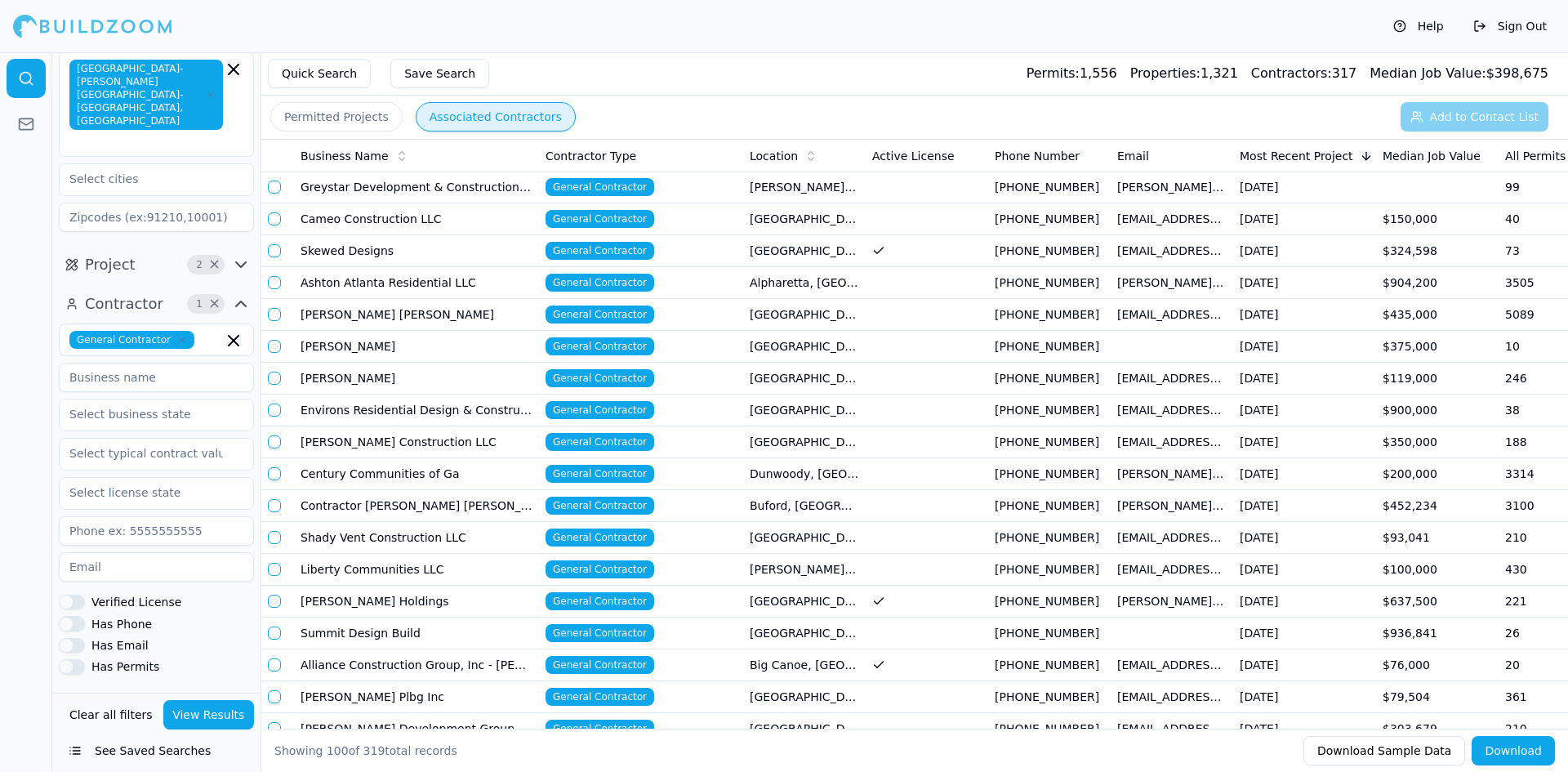
scroll to position [899, 0]
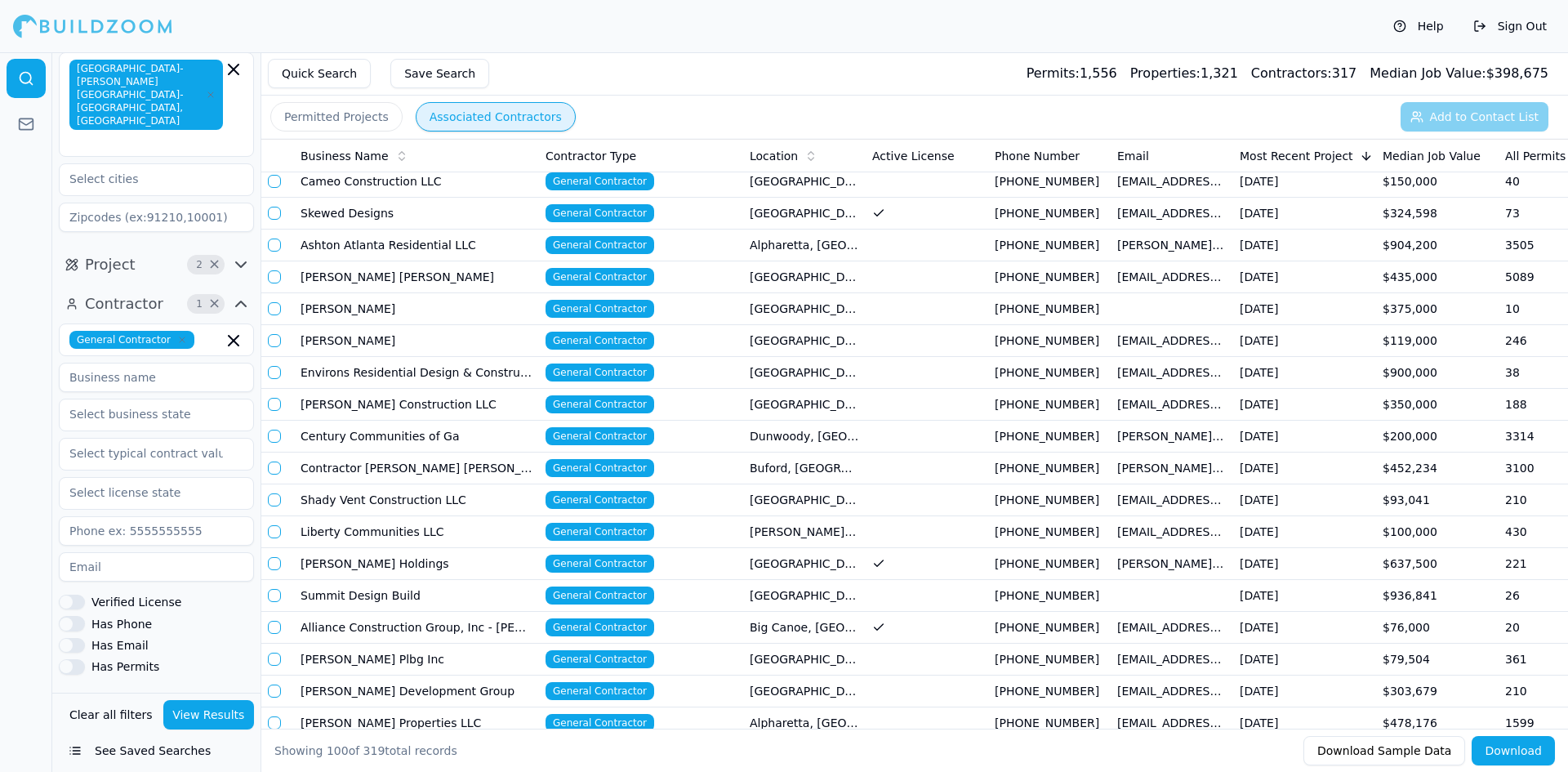
click at [402, 568] on td "[PERSON_NAME] Holdings" at bounding box center [416, 564] width 245 height 32
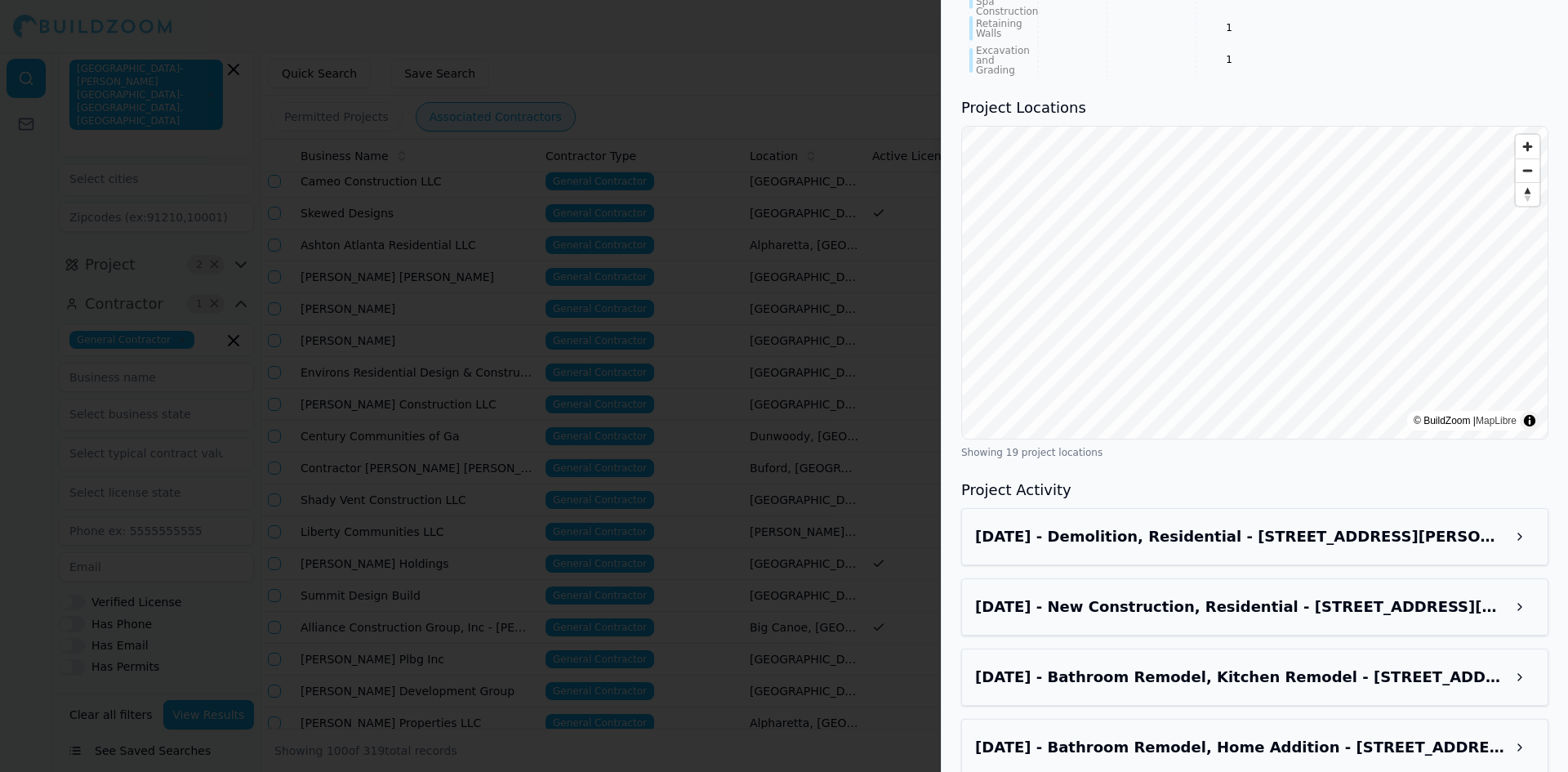
scroll to position [1552, 0]
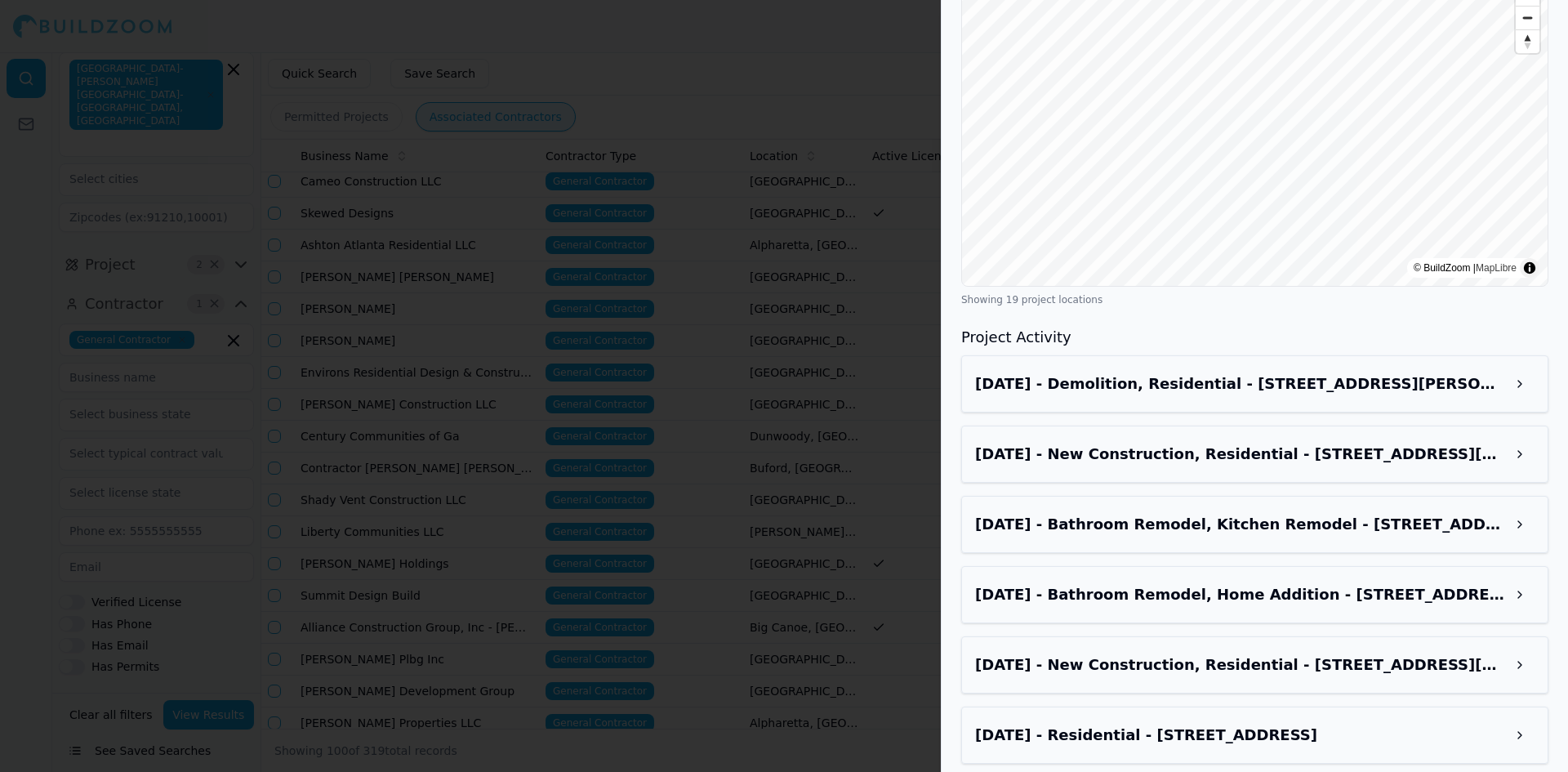
click at [1322, 443] on h3 "[DATE] - New Construction, Residential - [STREET_ADDRESS][PERSON_NAME]" at bounding box center [1240, 454] width 530 height 23
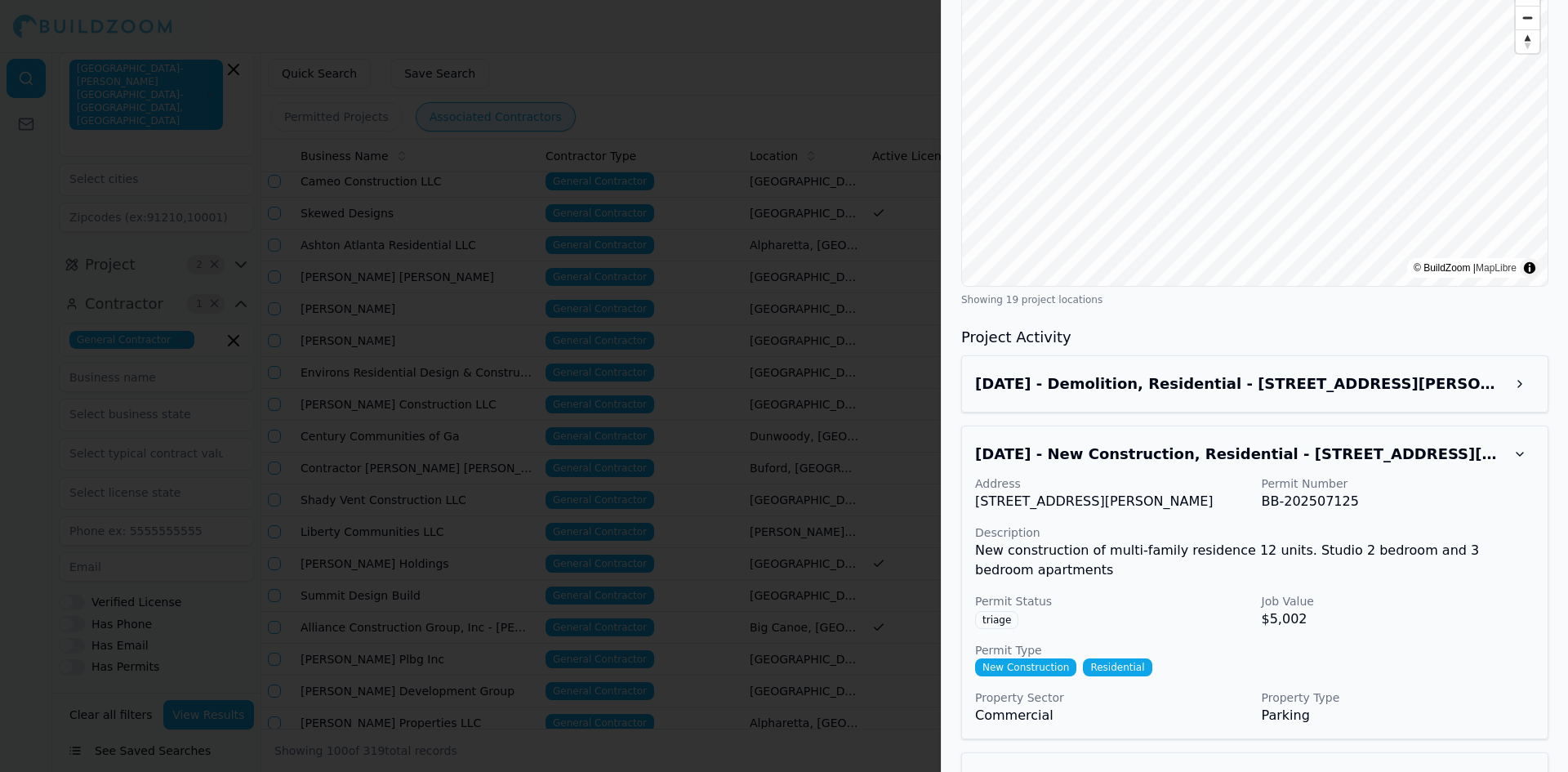
click at [1322, 443] on h3 "[DATE] - New Construction, Residential - [STREET_ADDRESS][PERSON_NAME]" at bounding box center [1240, 454] width 530 height 23
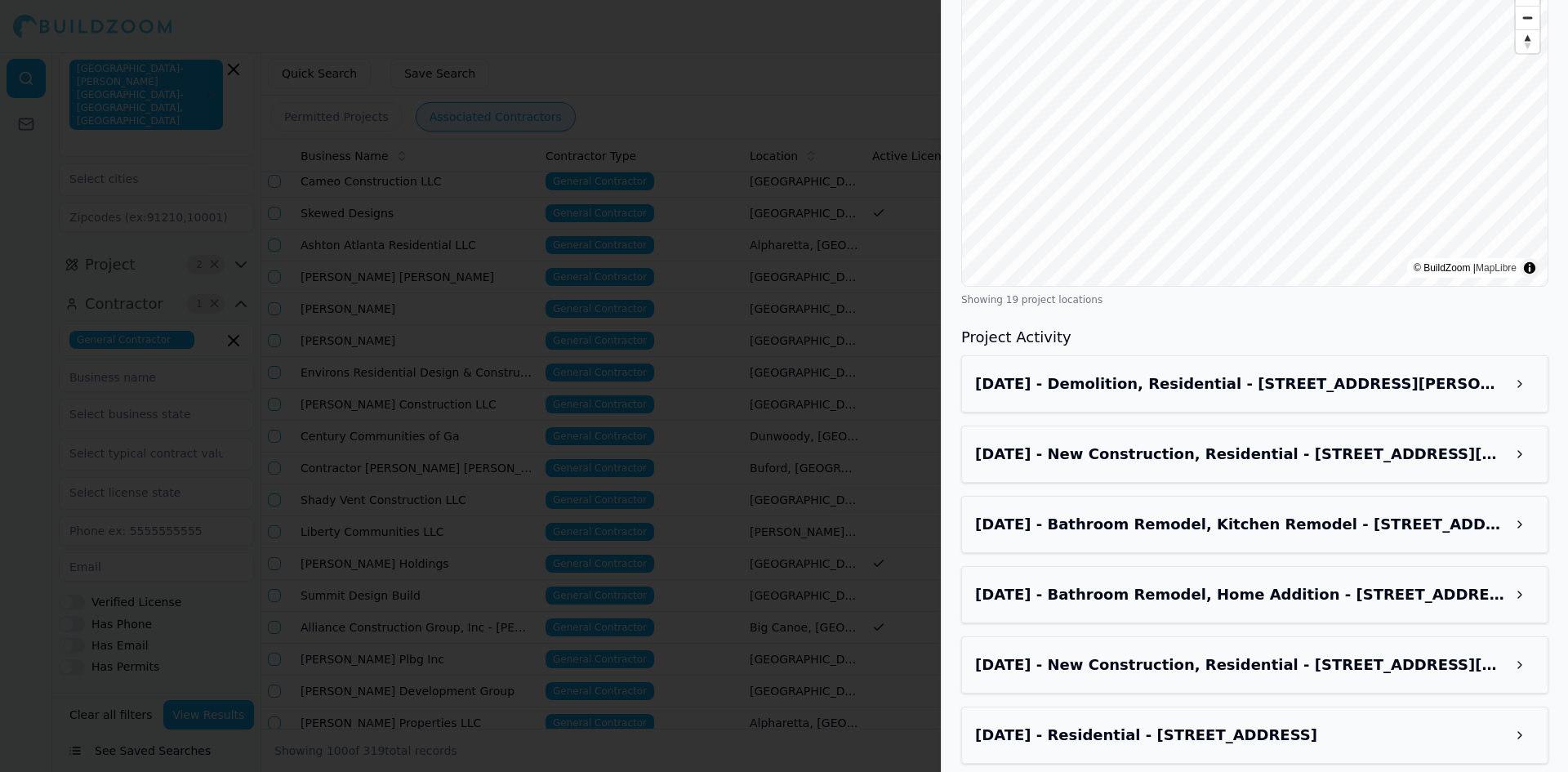
scroll to position [1634, 0]
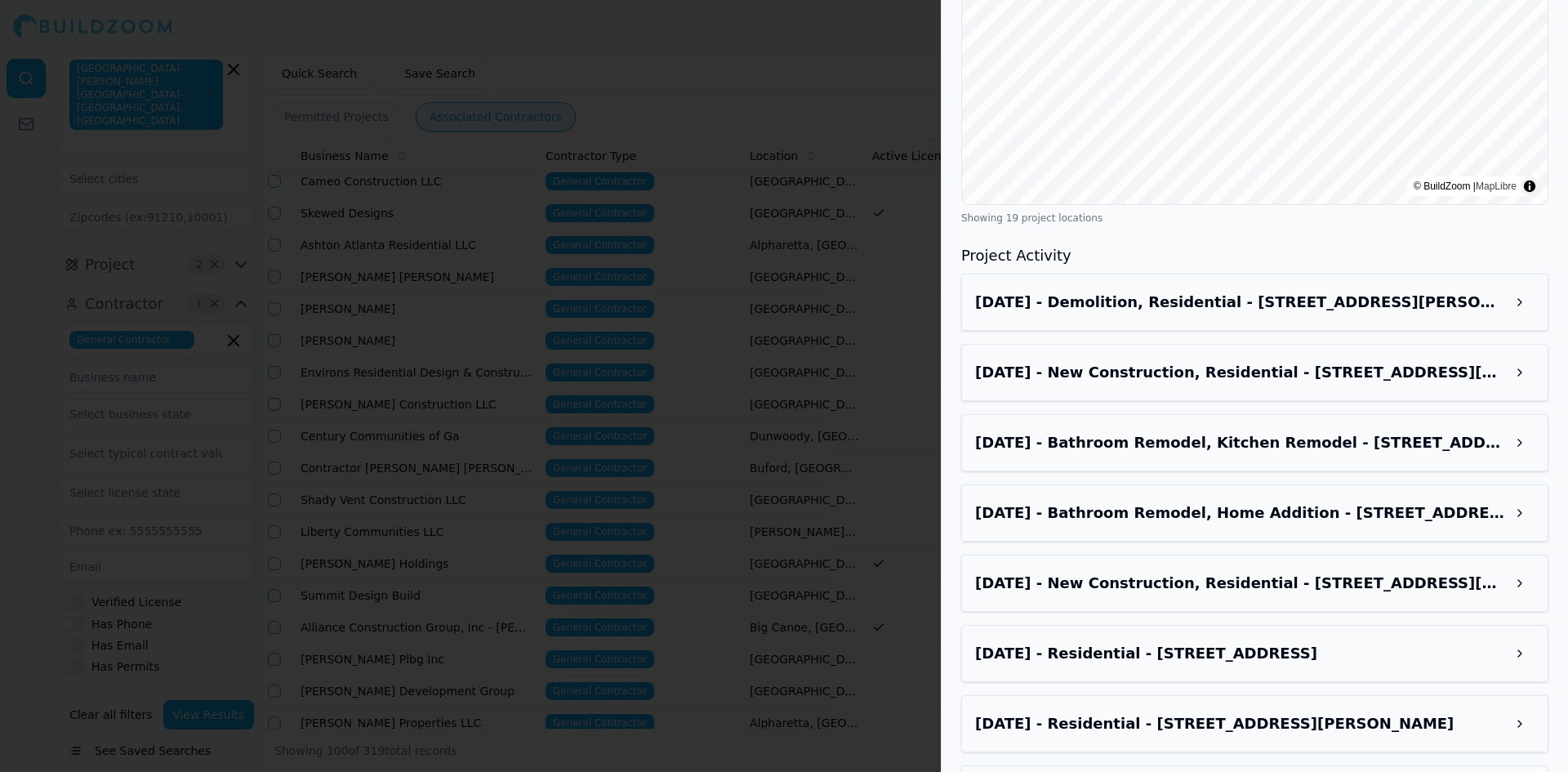
click at [1177, 572] on h3 "[DATE] - New Construction, Residential - [STREET_ADDRESS][PERSON_NAME]" at bounding box center [1240, 584] width 530 height 23
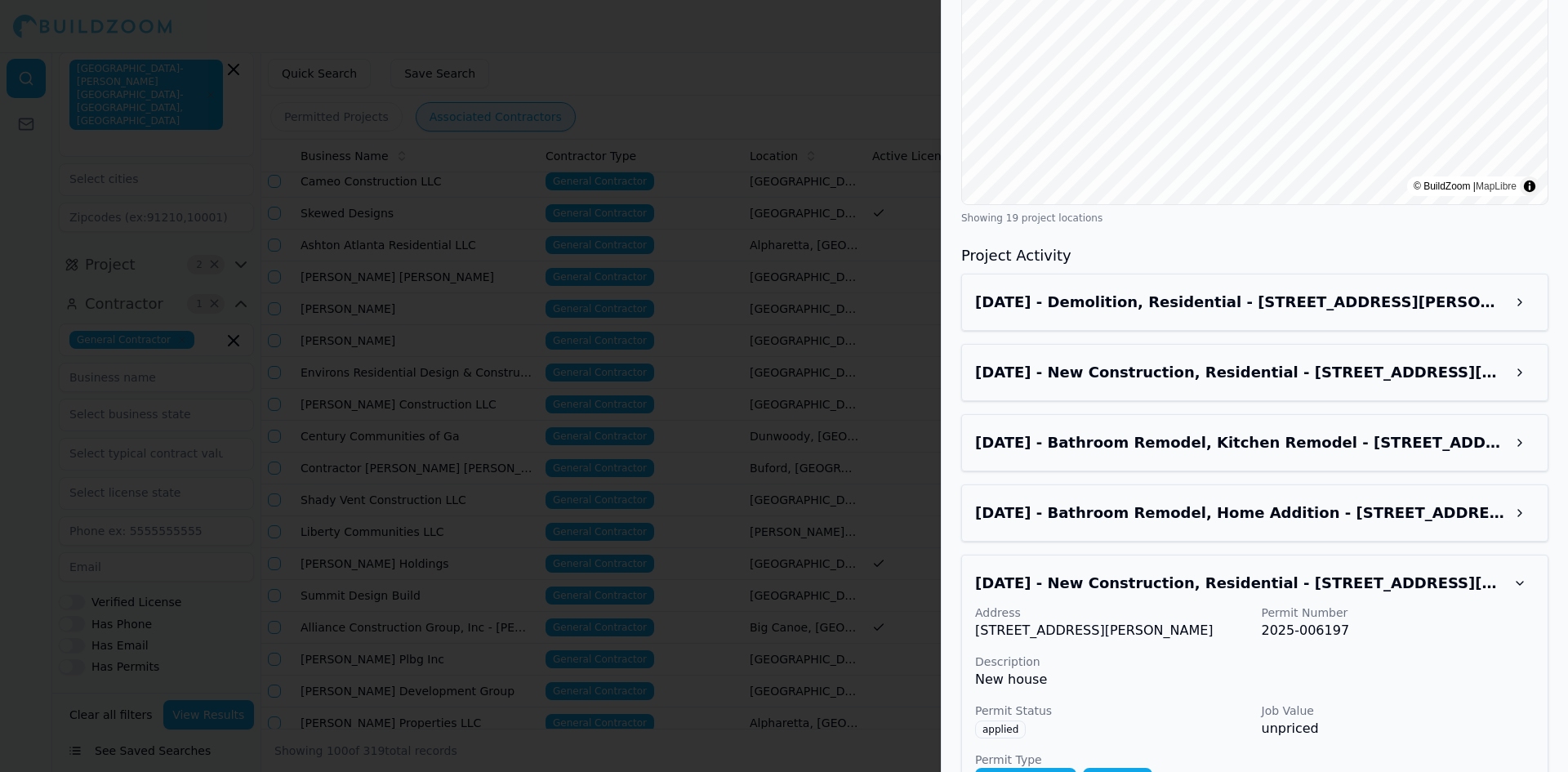
click at [1177, 572] on h3 "[DATE] - New Construction, Residential - [STREET_ADDRESS][PERSON_NAME]" at bounding box center [1240, 584] width 530 height 23
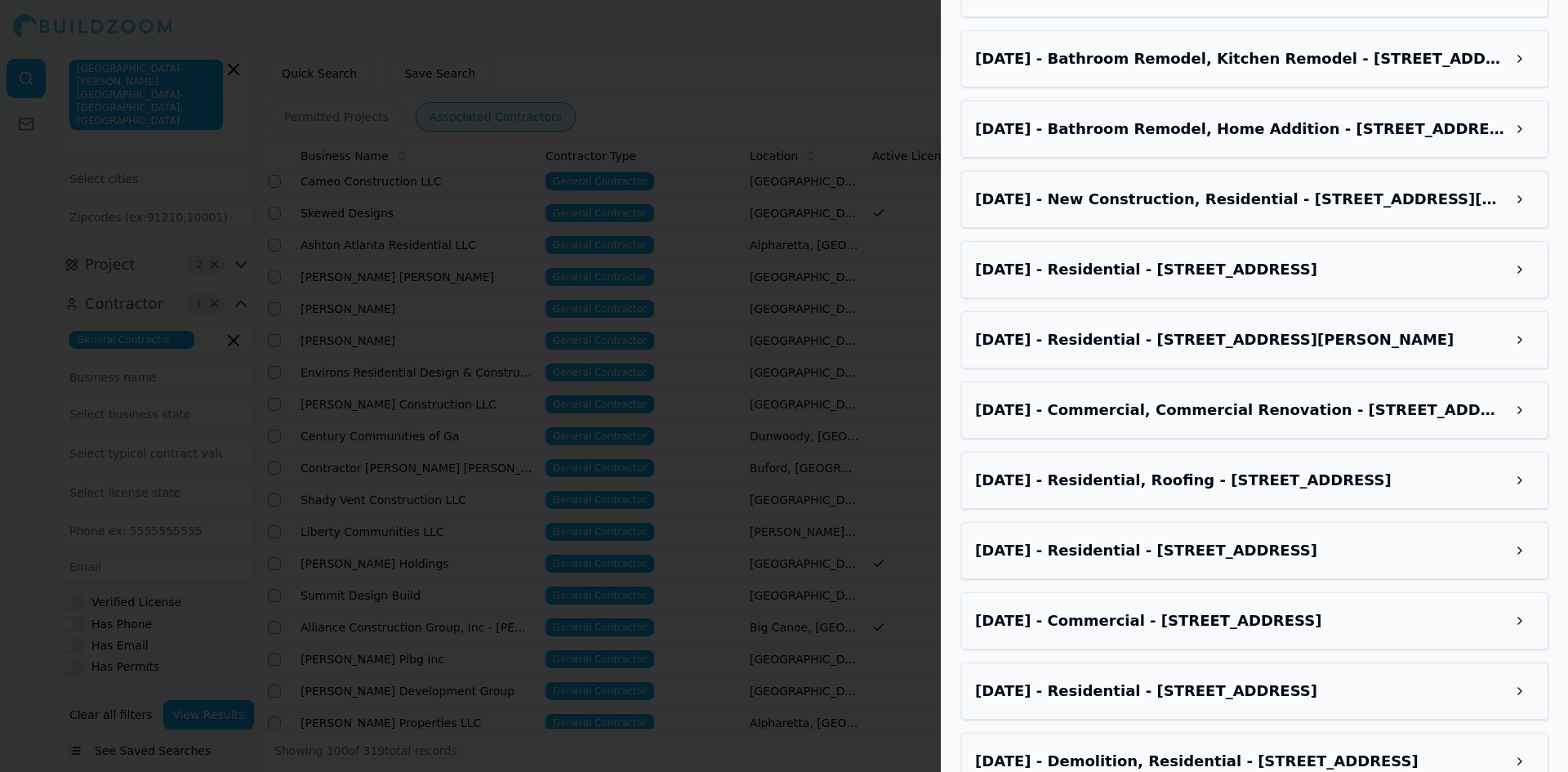
scroll to position [2043, 0]
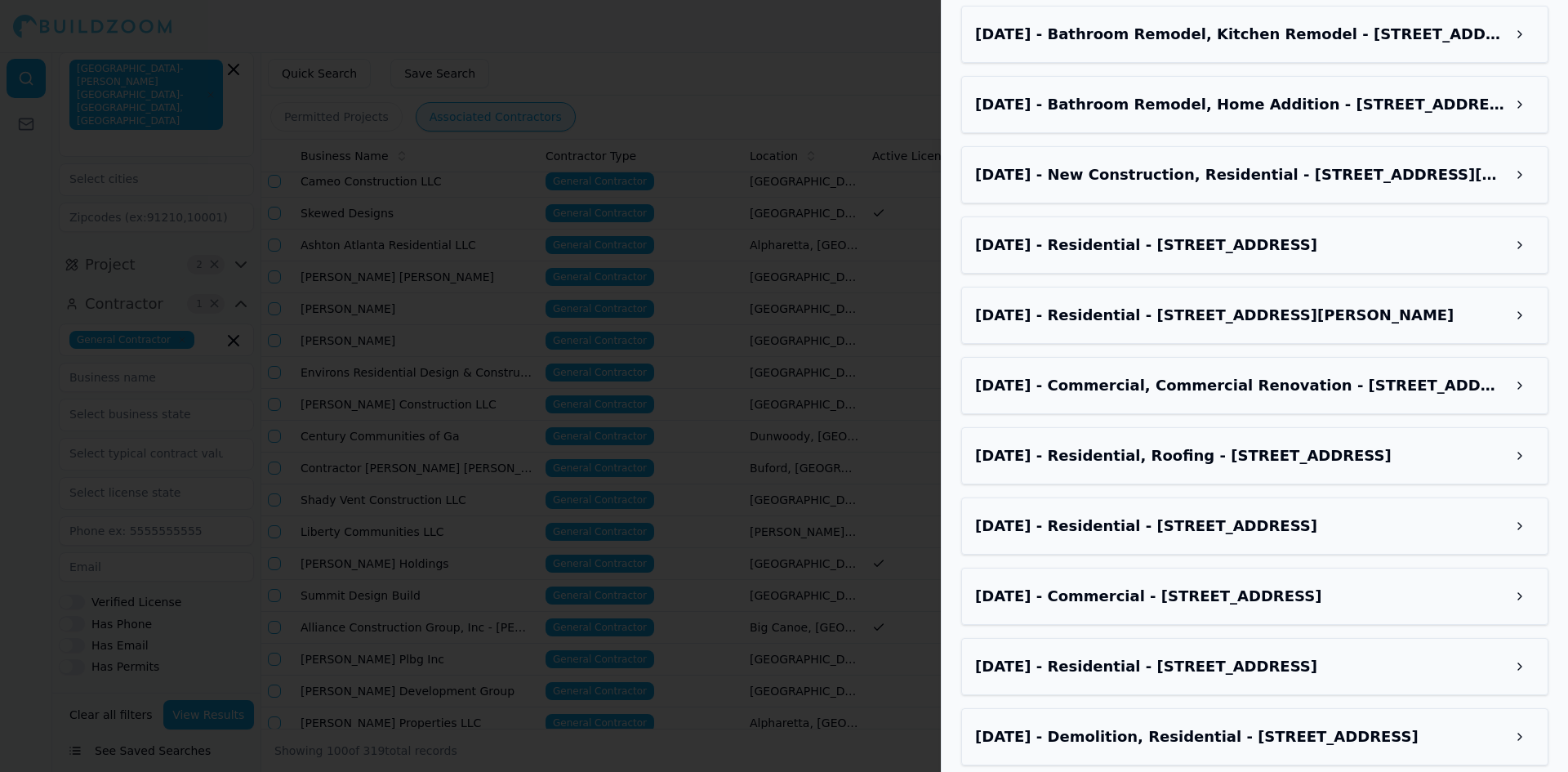
click at [696, 468] on div at bounding box center [784, 386] width 1568 height 772
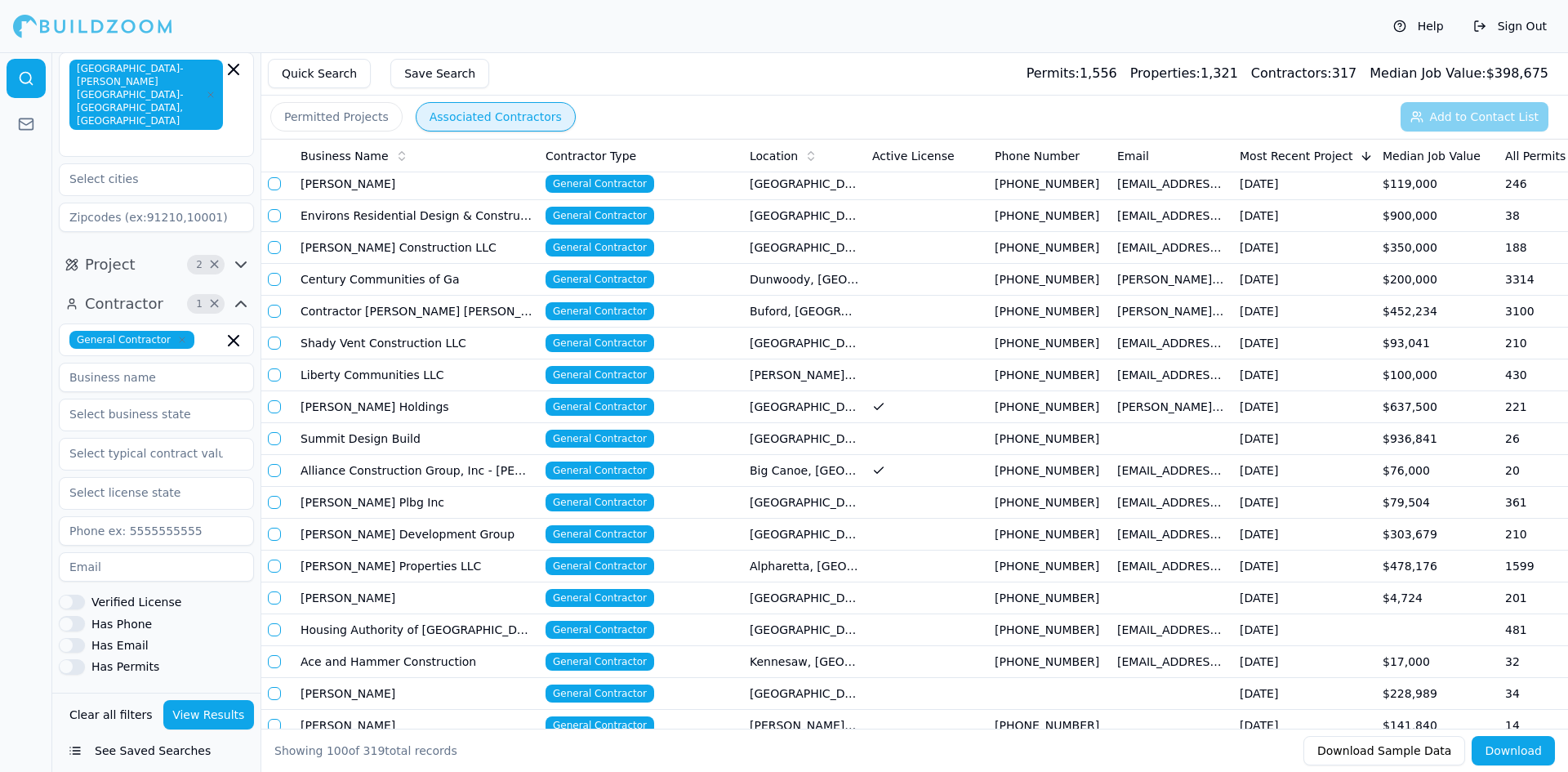
scroll to position [1062, 0]
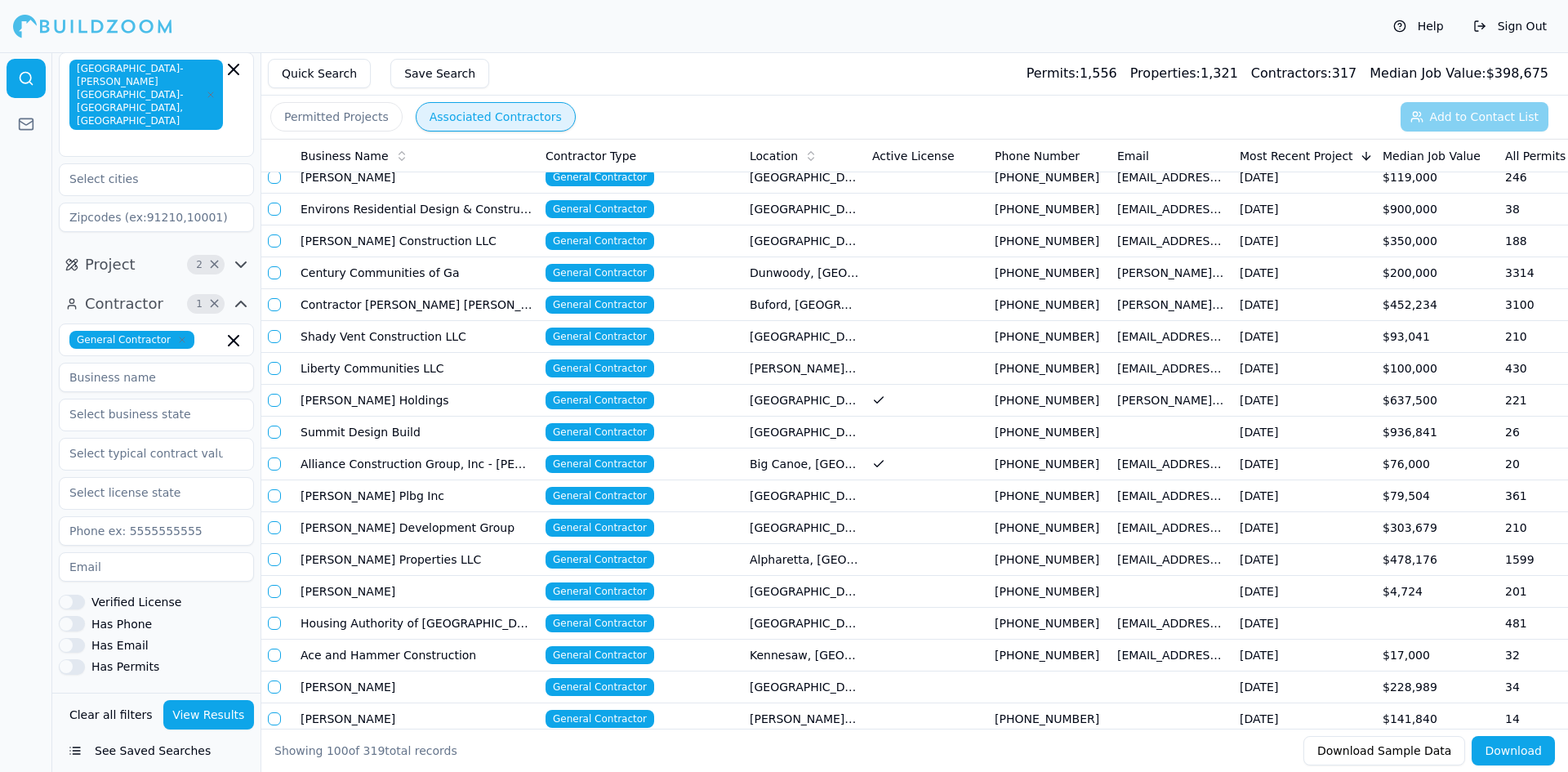
click at [101, 23] on div at bounding box center [92, 26] width 160 height 33
click at [101, 27] on div at bounding box center [92, 26] width 160 height 33
click at [400, 84] on button "Save Search" at bounding box center [439, 74] width 99 height 29
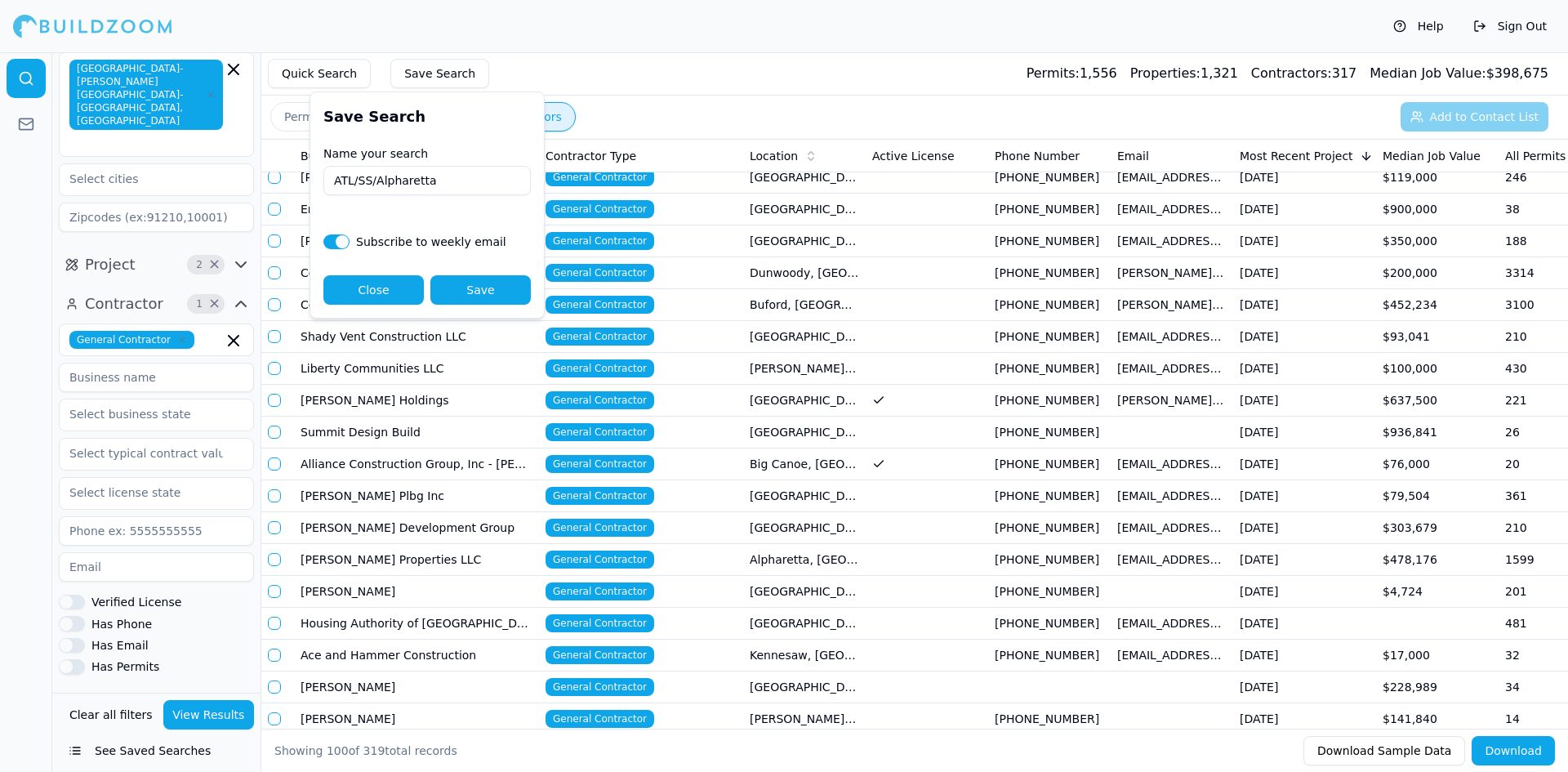
type input "ATL/SS/Alpharetta"
click at [332, 239] on button "button" at bounding box center [336, 242] width 26 height 15
checkbox input "false"
click at [466, 289] on button "Save" at bounding box center [480, 290] width 101 height 29
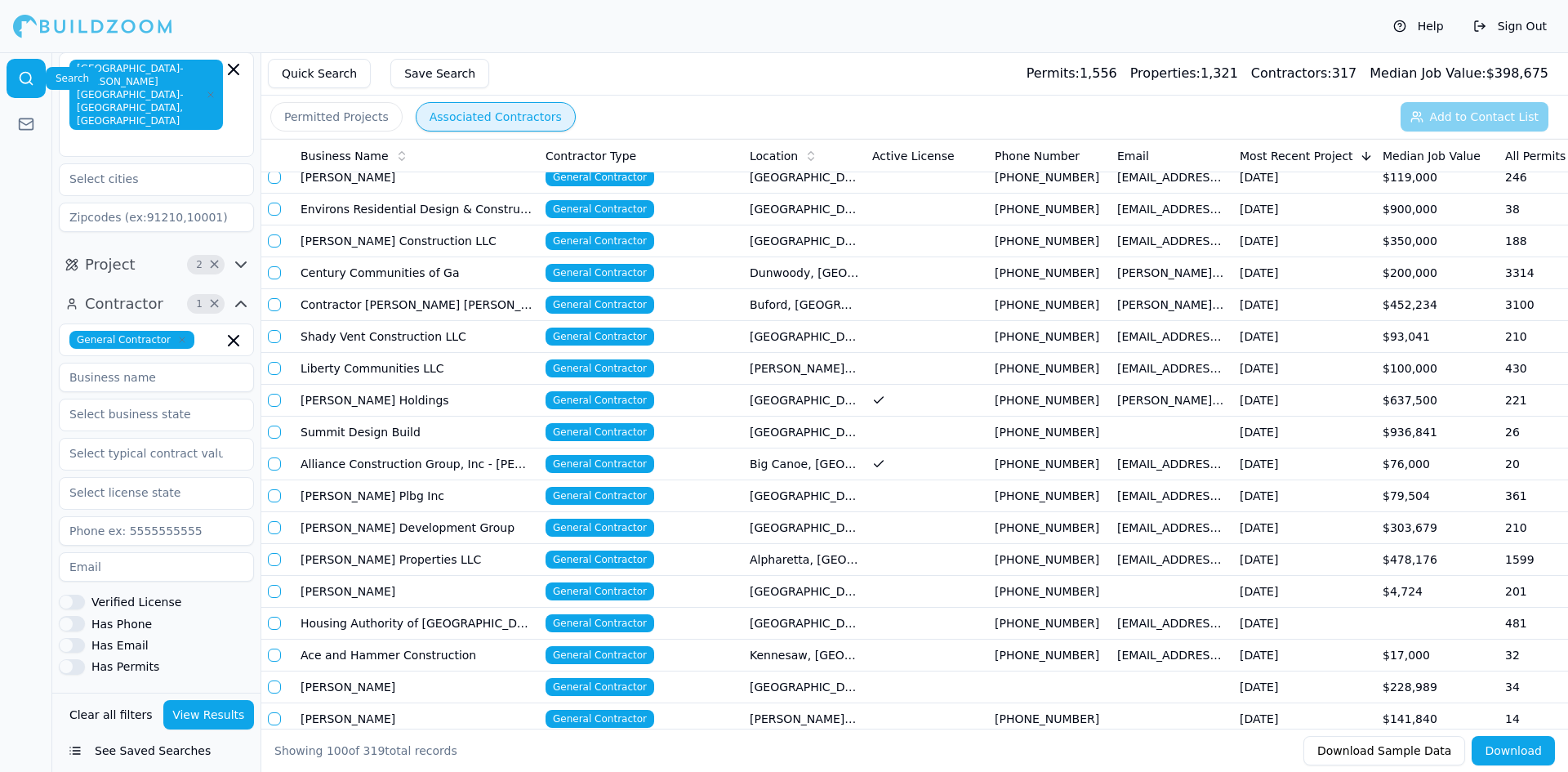
click at [53, 38] on div at bounding box center [92, 26] width 160 height 33
click at [32, 122] on icon at bounding box center [26, 123] width 14 height 4
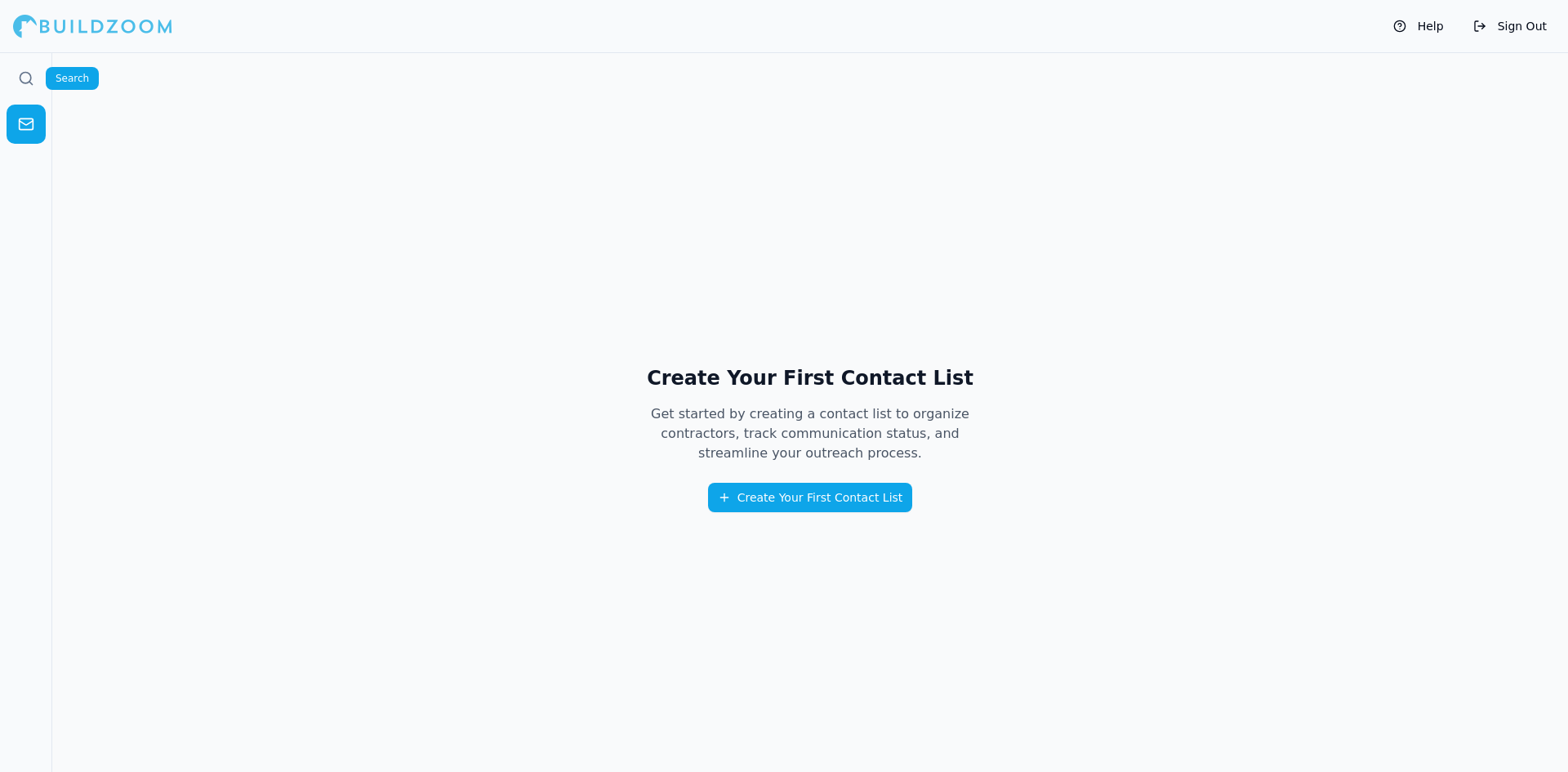
click at [36, 76] on link at bounding box center [26, 79] width 39 height 39
